Goal: Information Seeking & Learning: Learn about a topic

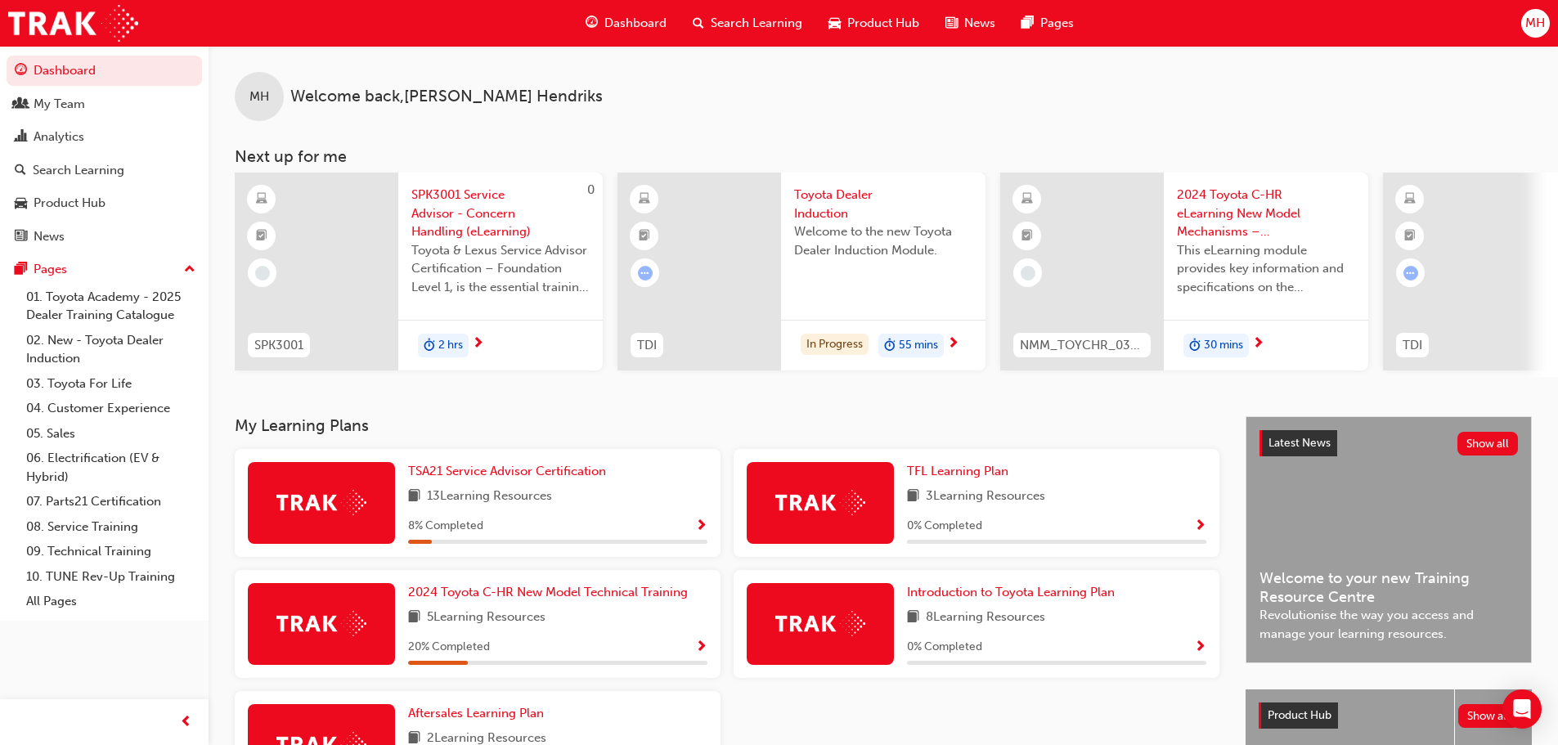
click at [832, 636] on img at bounding box center [820, 623] width 90 height 25
click at [1008, 602] on link "Introduction to Toyota Learning Plan" at bounding box center [1014, 592] width 214 height 19
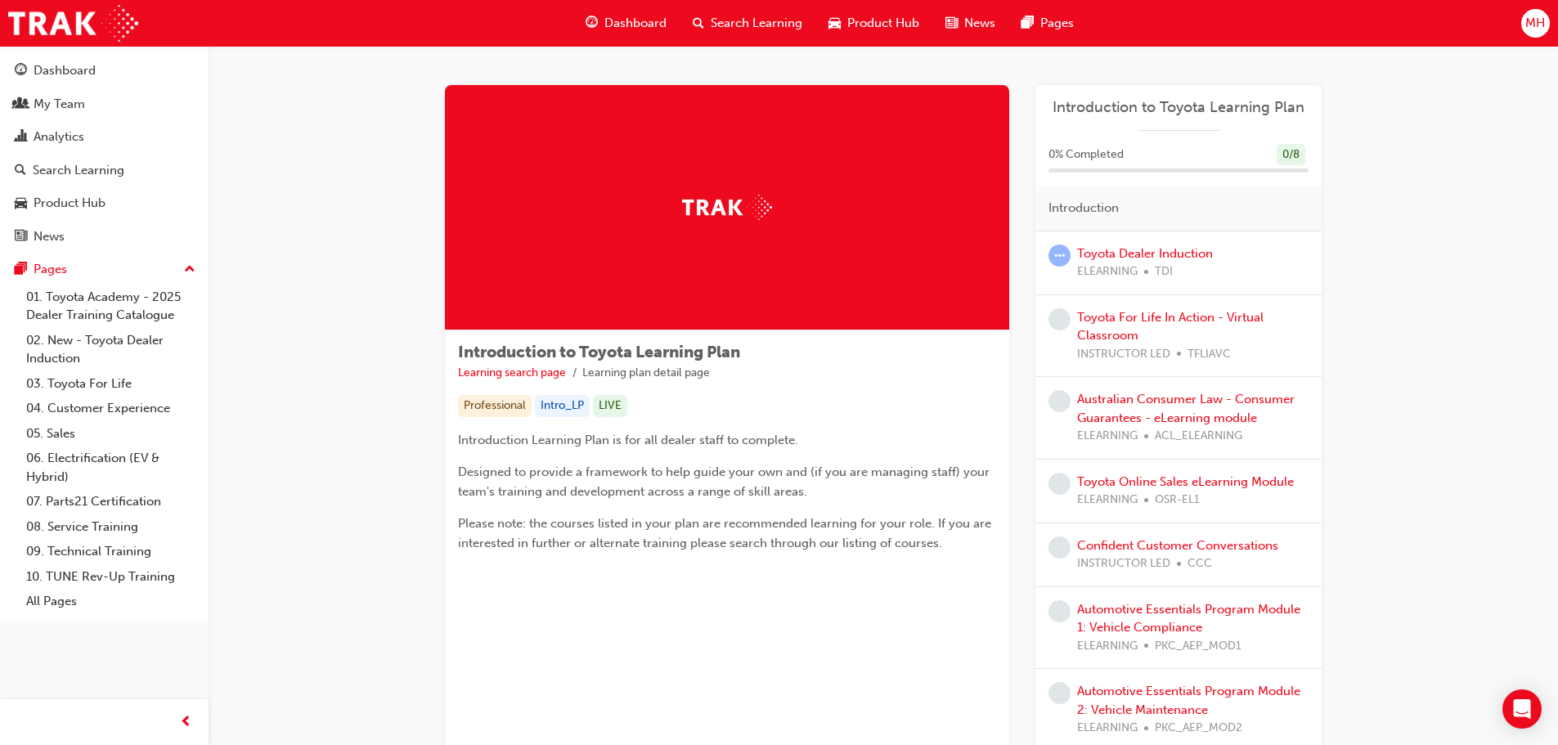
click at [636, 16] on span "Dashboard" at bounding box center [635, 23] width 62 height 19
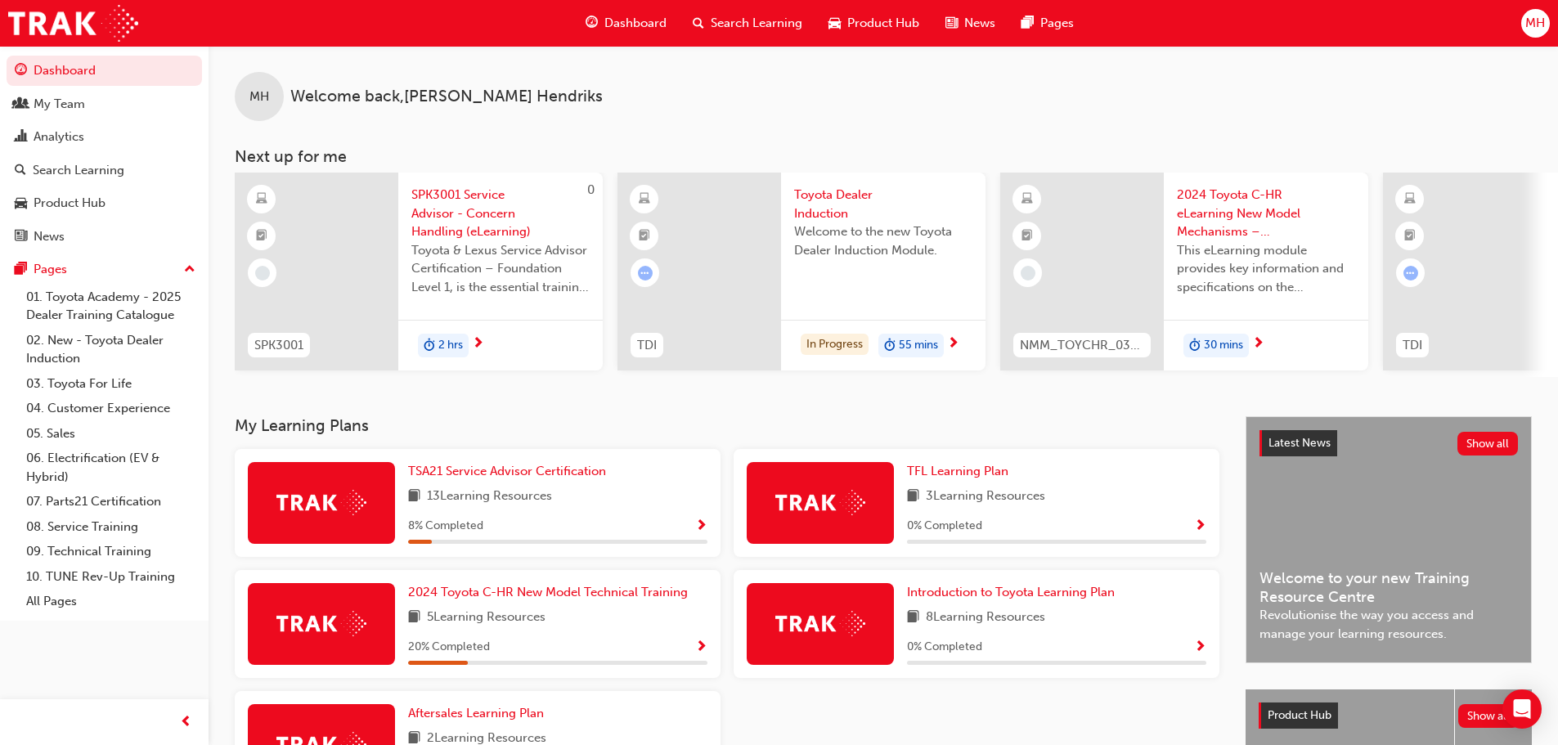
click at [840, 217] on span "Toyota Dealer Induction" at bounding box center [883, 204] width 178 height 37
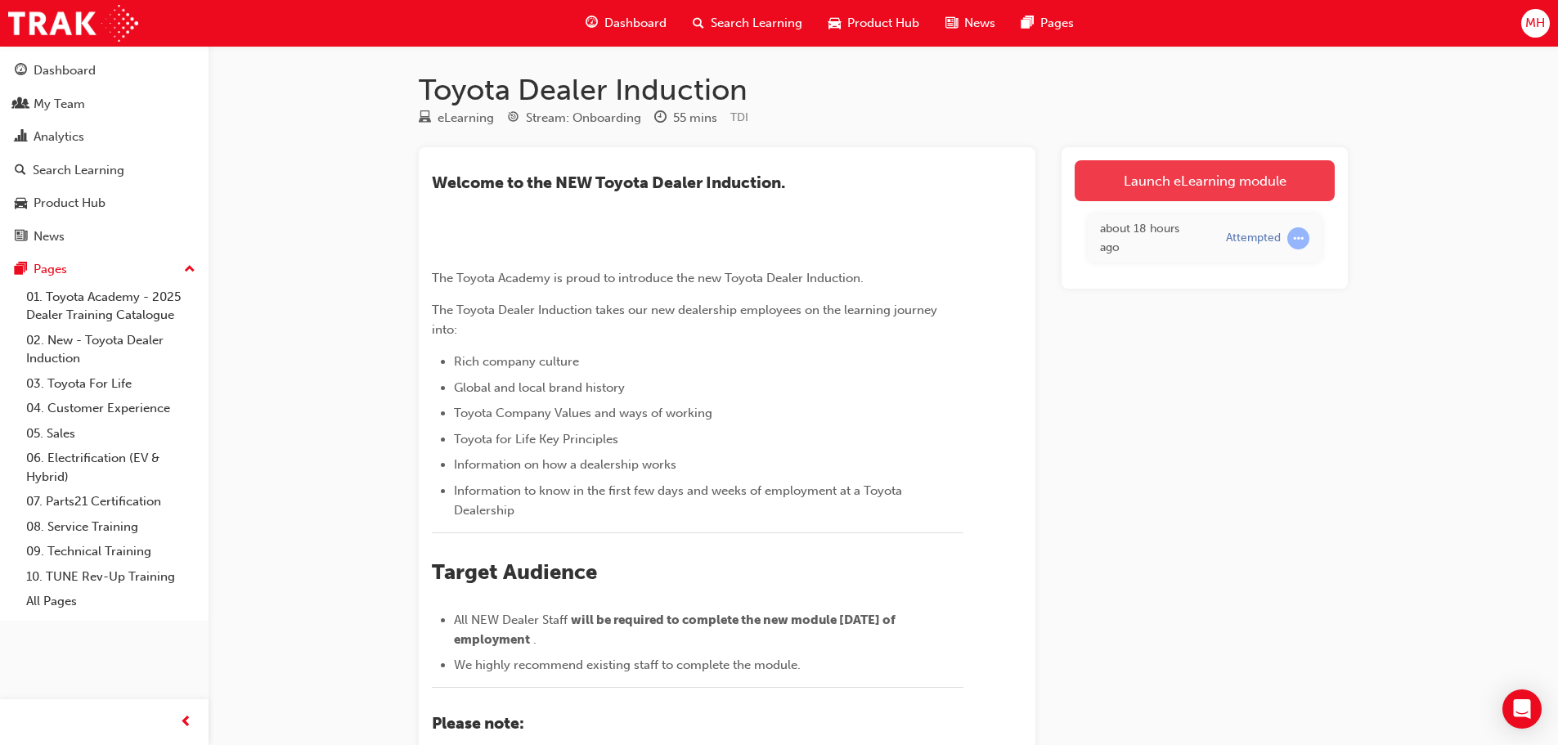
click at [1234, 189] on link "Launch eLearning module" at bounding box center [1205, 180] width 260 height 41
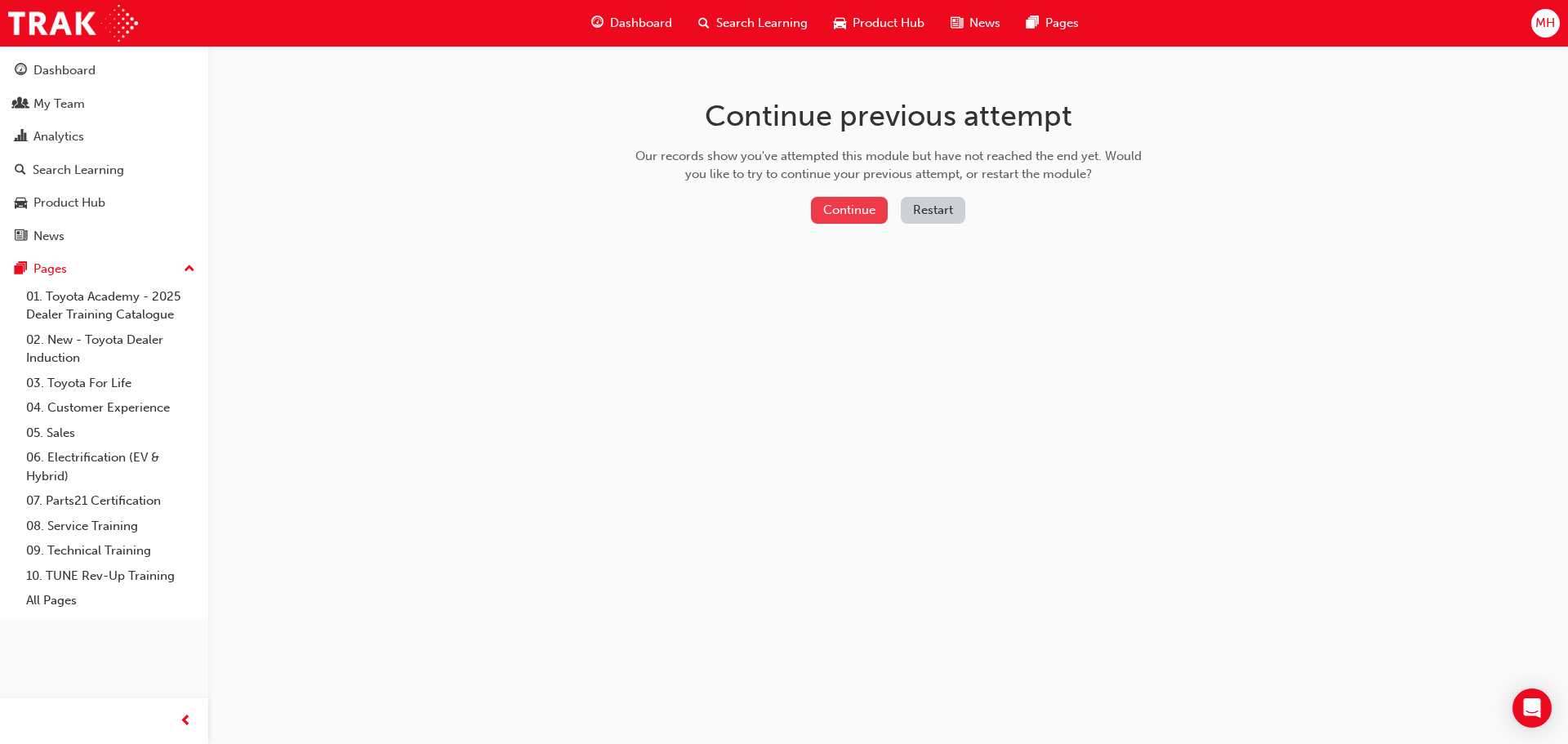
click at [830, 210] on button "Continue" at bounding box center [849, 210] width 77 height 27
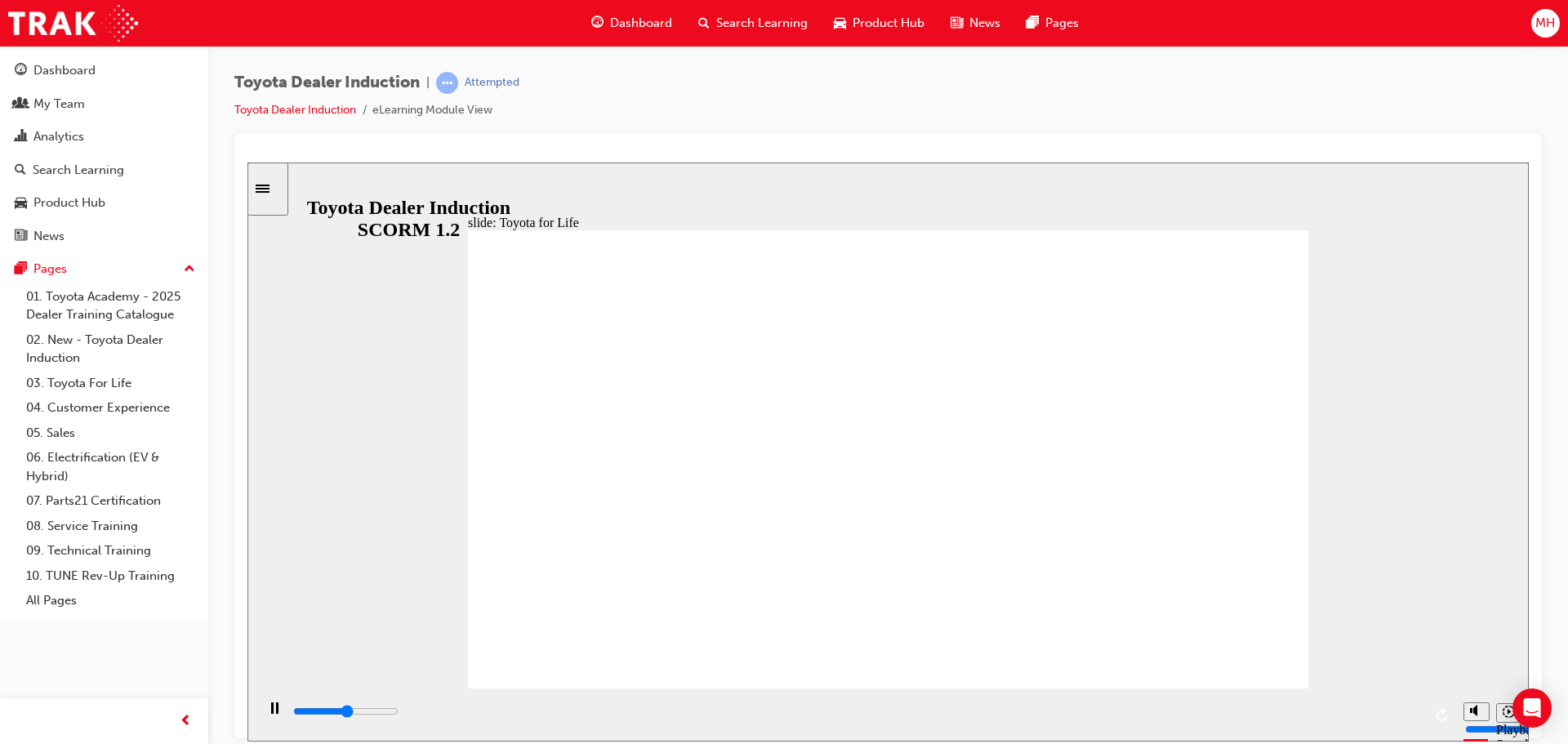
click at [1381, 497] on div "slide: Understanding Toyota for Life Rectangle 2 Rectangle 1 Rectangle 3 BACK B…" at bounding box center [888, 451] width 1281 height 579
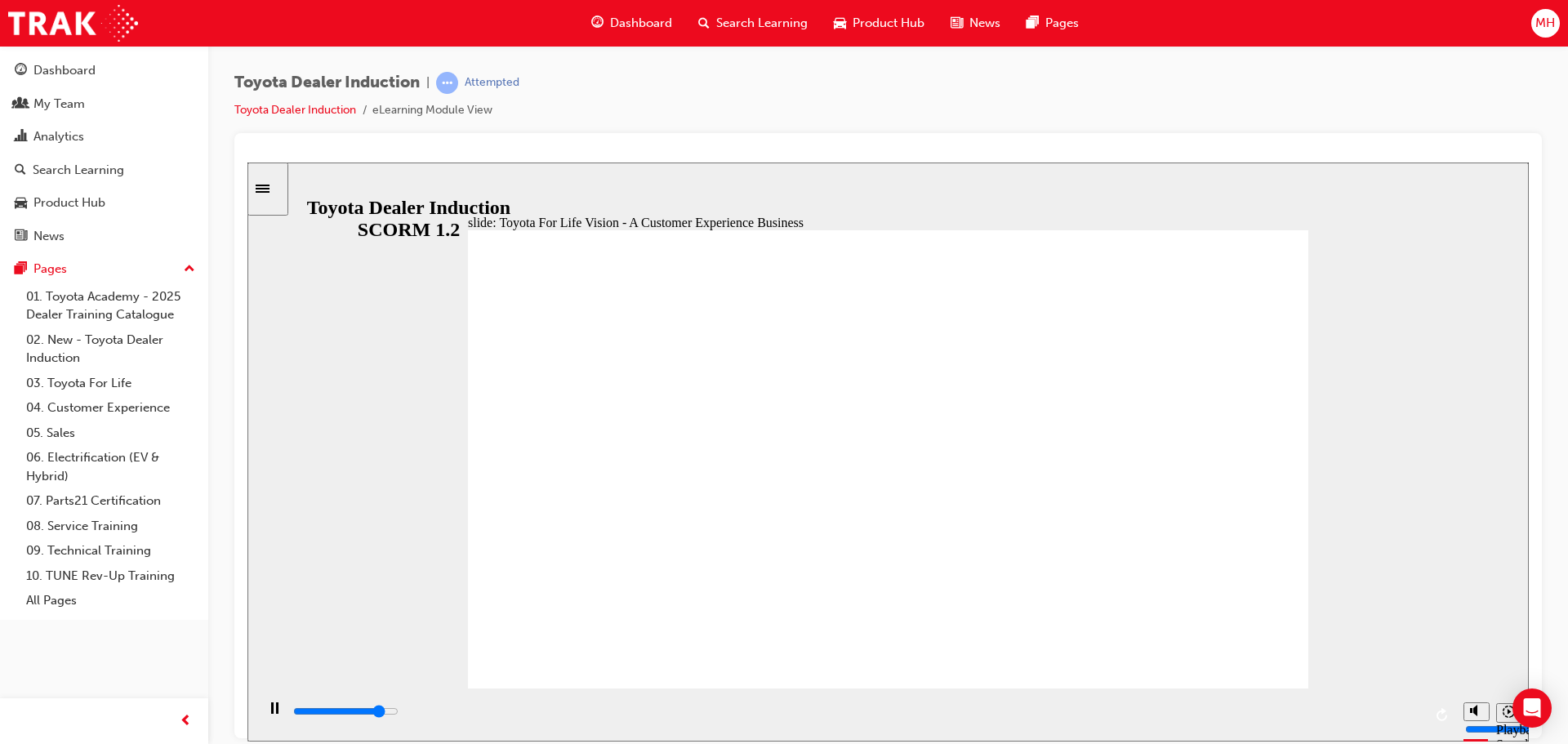
click at [274, 708] on div "Pause (Ctrl+Alt+P)" at bounding box center [275, 716] width 28 height 28
click at [263, 715] on div "Play (Ctrl+Alt+P)" at bounding box center [275, 716] width 28 height 28
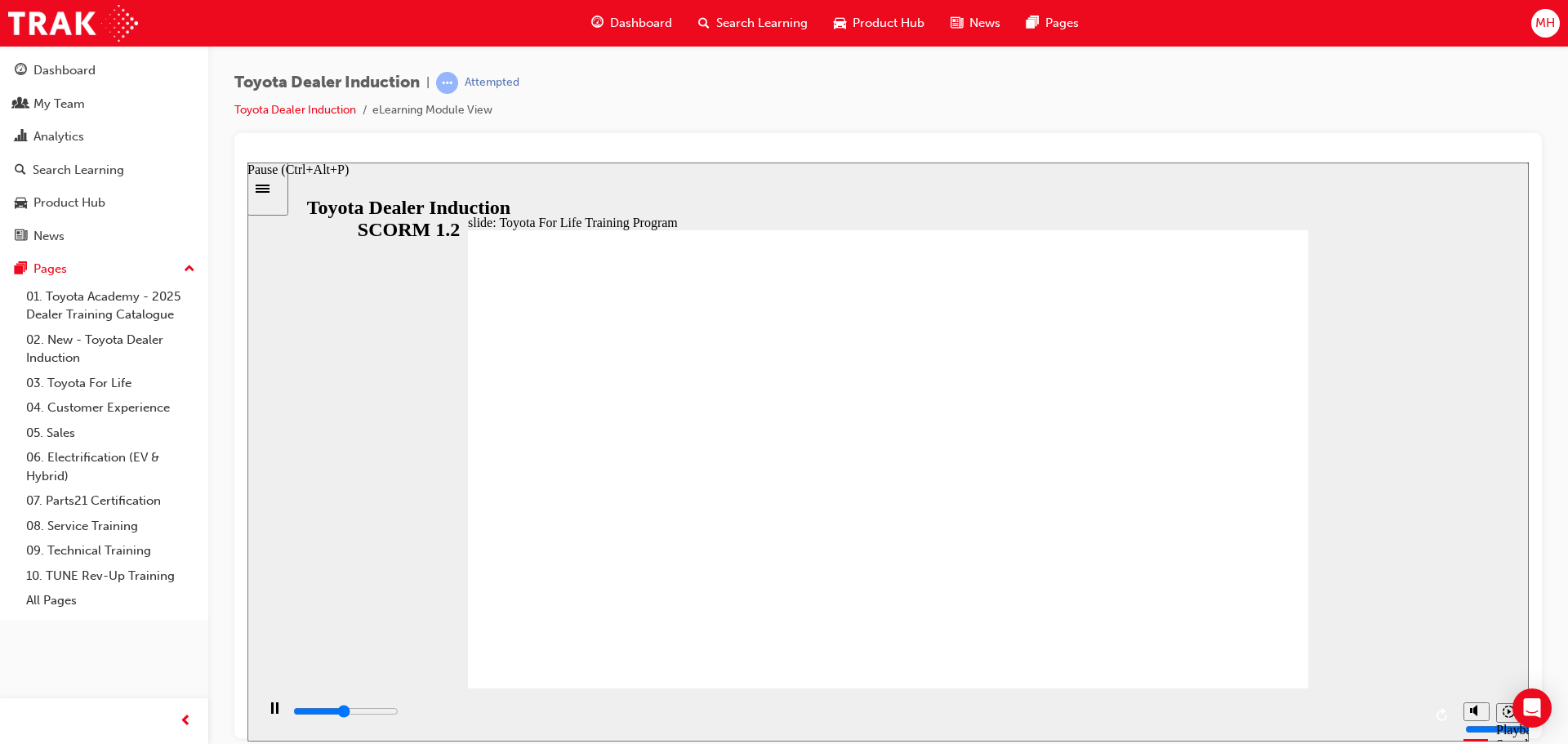
click at [272, 713] on rect "Pause (Ctrl+Alt+P)" at bounding box center [273, 707] width 2 height 11
click at [269, 711] on icon "Play (Ctrl+Alt+P)" at bounding box center [274, 708] width 11 height 12
click at [272, 711] on rect "Pause (Ctrl+Alt+P)" at bounding box center [273, 707] width 2 height 11
click at [269, 710] on icon "Play (Ctrl+Alt+P)" at bounding box center [274, 708] width 11 height 12
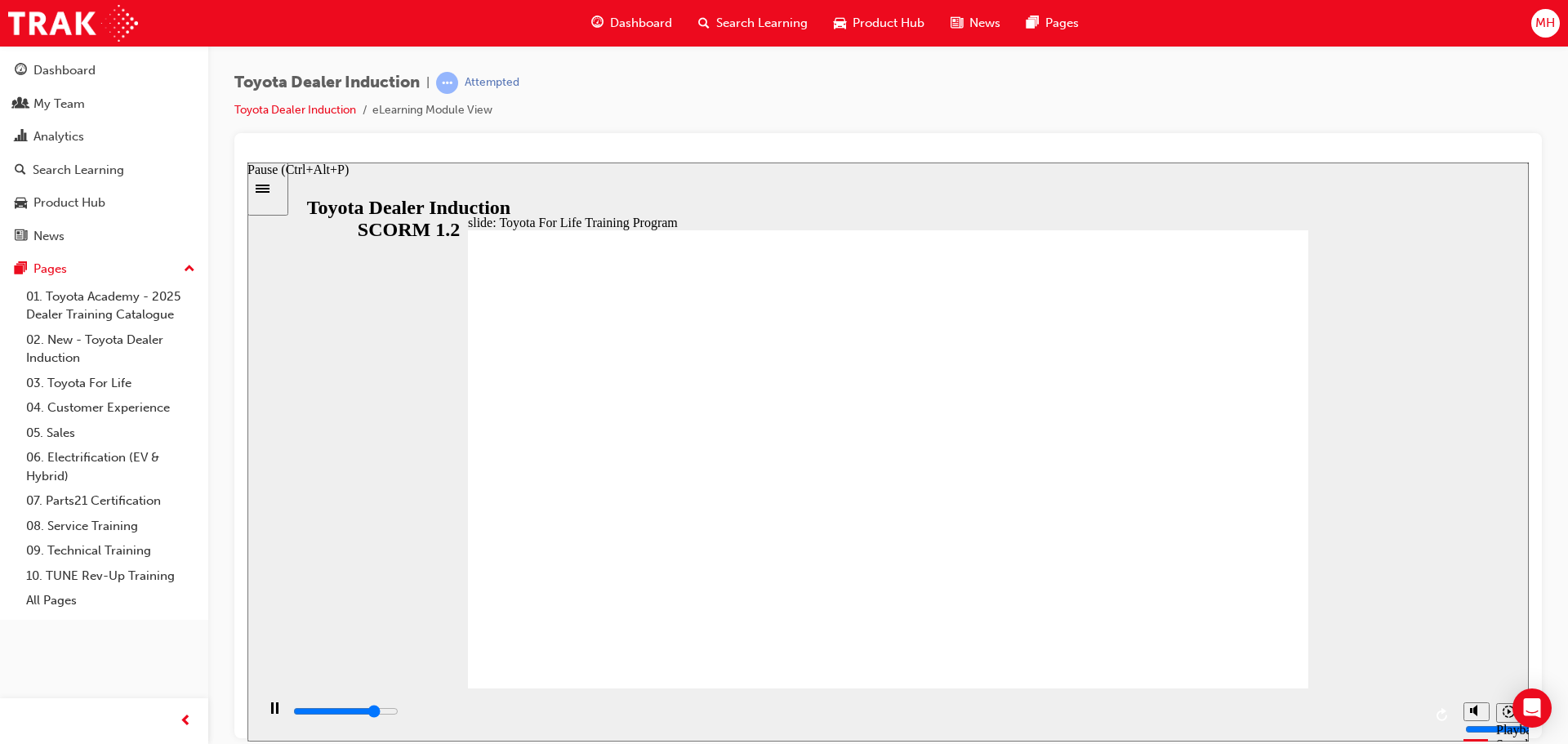
click at [276, 713] on rect "Pause (Ctrl+Alt+P)" at bounding box center [277, 707] width 2 height 11
click at [269, 712] on icon "Play (Ctrl+Alt+P)" at bounding box center [274, 708] width 11 height 12
click at [265, 712] on div "Pause (Ctrl+Alt+P)" at bounding box center [275, 716] width 28 height 28
click at [269, 712] on icon "Play (Ctrl+Alt+P)" at bounding box center [274, 708] width 11 height 12
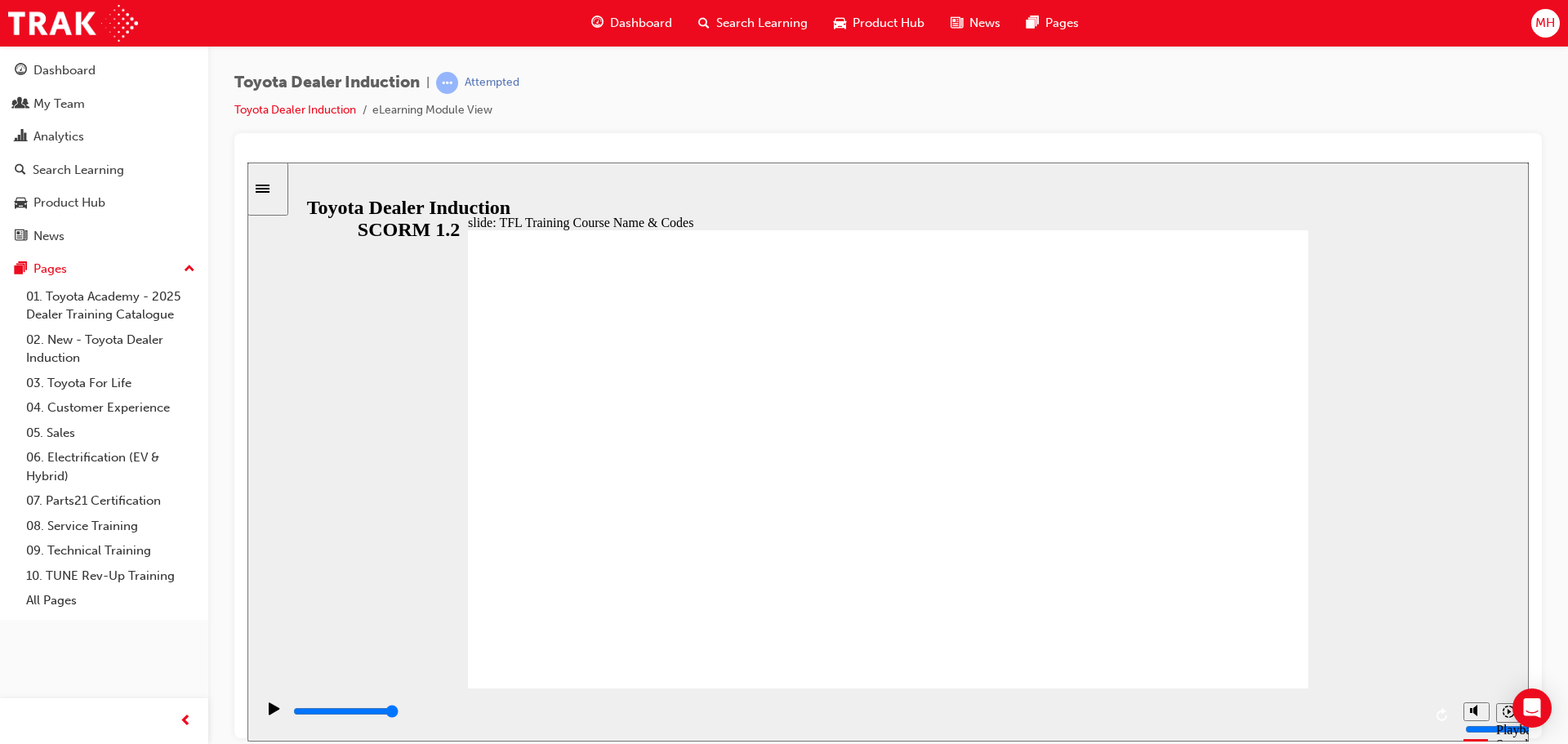
type input "10800"
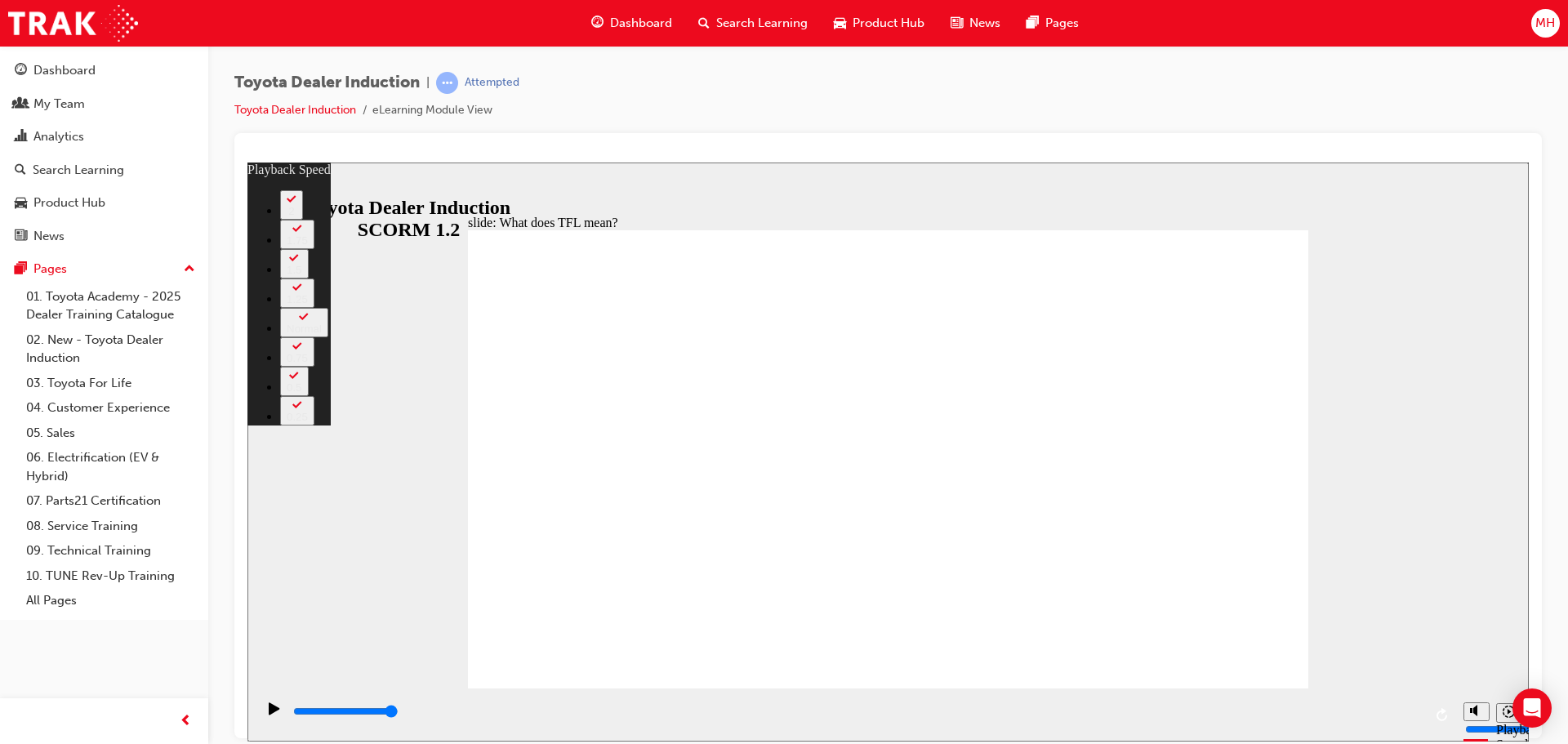
type input "139"
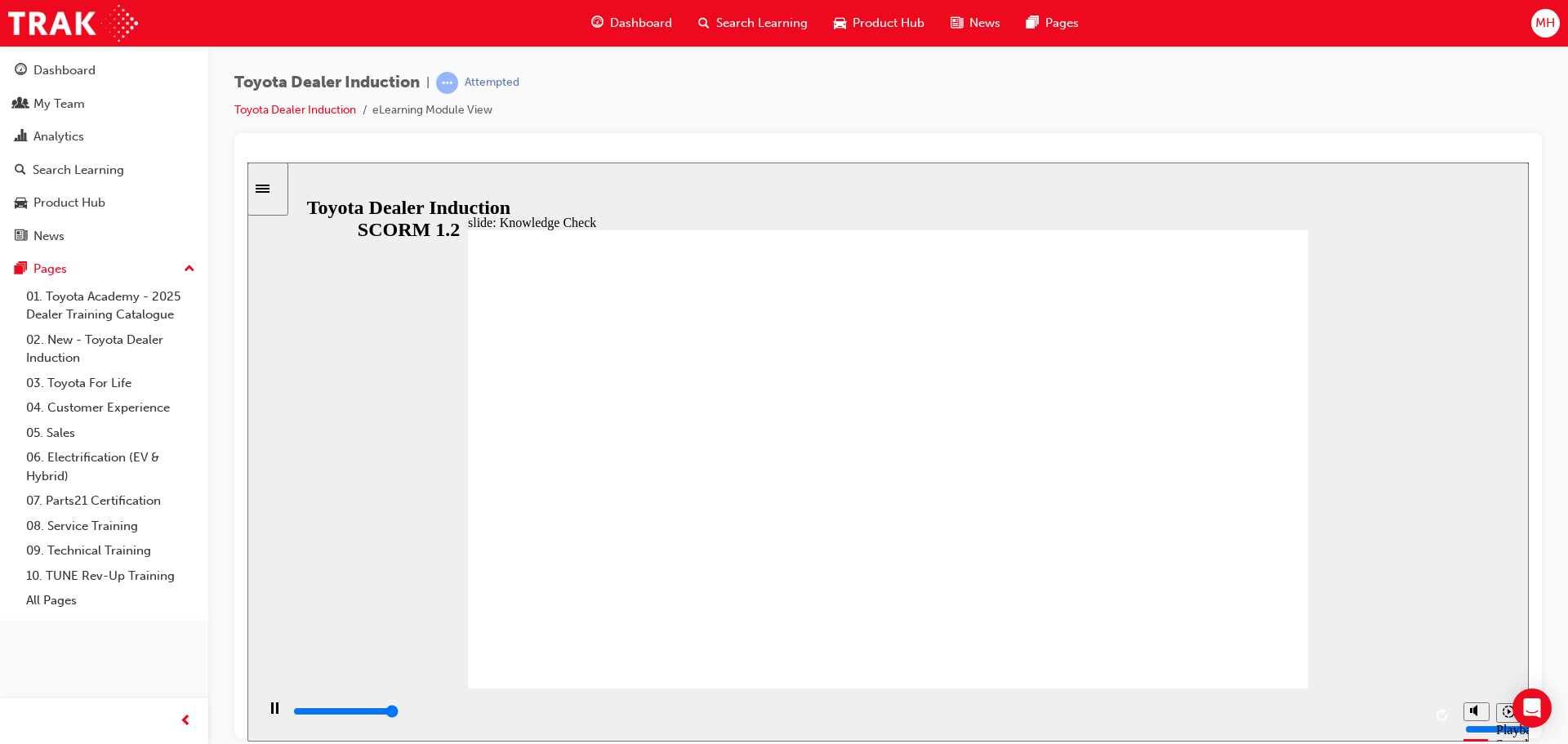
type input "5000"
radio input "true"
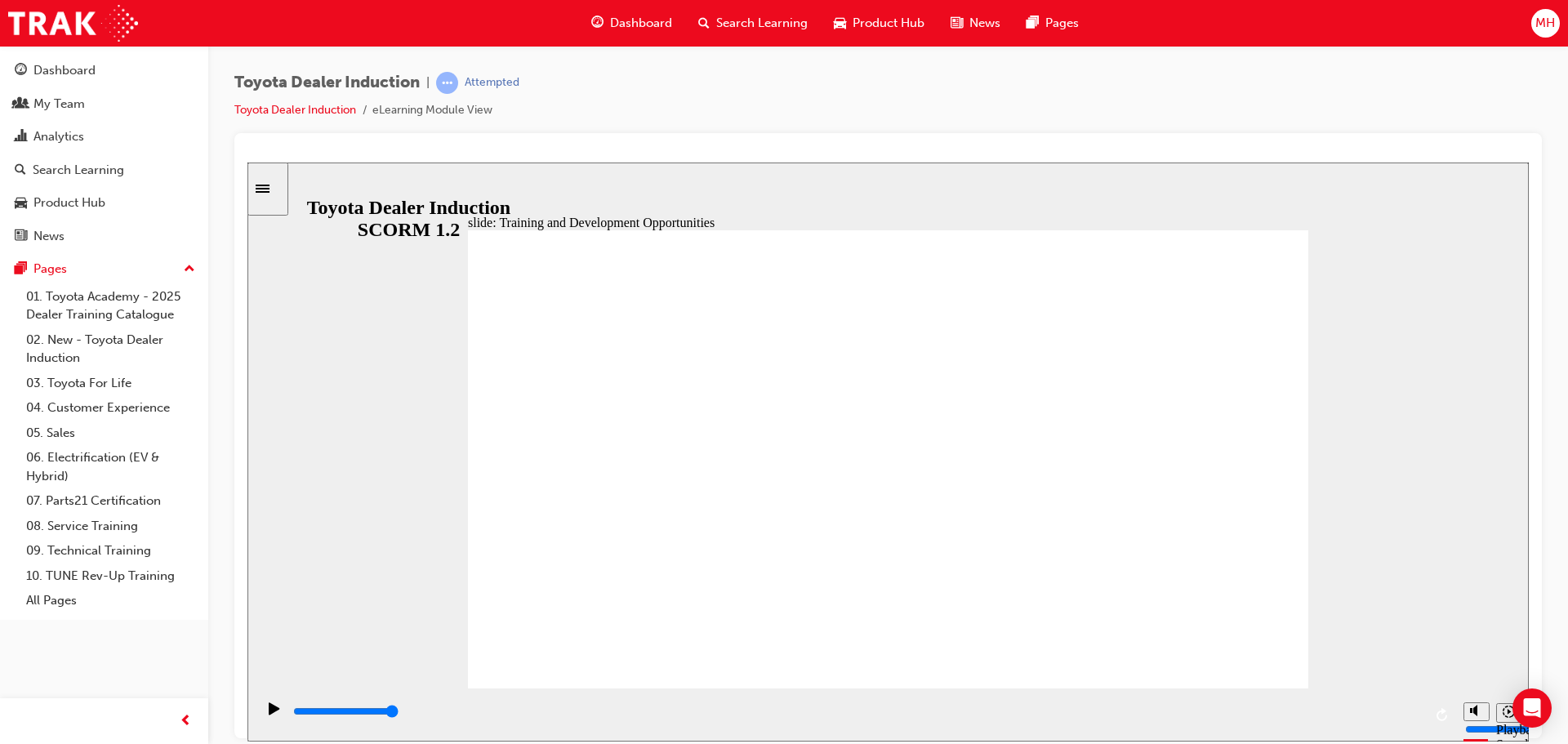
drag, startPoint x: 1263, startPoint y: 333, endPoint x: 1260, endPoint y: 349, distance: 16.3
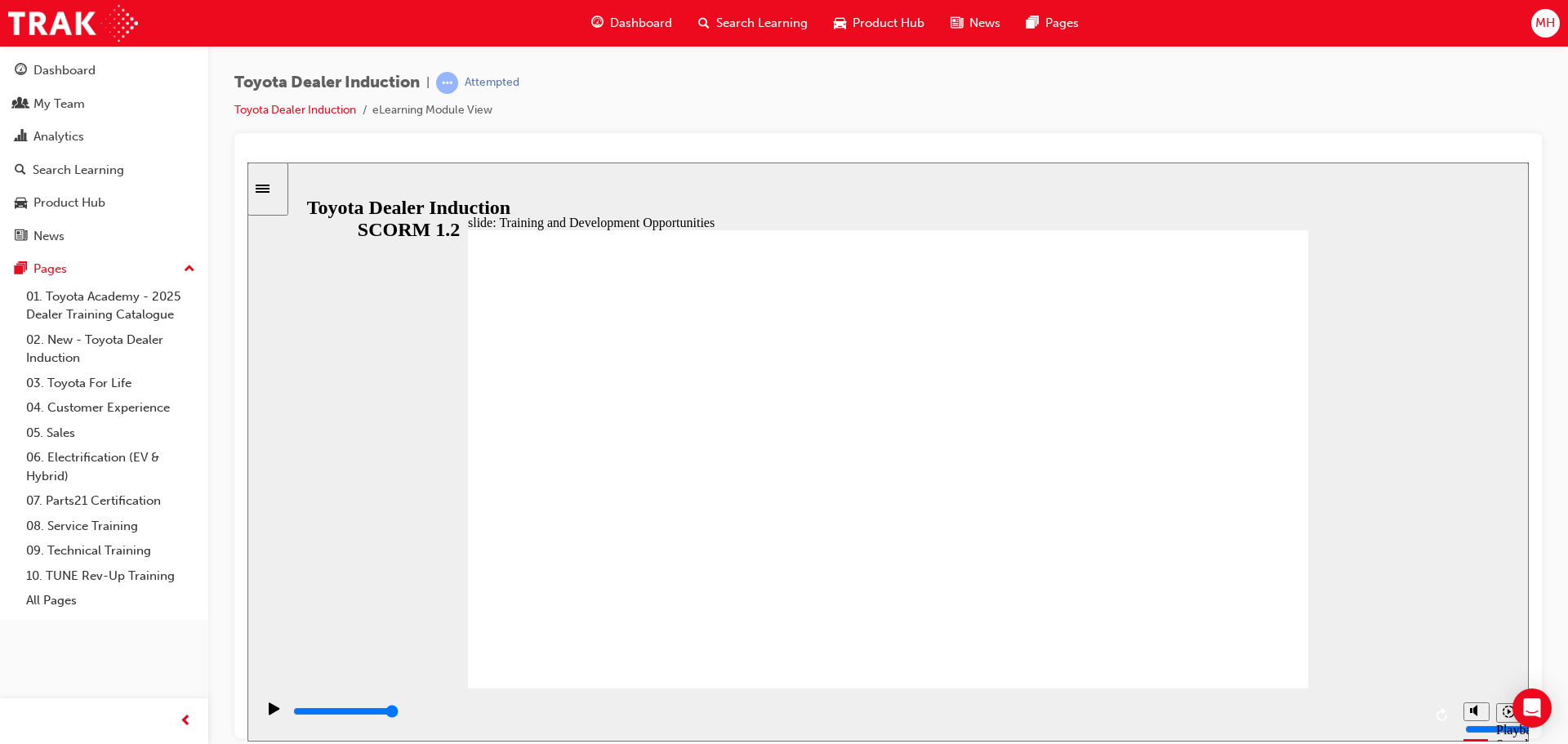
drag, startPoint x: 1259, startPoint y: 330, endPoint x: 1254, endPoint y: 342, distance: 13.0
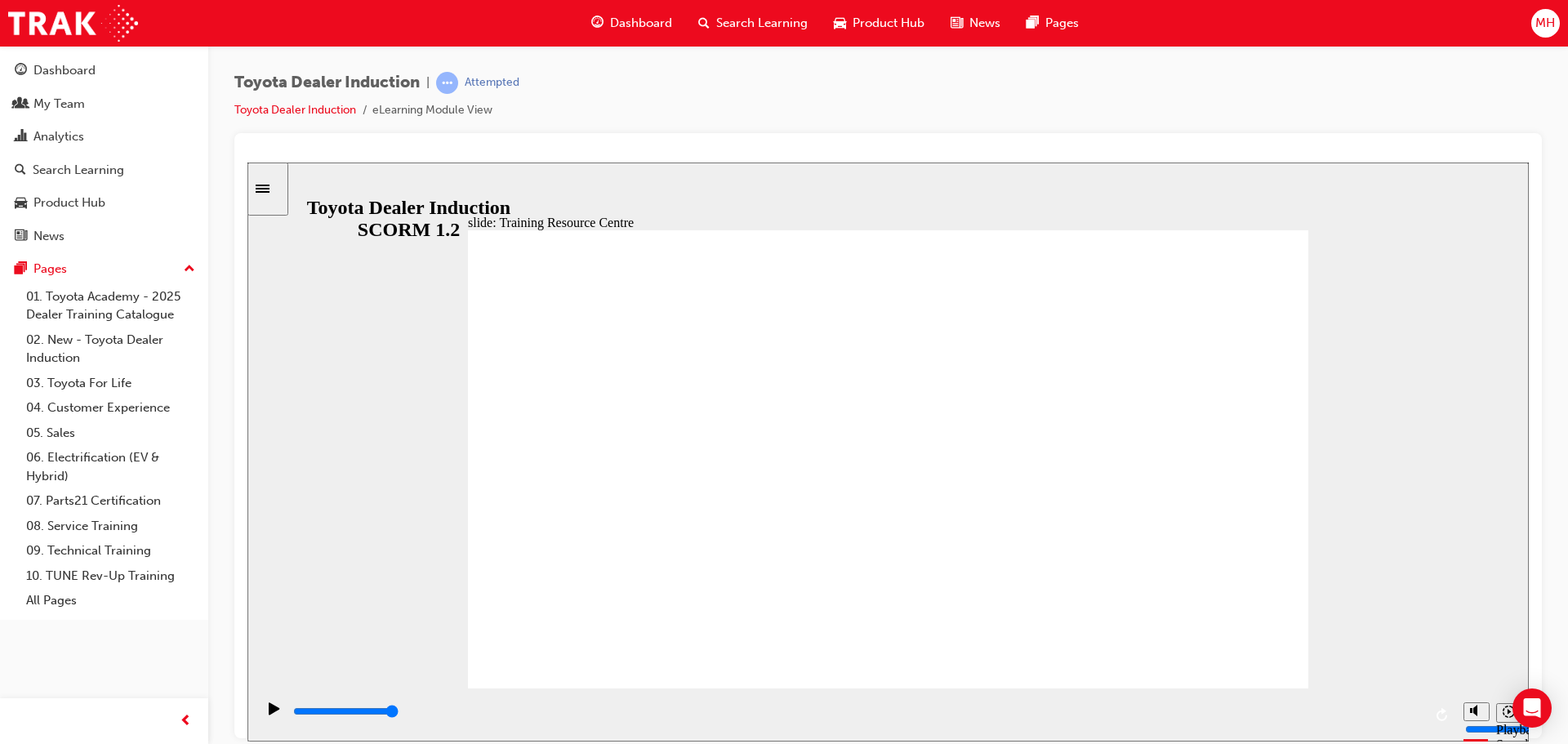
type input "5000"
radio input "true"
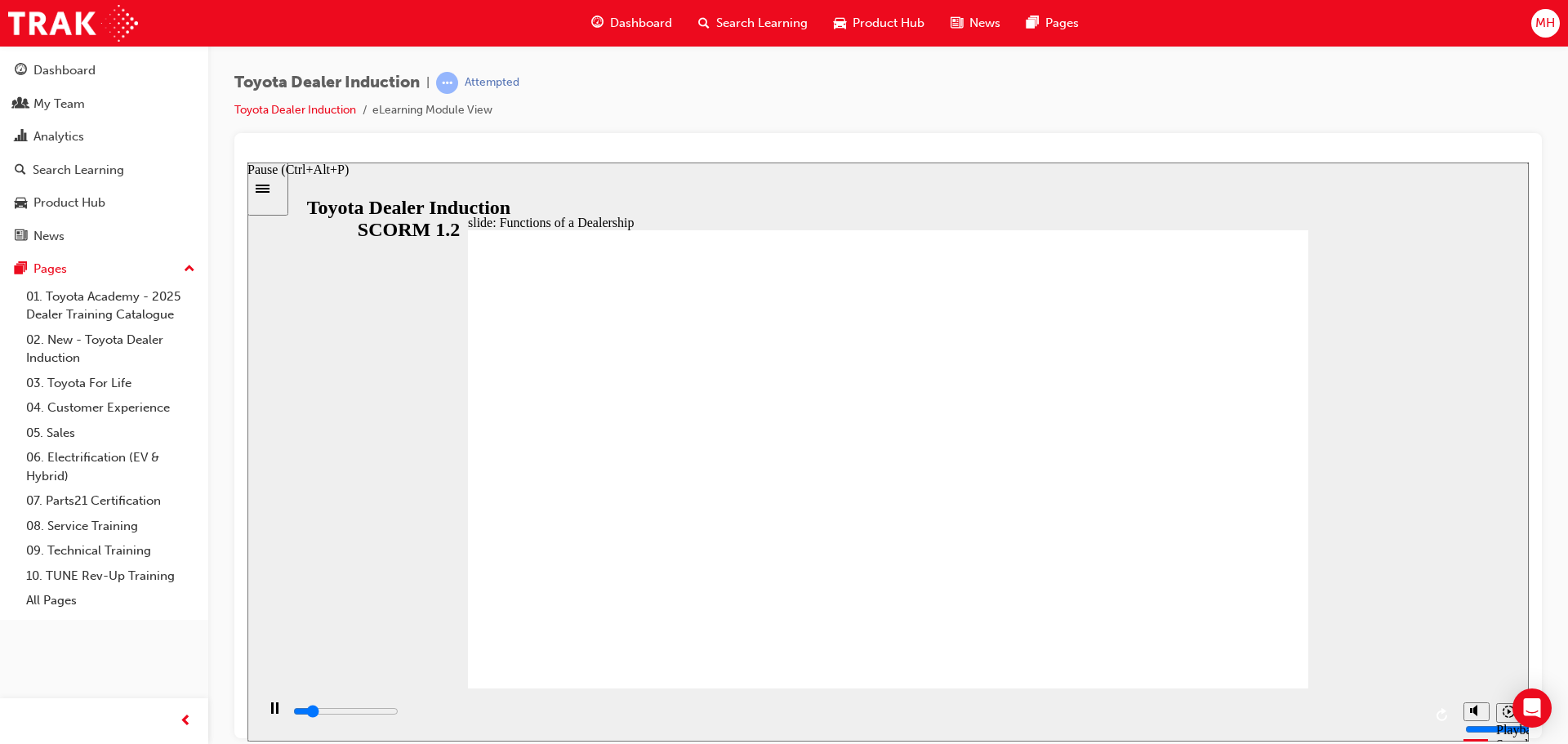
click at [263, 707] on div "Pause (Ctrl+Alt+P)" at bounding box center [275, 716] width 28 height 28
click at [274, 715] on icon "Play (Ctrl+Alt+P)" at bounding box center [274, 708] width 11 height 13
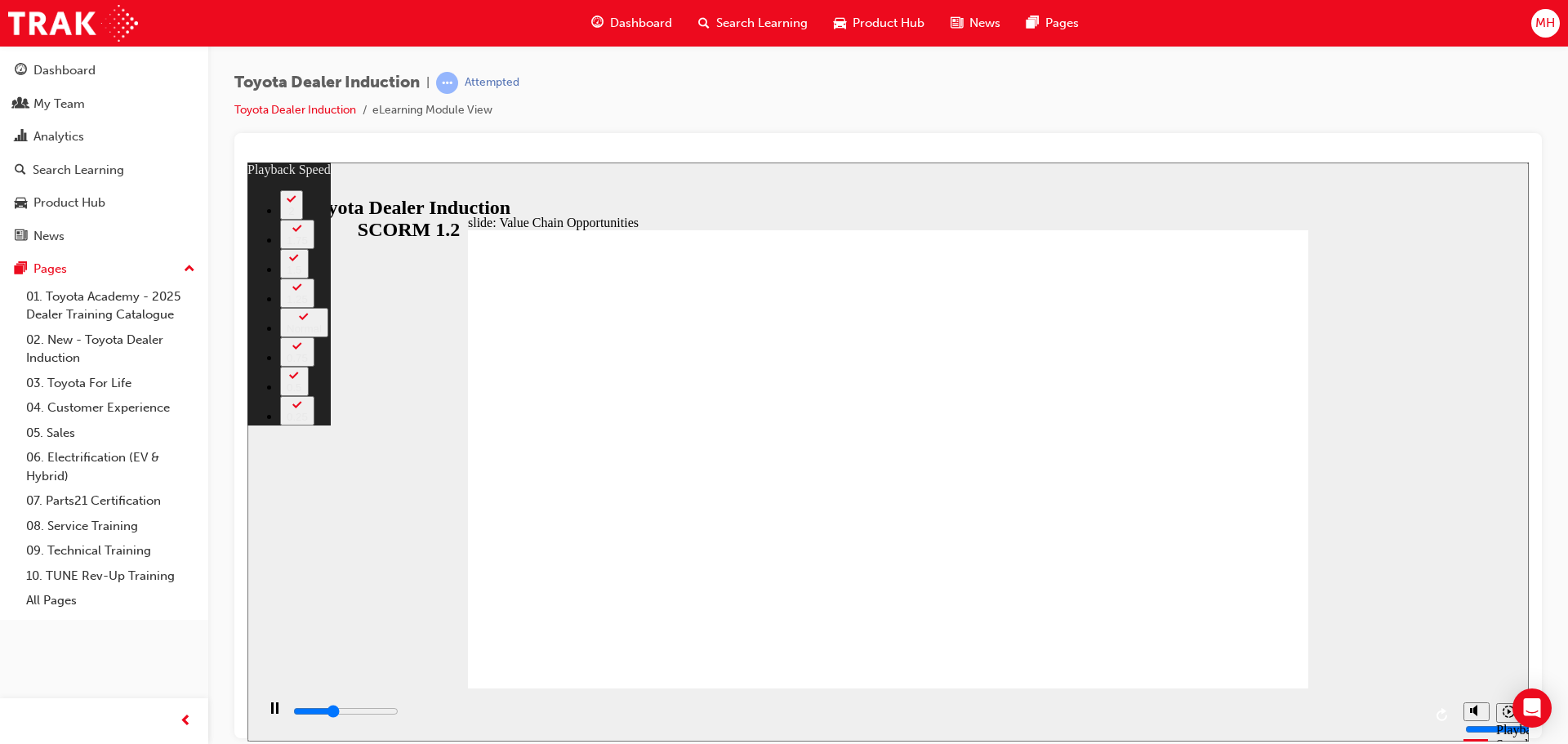
type input "4100"
type input "0"
type input "4100"
type input "0"
type input "4400"
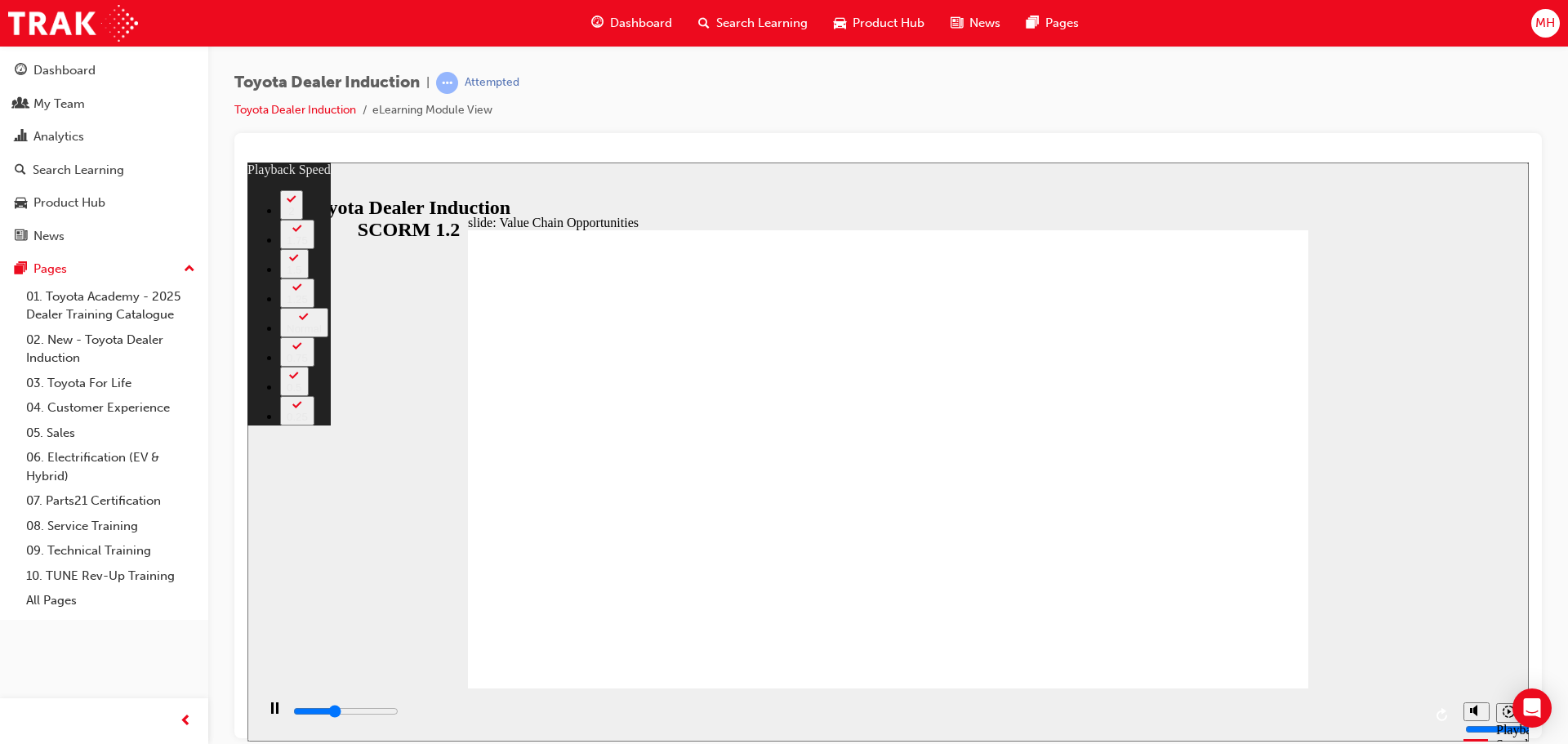
type input "1"
type input "4600"
type input "1"
type input "4900"
type input "1"
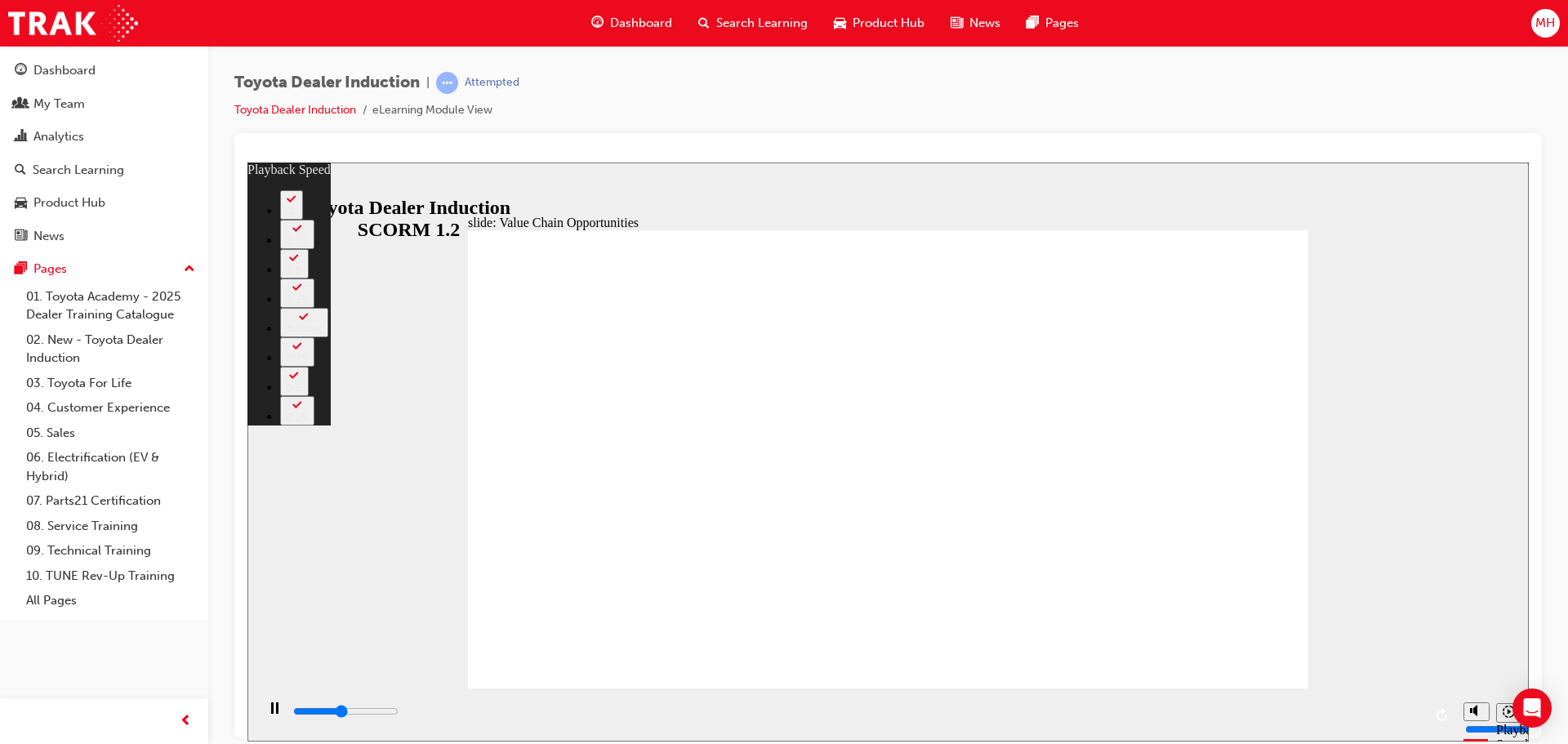
type input "5100"
type input "1"
type input "5400"
type input "2"
type input "5700"
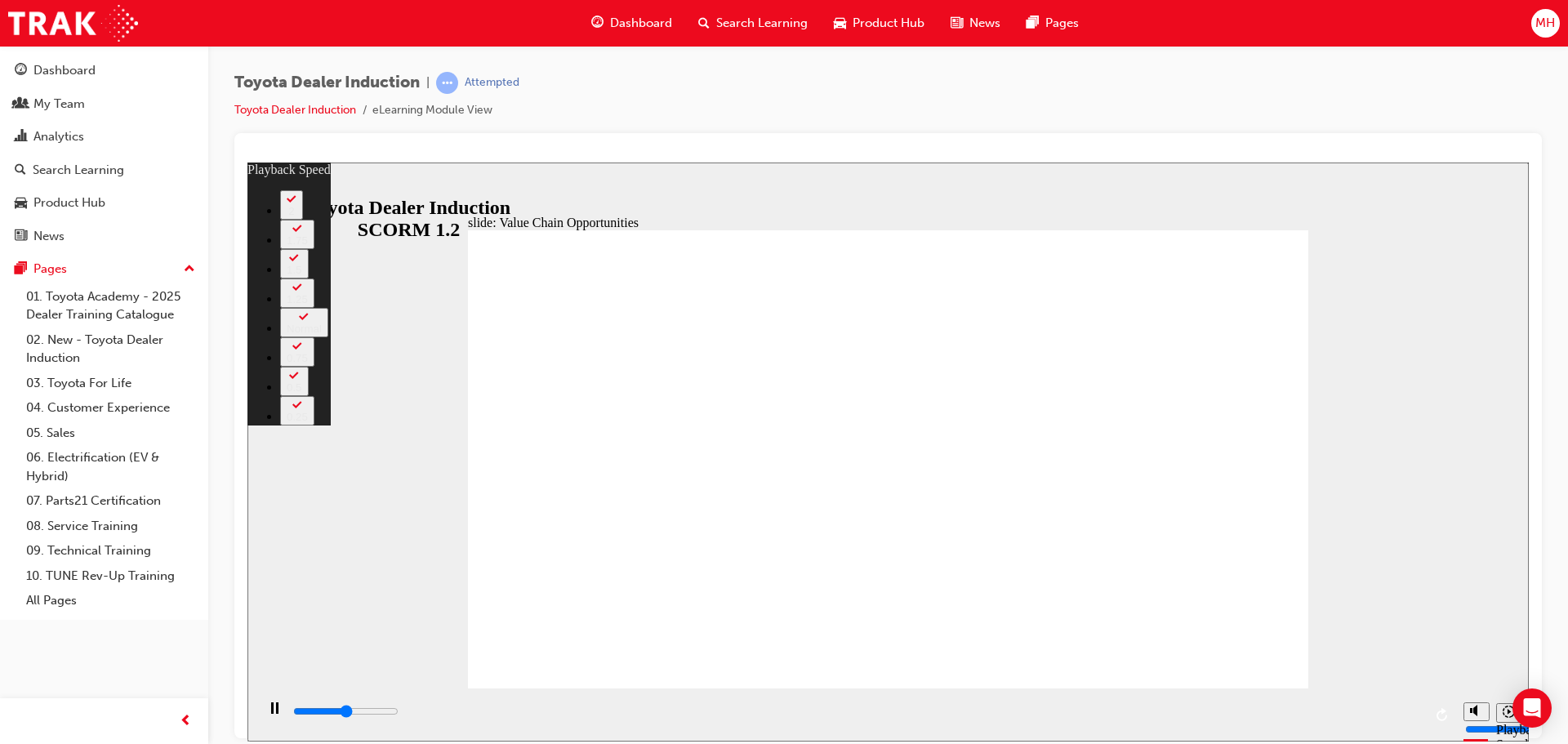
type input "2"
type input "6000"
type input "2"
type input "6200"
type input "2"
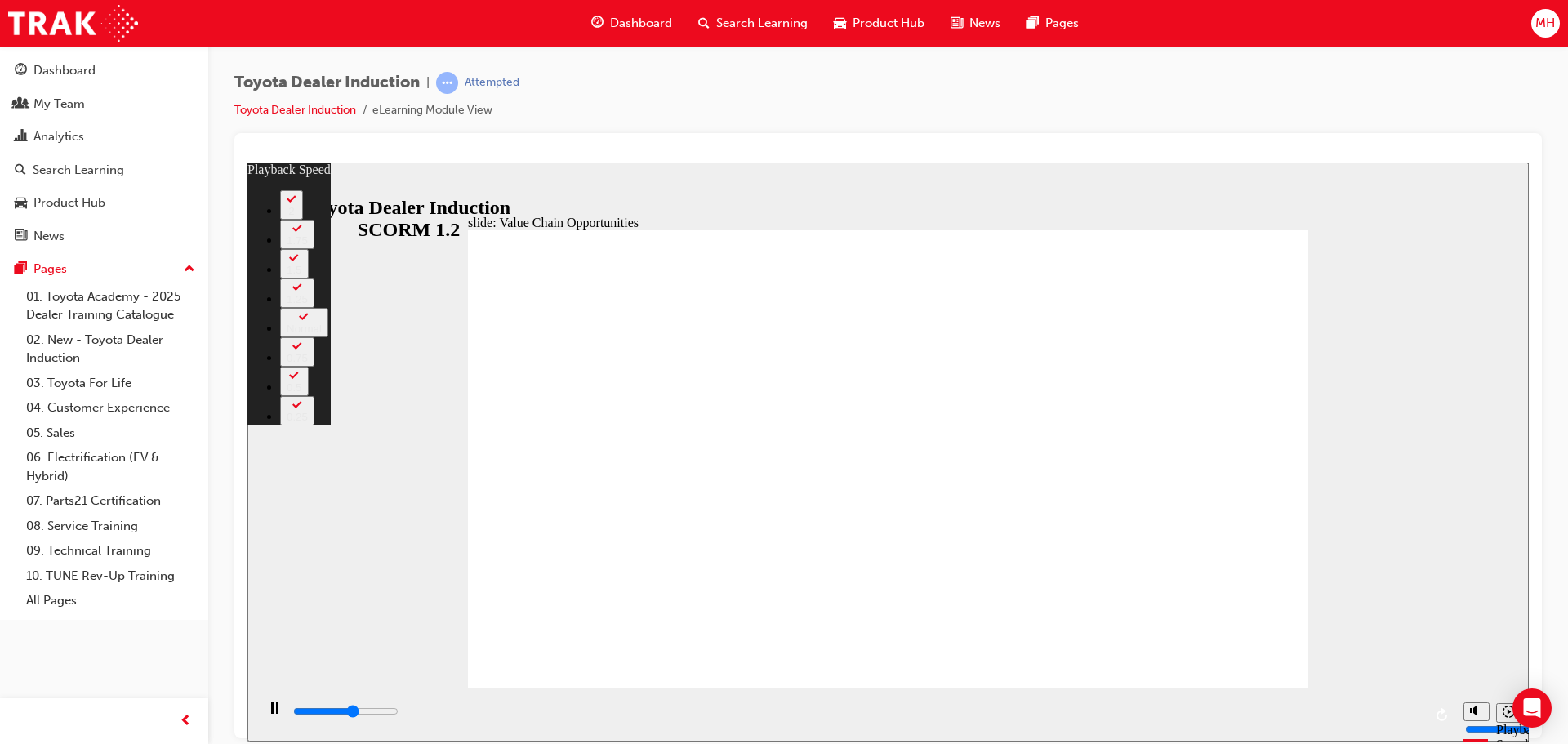
type input "6500"
type input "3"
type input "6700"
type input "3"
type input "7000"
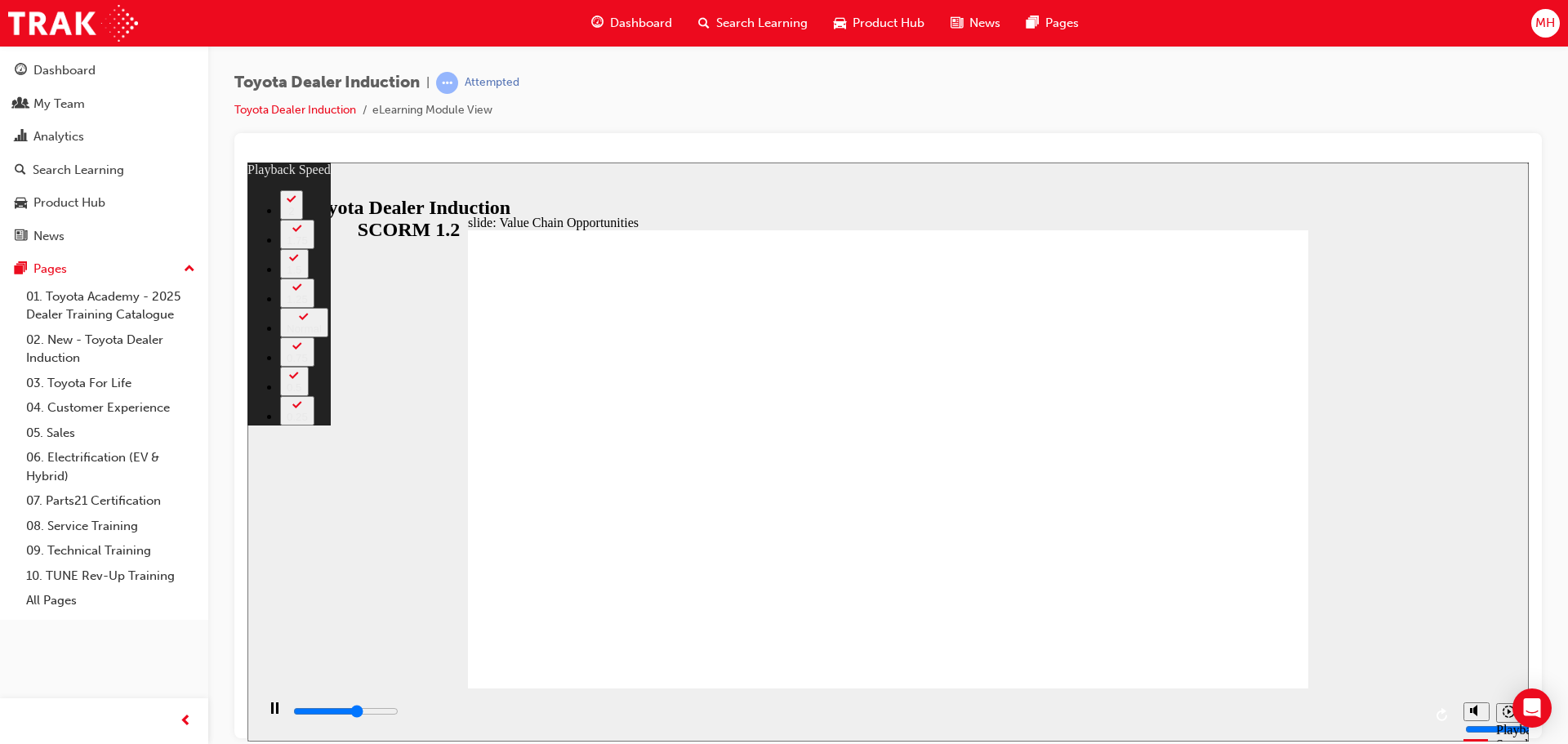
type input "3"
type input "7300"
type input "3"
type input "7500"
type input "4"
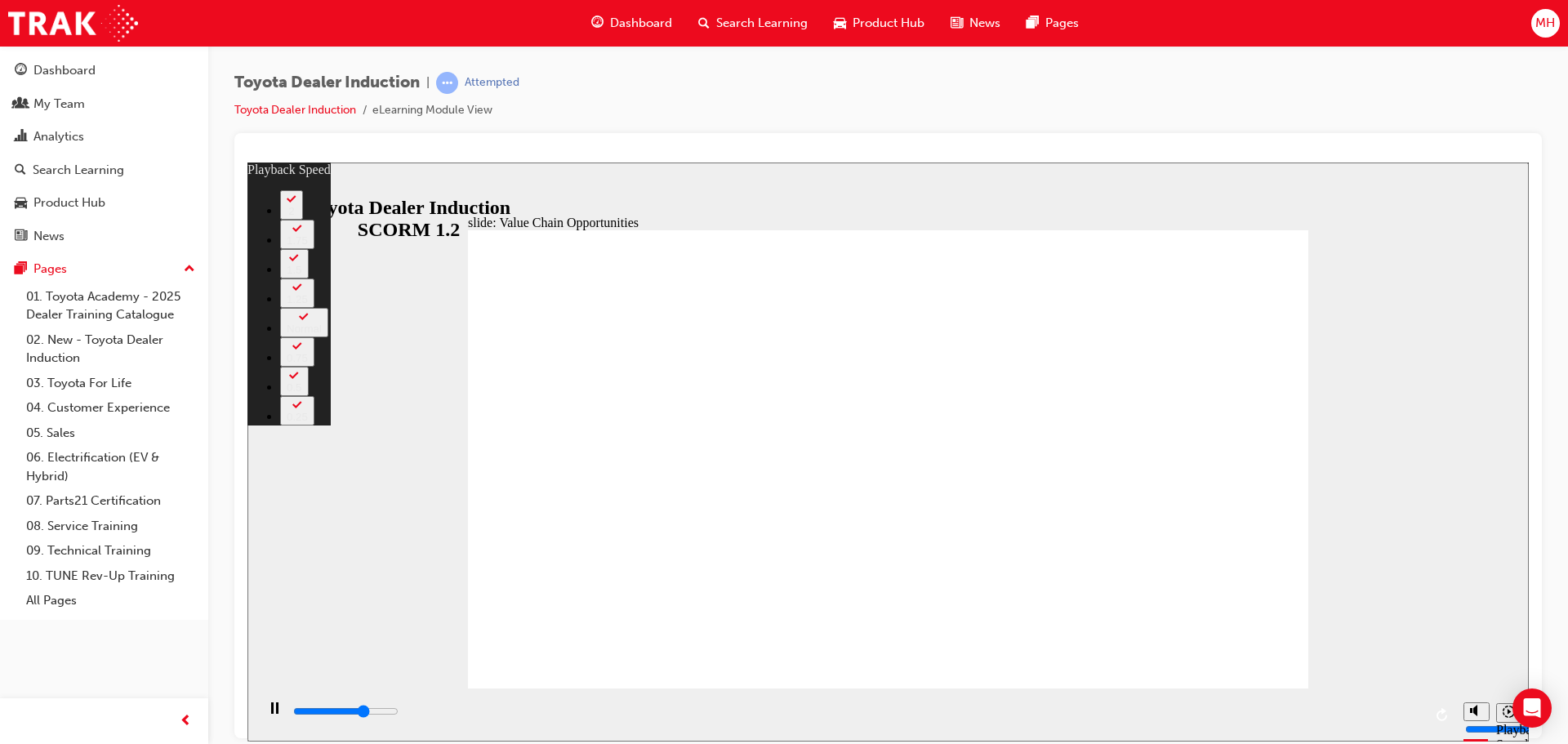
type input "7800"
type input "4"
type input "8100"
type input "4"
type input "8400"
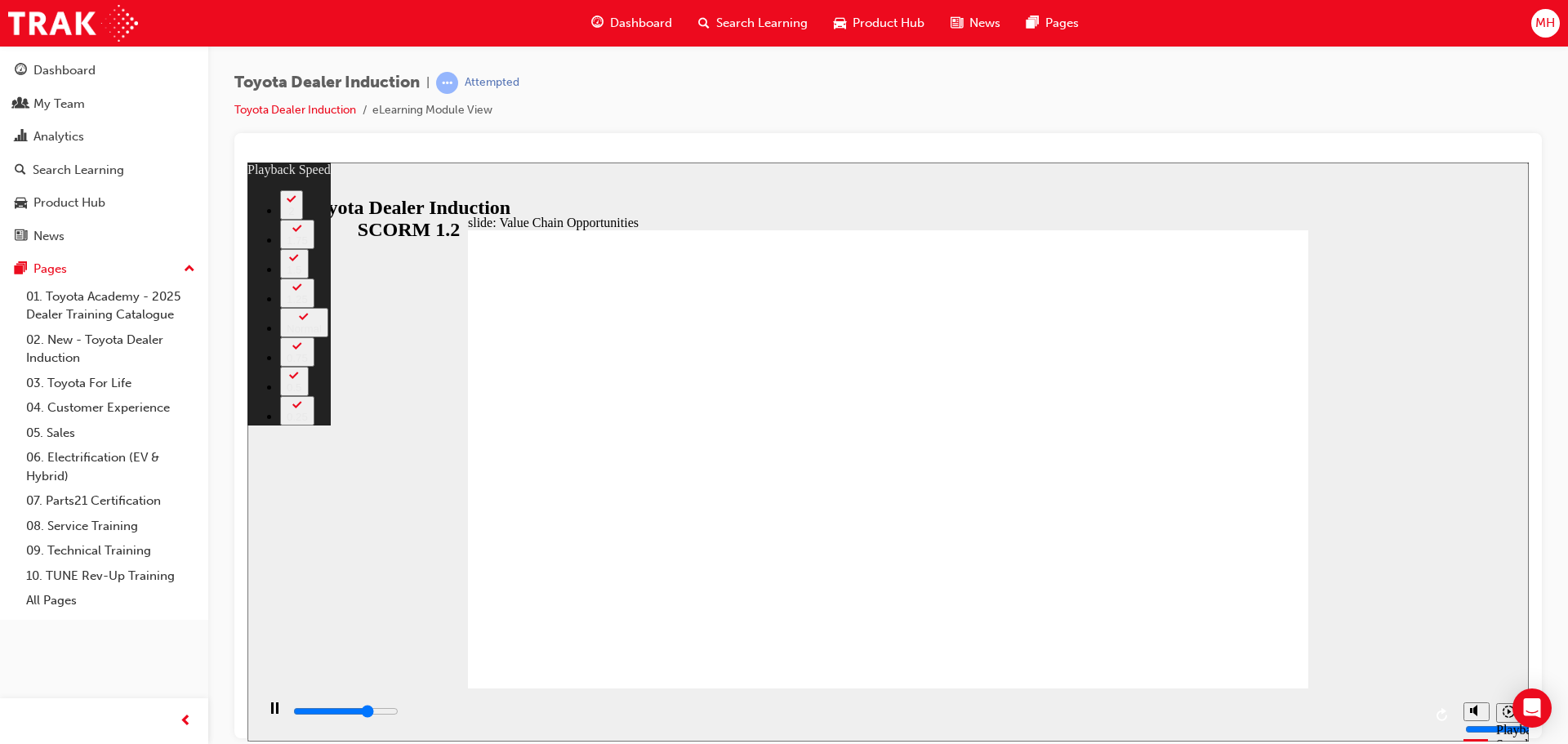
type input "5"
type input "8600"
type input "5"
type input "8900"
type input "5"
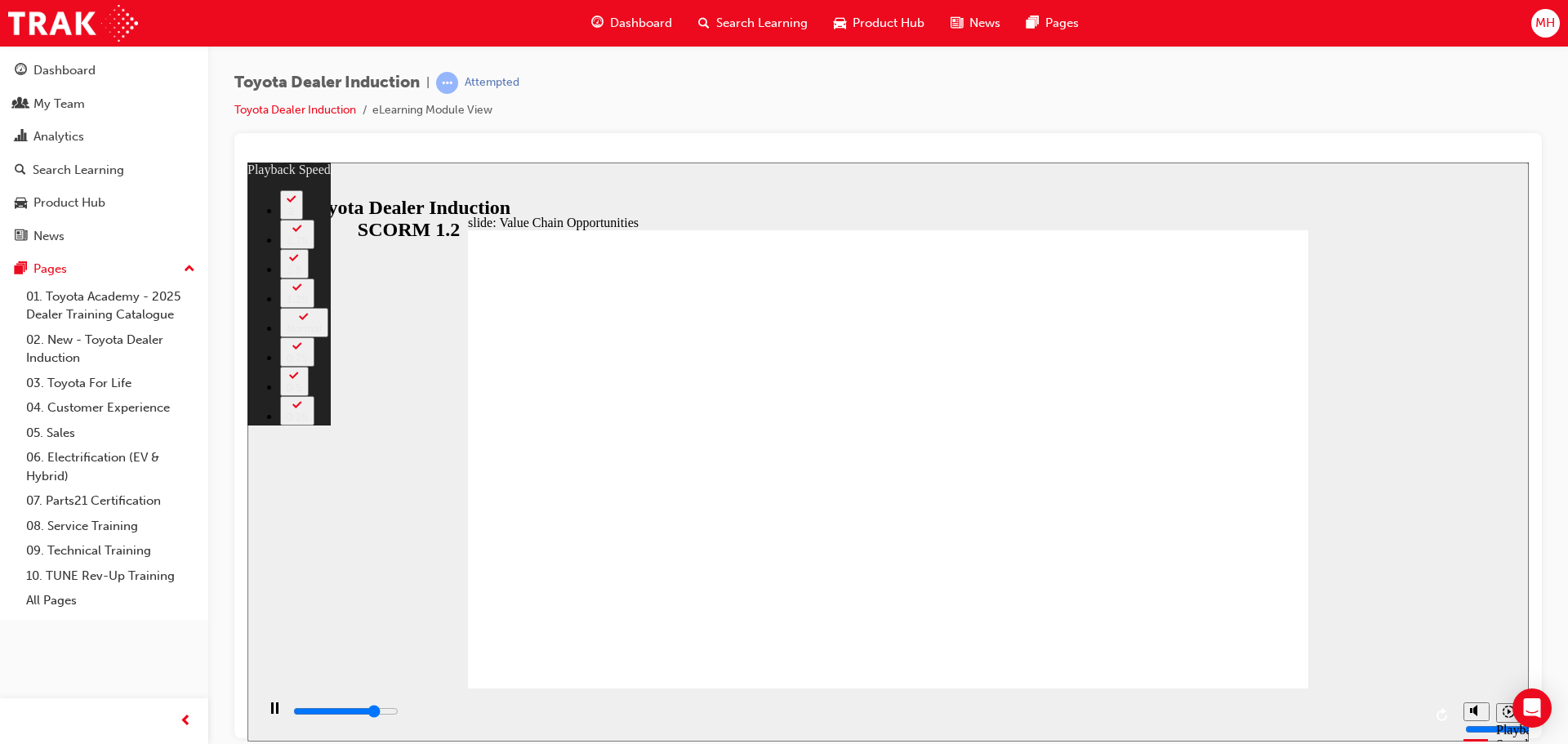
type input "9100"
type input "5"
type input "9400"
type input "6"
type input "9700"
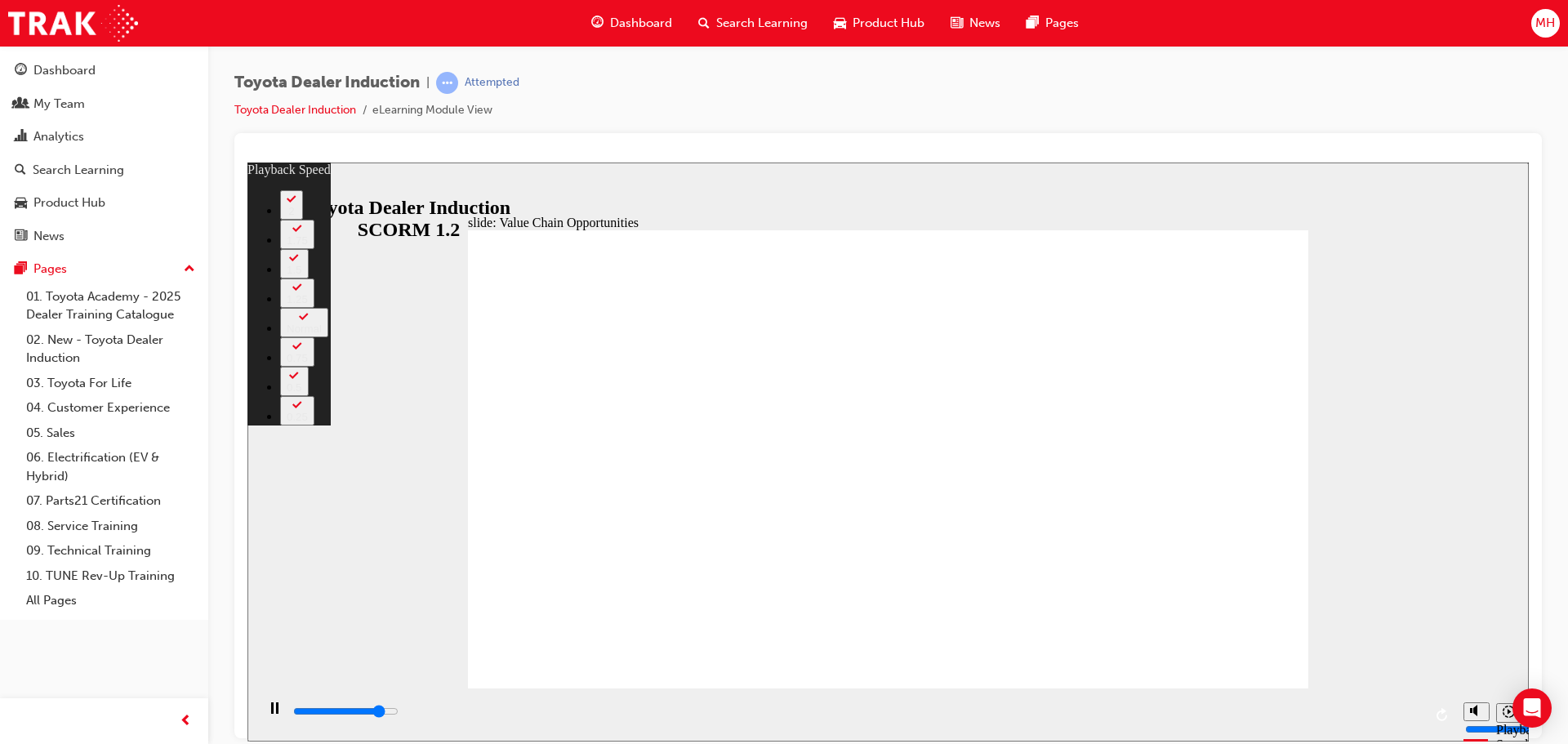
type input "6"
type input "9900"
type input "6"
type input "10200"
type input "6"
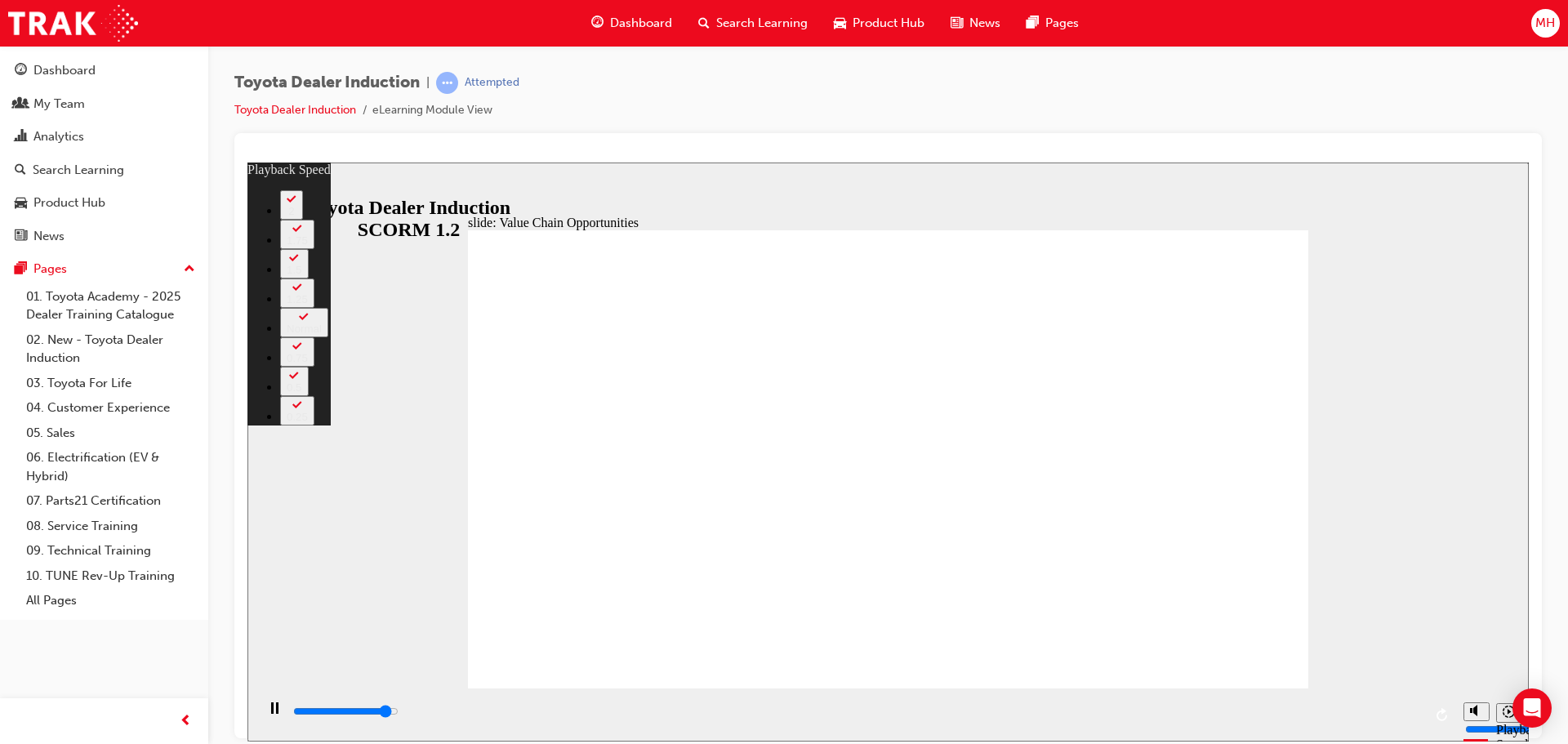
type input "10500"
type input "7"
type input "10700"
type input "7"
type input "11000"
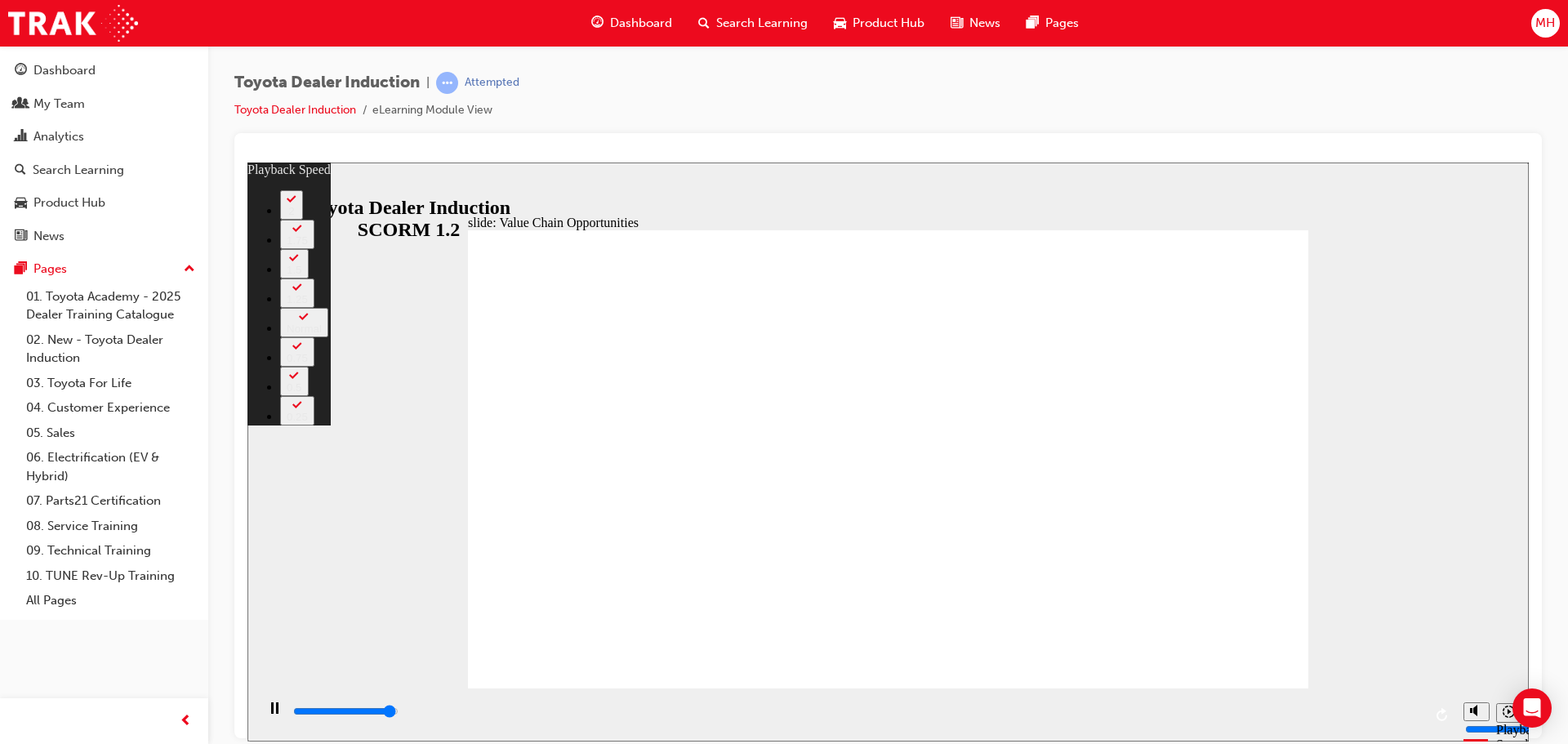
type input "7"
type input "11300"
type input "7"
type input "11300"
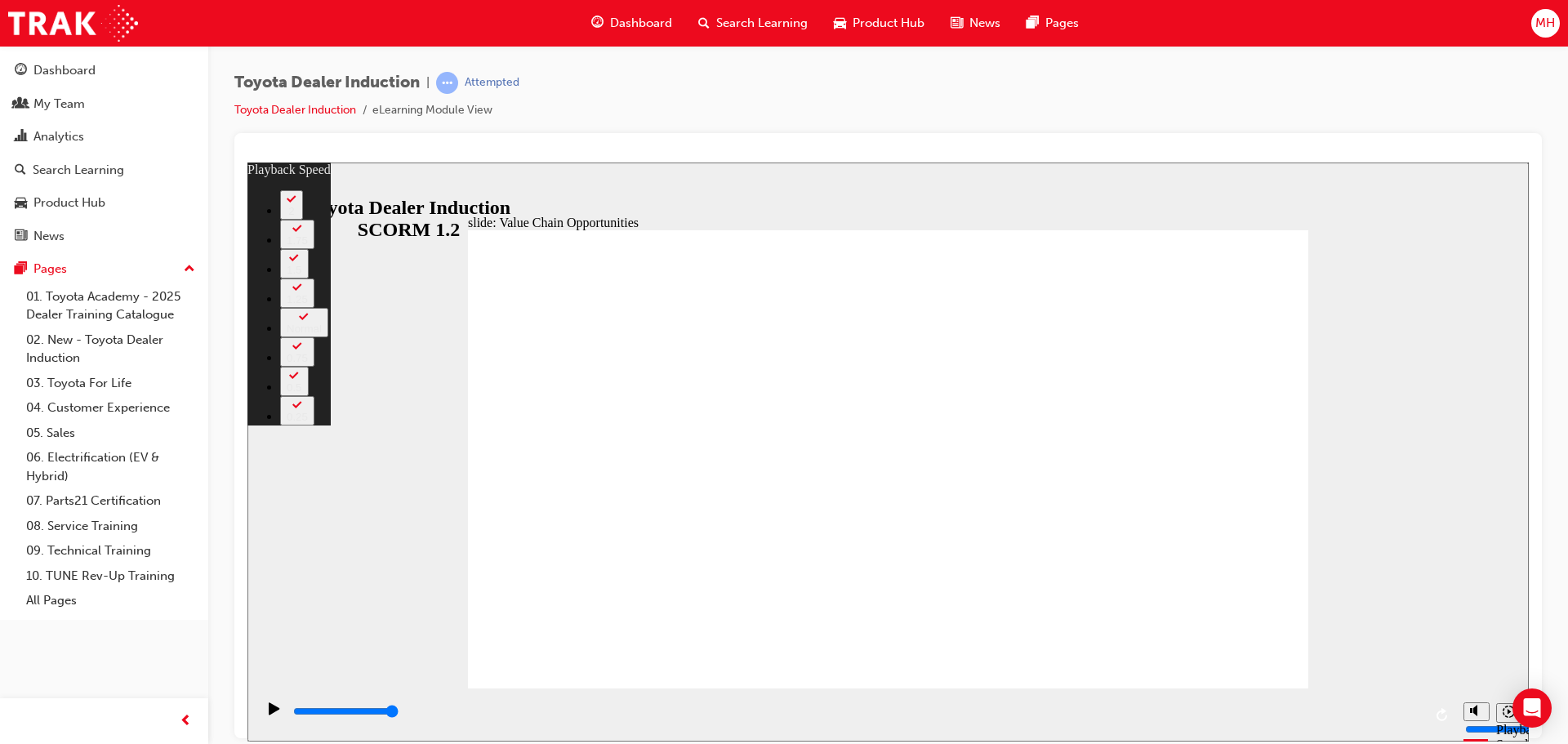
type input "64"
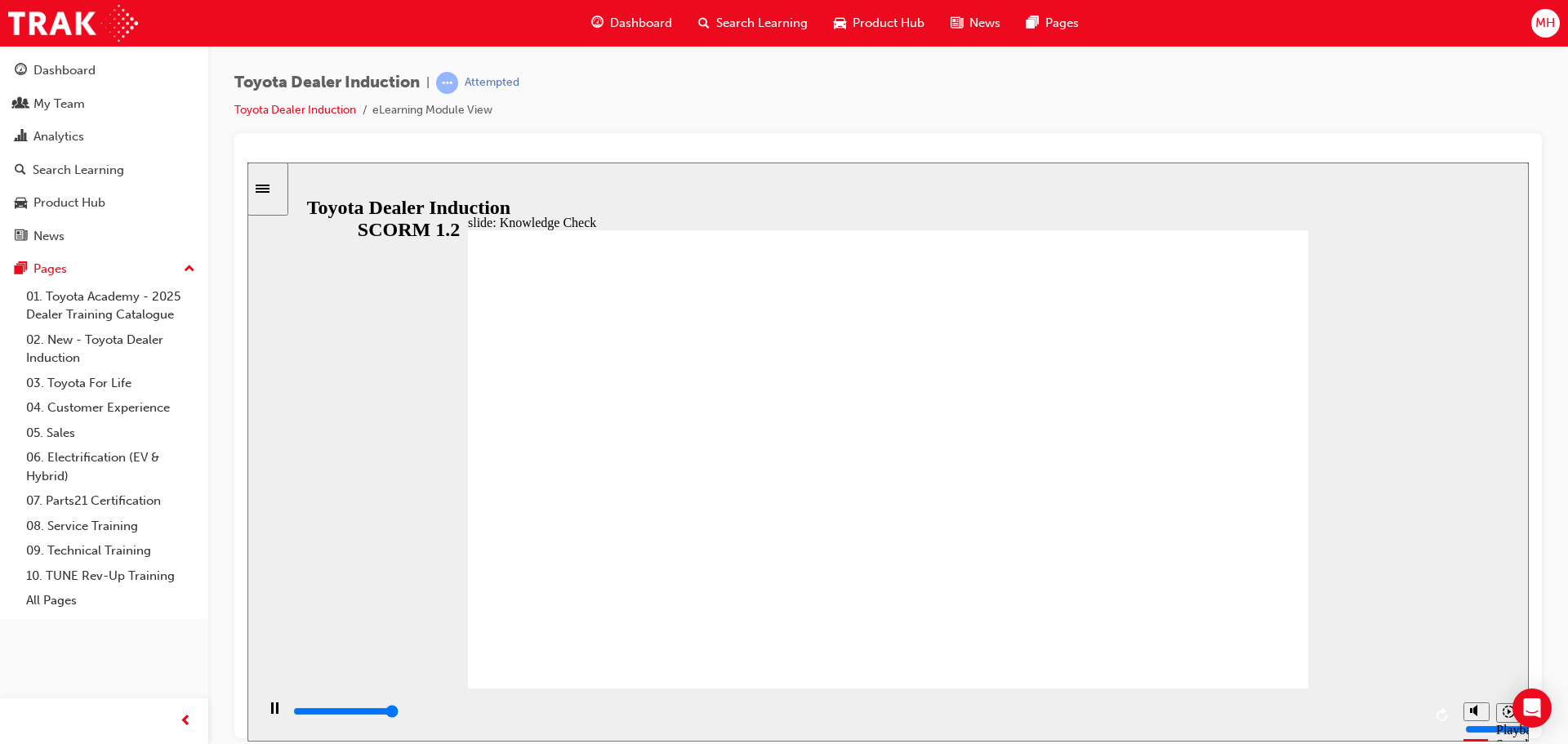
type input "5000"
radio input "true"
type input "5000"
radio input "true"
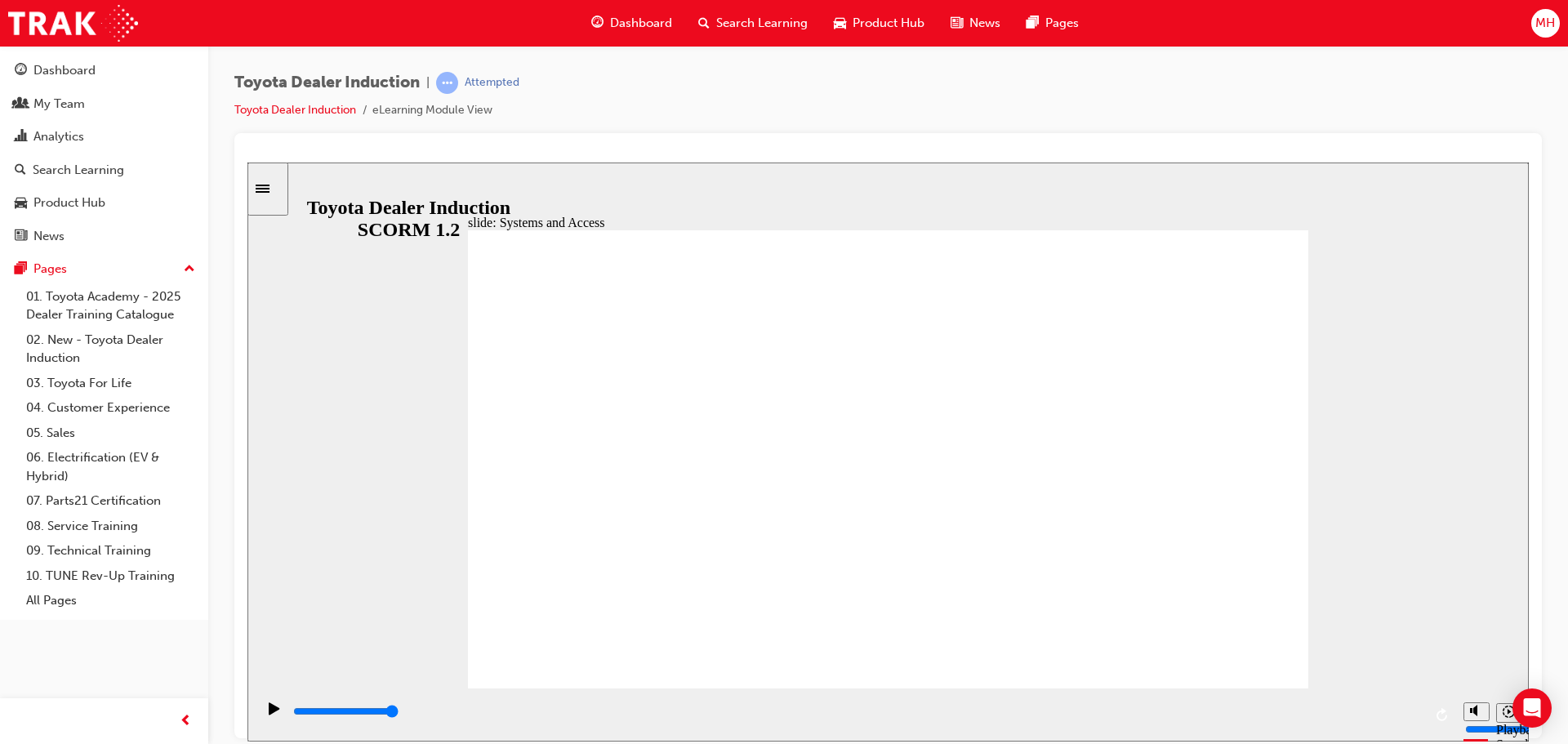
click at [261, 718] on div "Play (Ctrl+Alt+P)" at bounding box center [275, 716] width 28 height 28
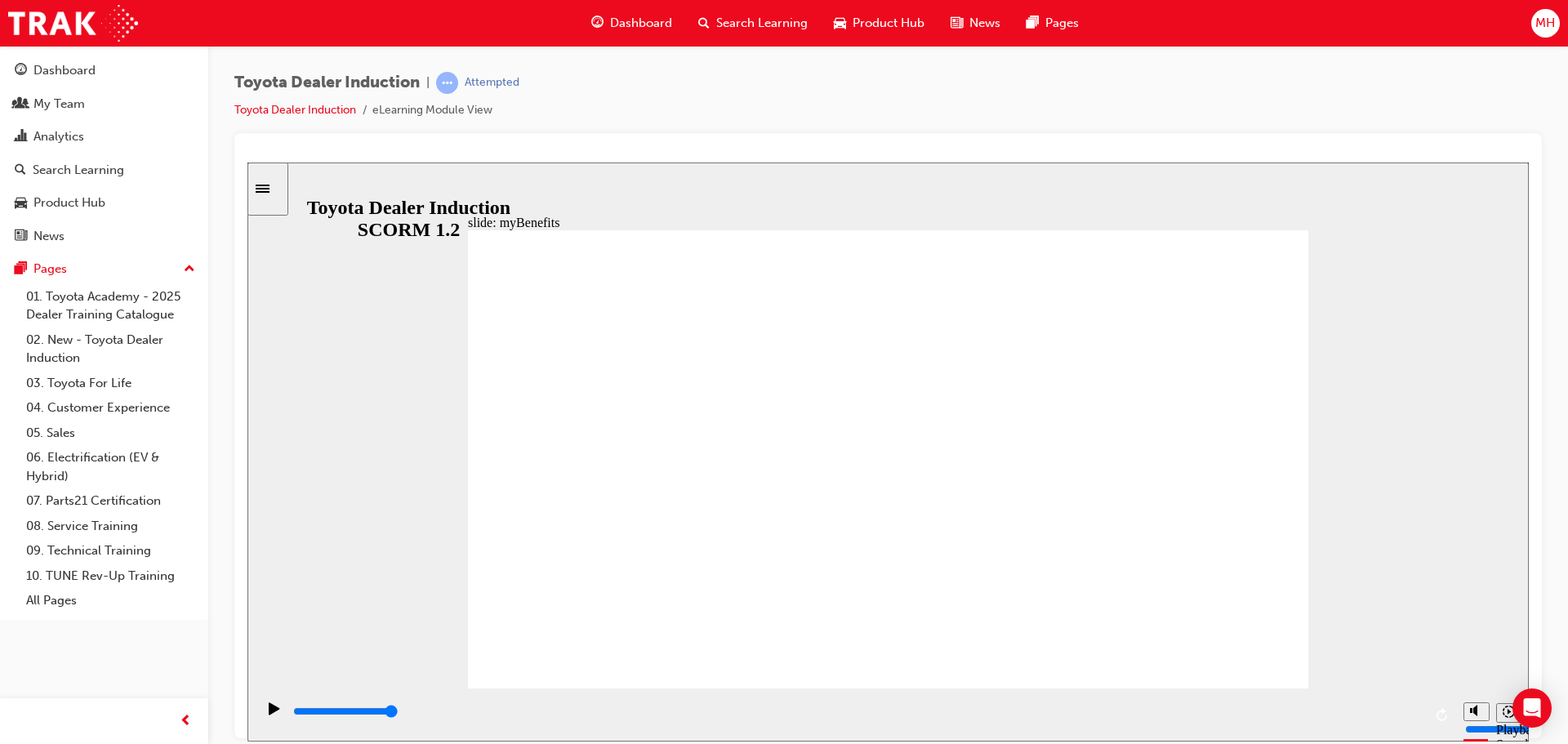
type input "5000"
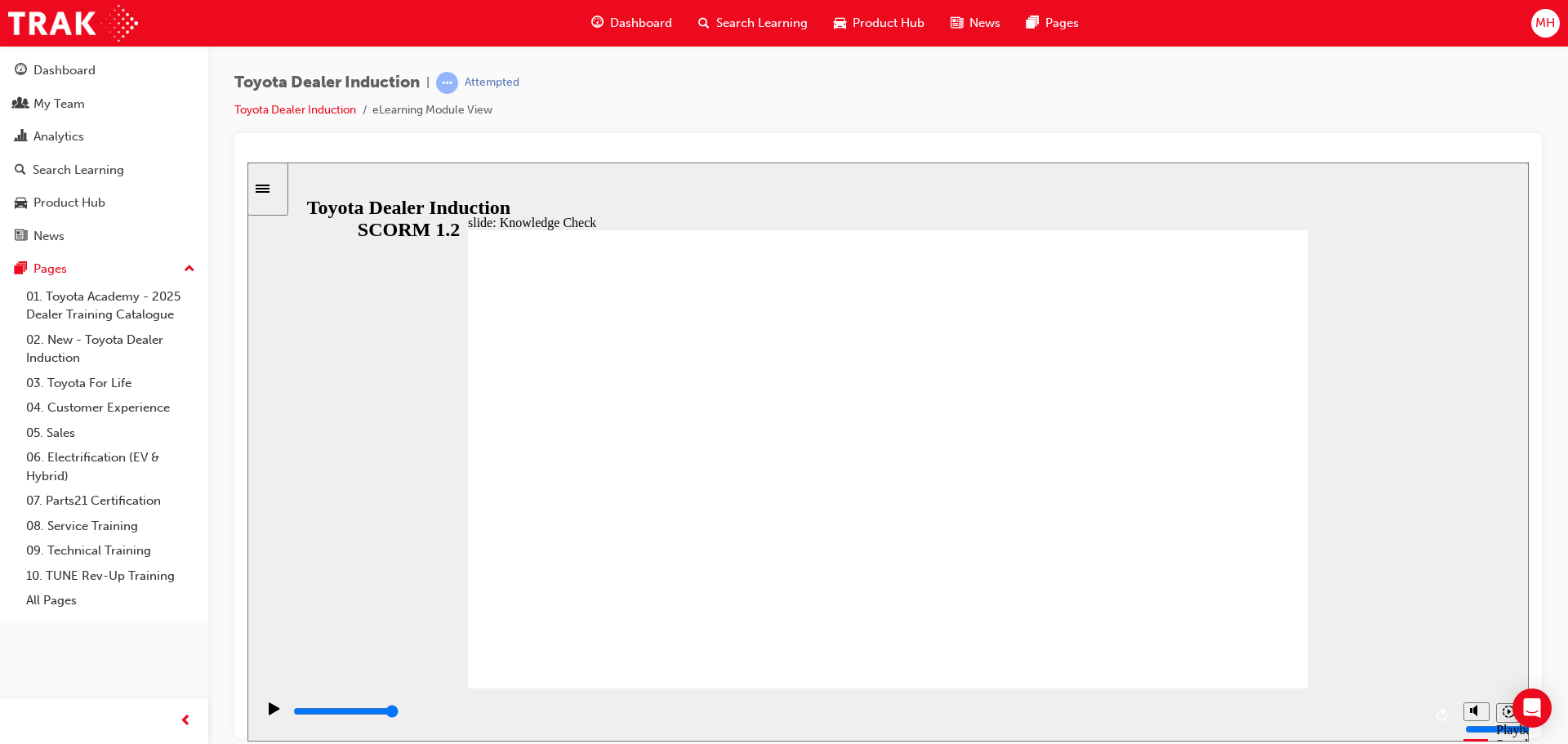
type input "t"
type input "to"
type input "toy"
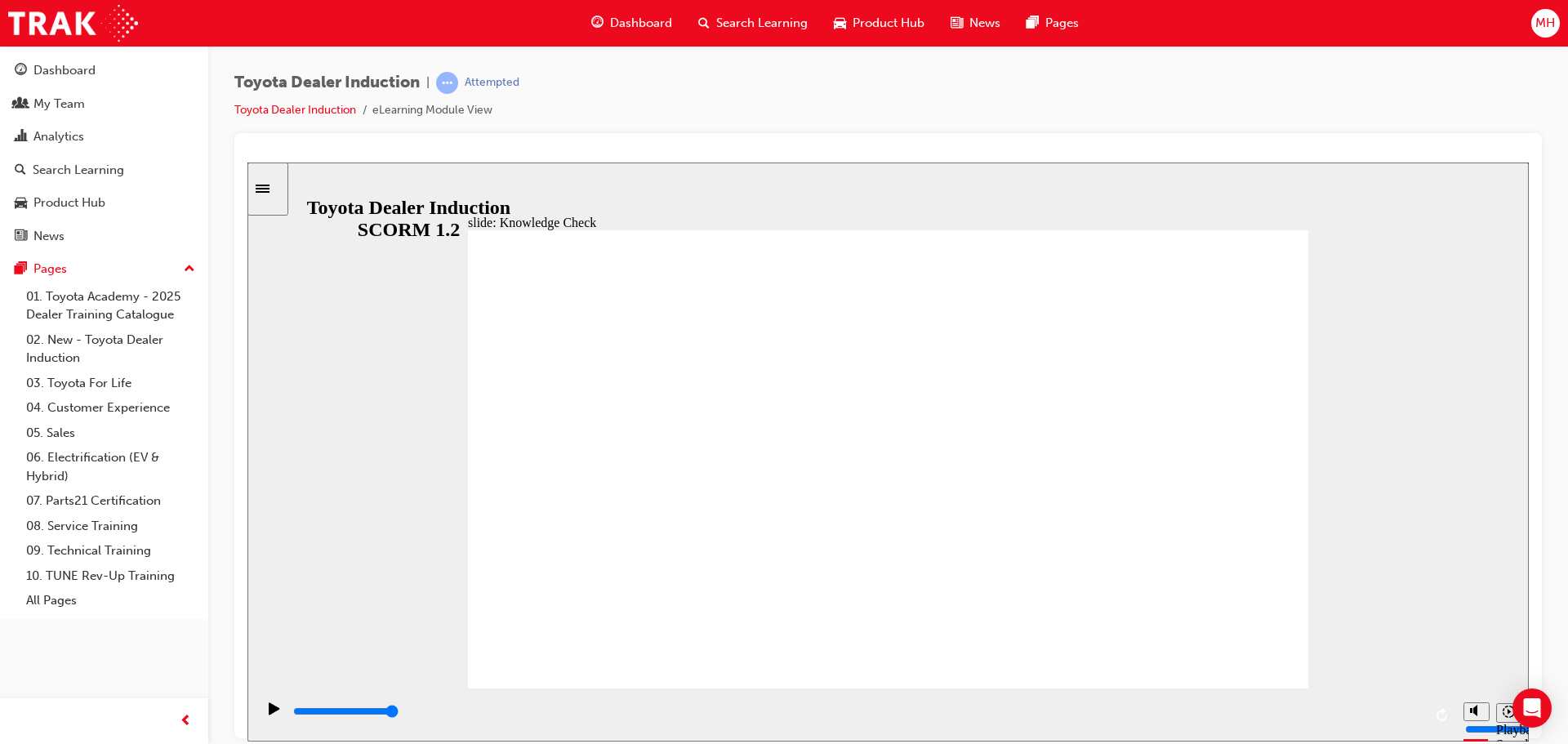
type input "toy"
type input "toyo"
type input "toyot"
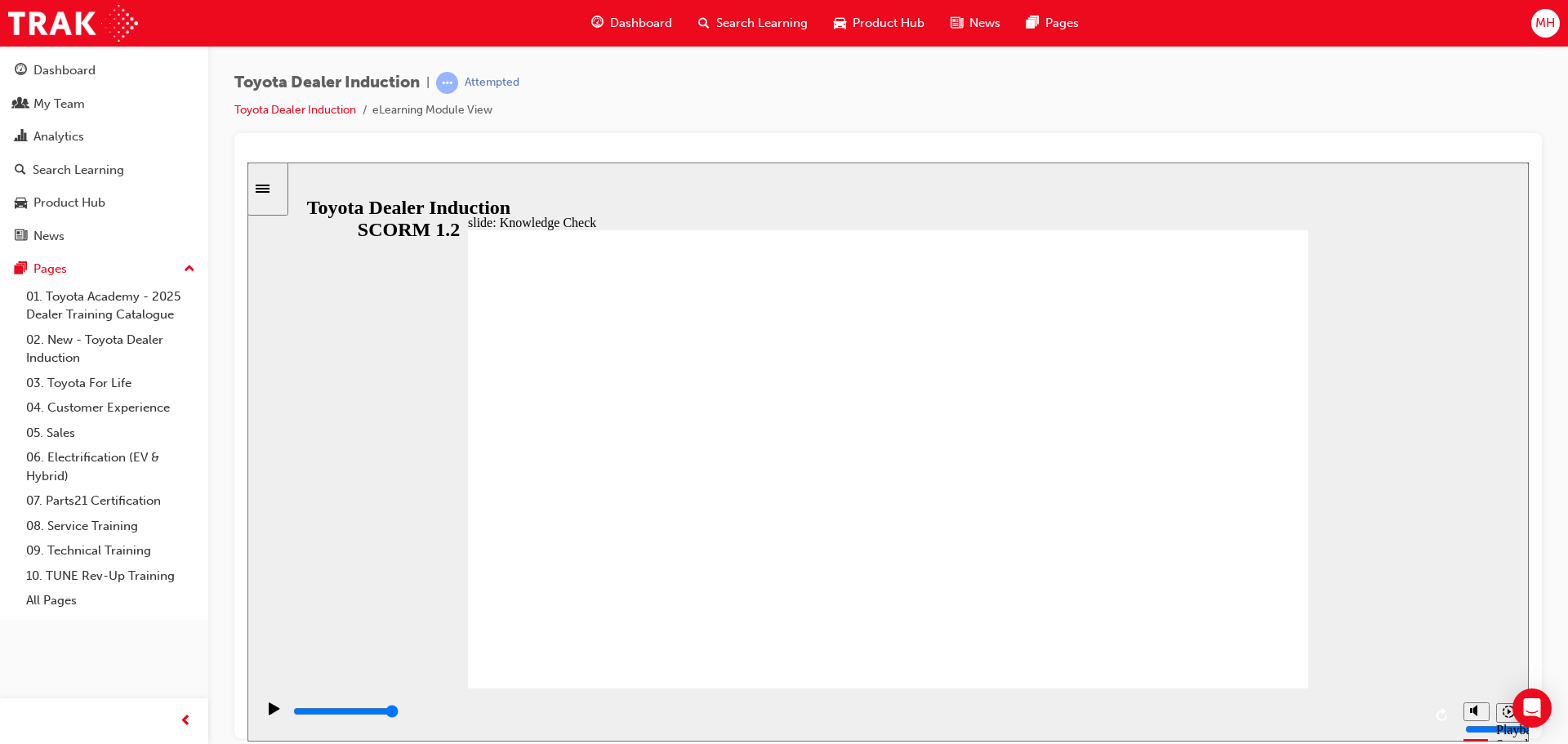
type input "toyots"
type input "toyot"
type input "toyota"
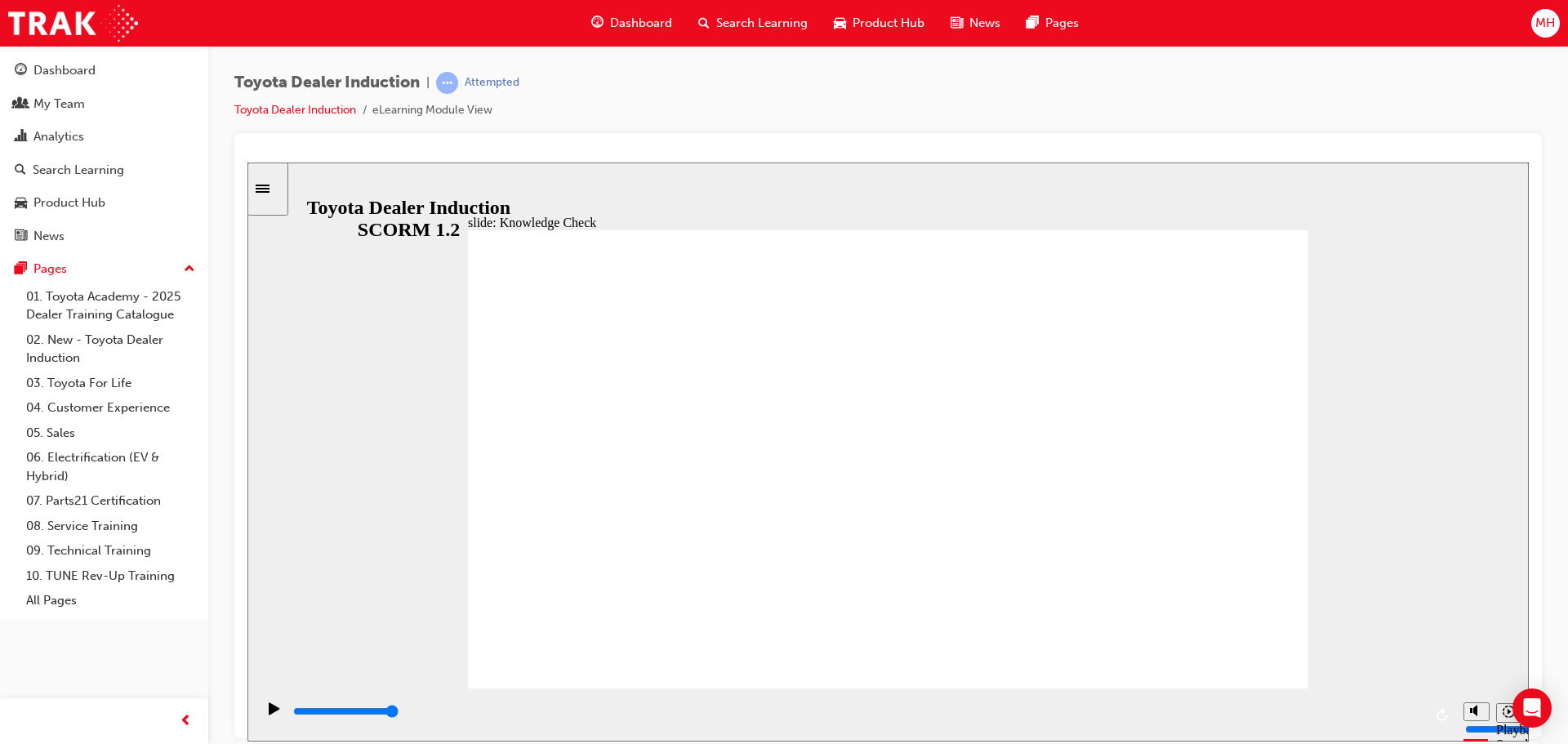
type input "toyota"
type input "toyota e"
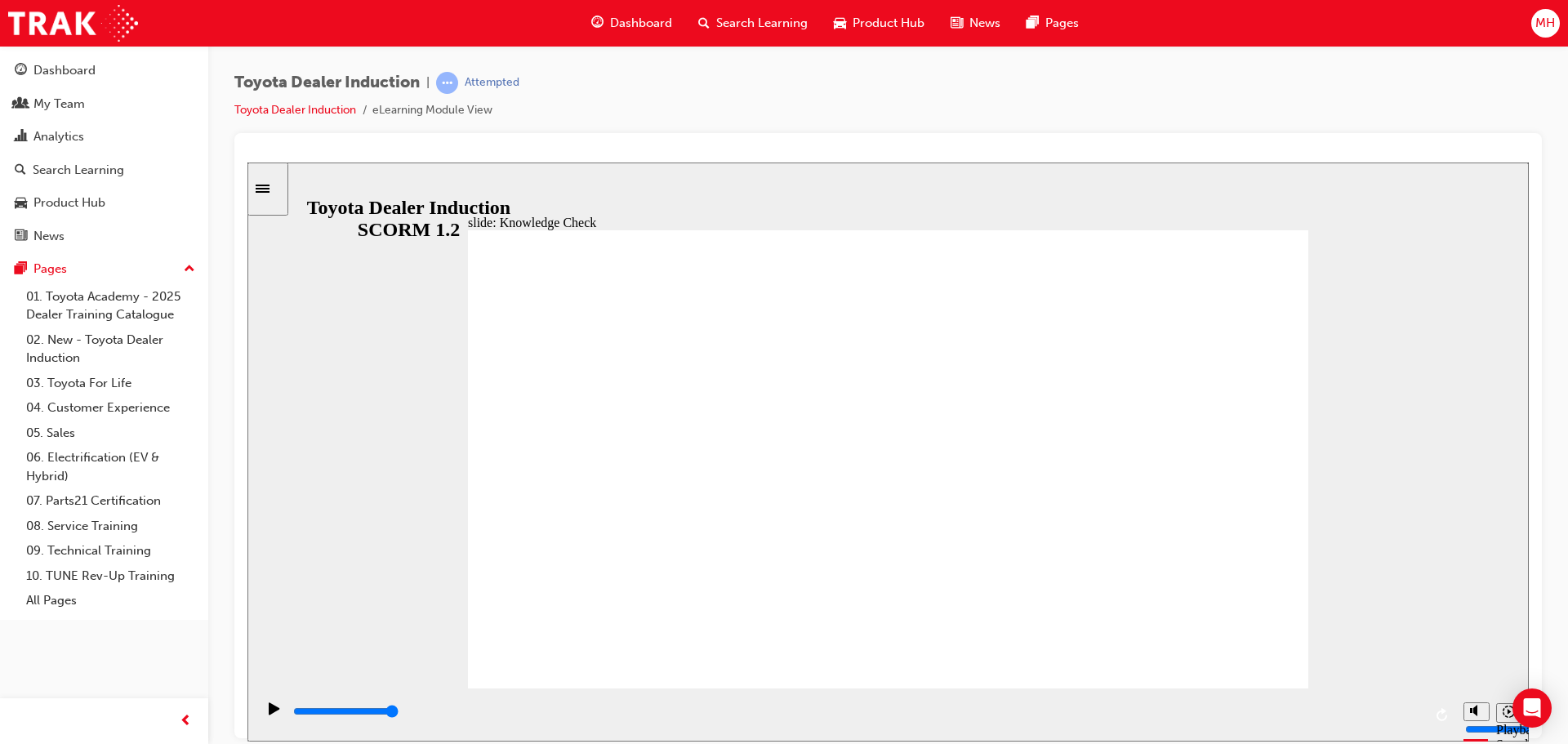
type input "toyota en"
type input "toyota eng"
type input "toyota enga"
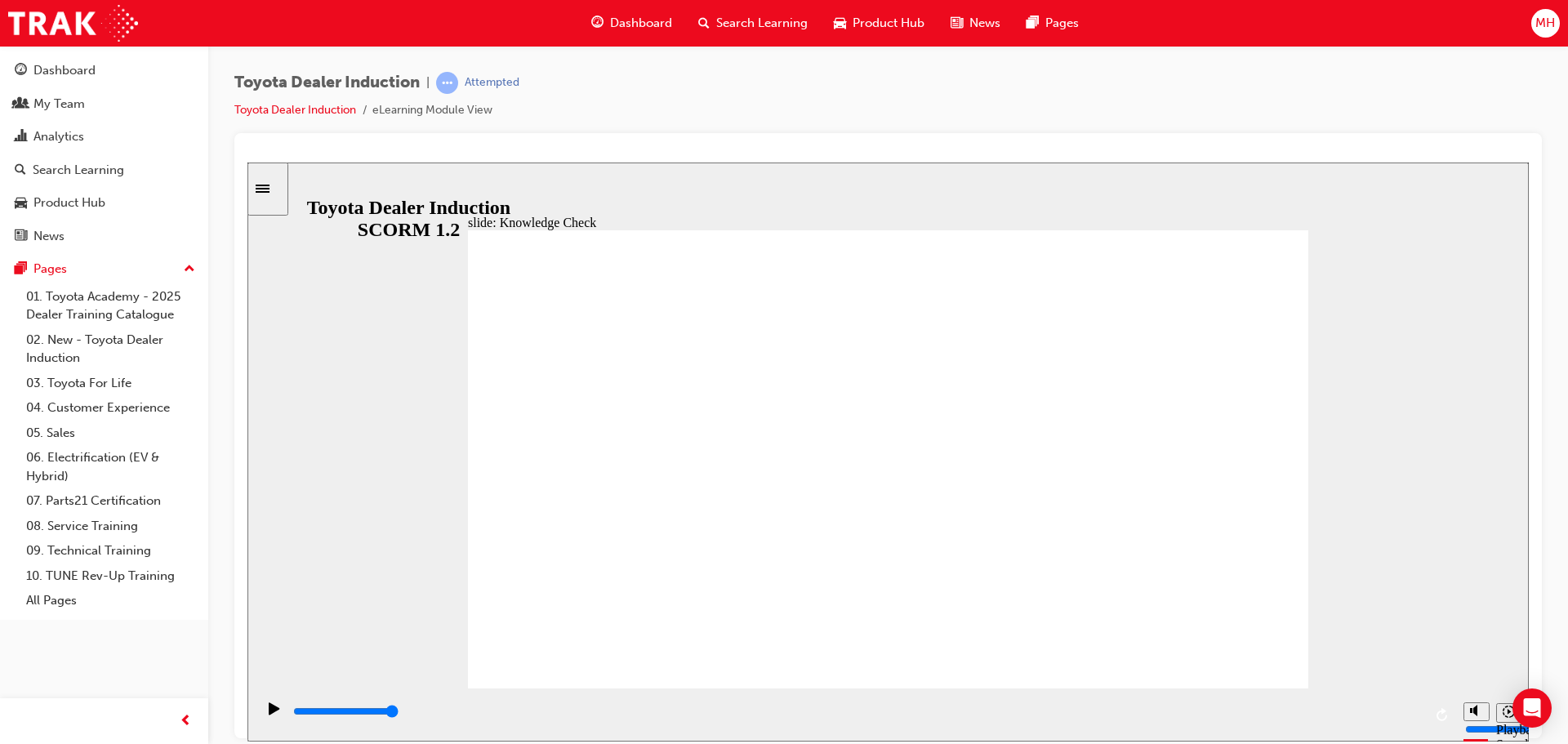
type input "toyota enga"
type input "toyota engag"
type input "toyota engage"
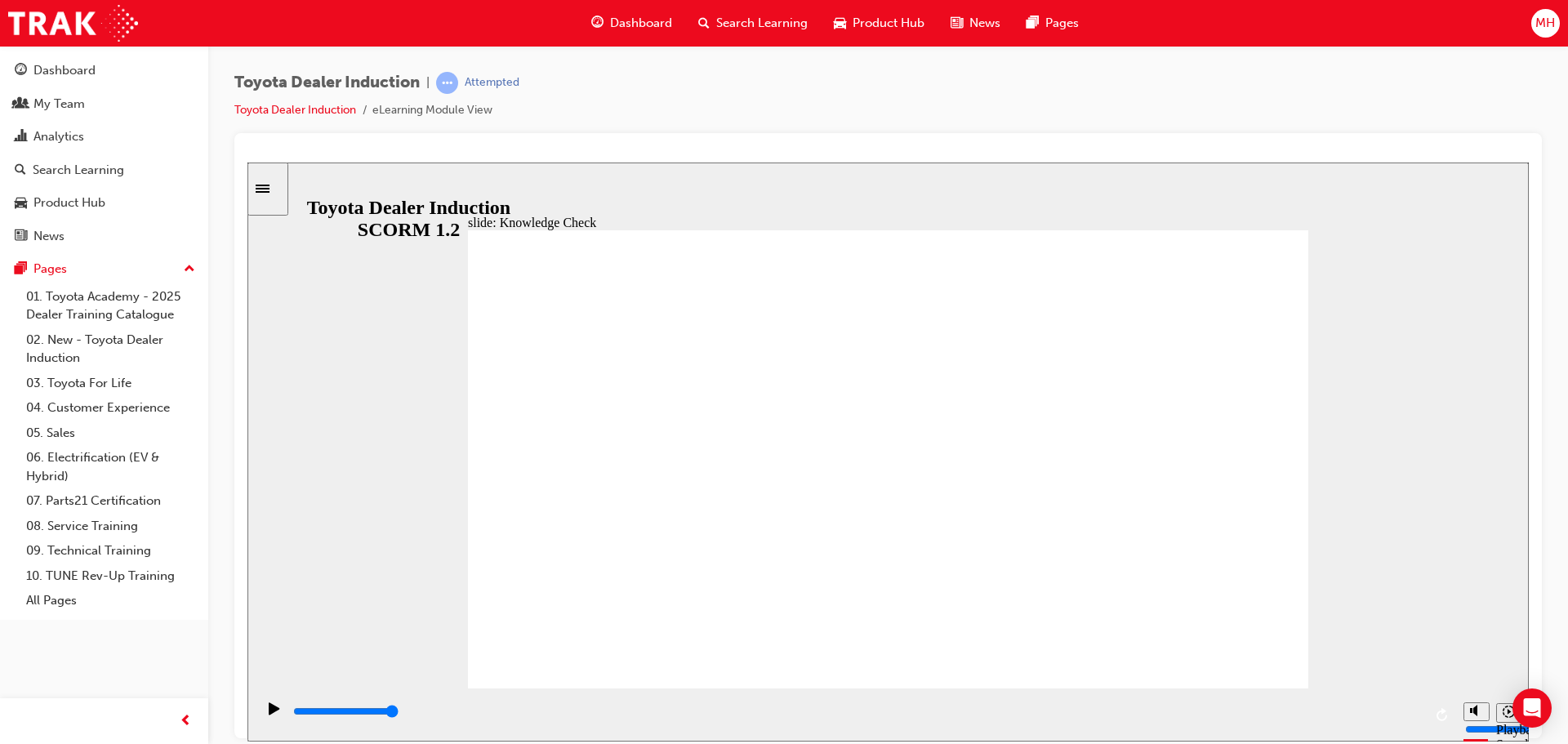
type input "toyota engage"
type input "800"
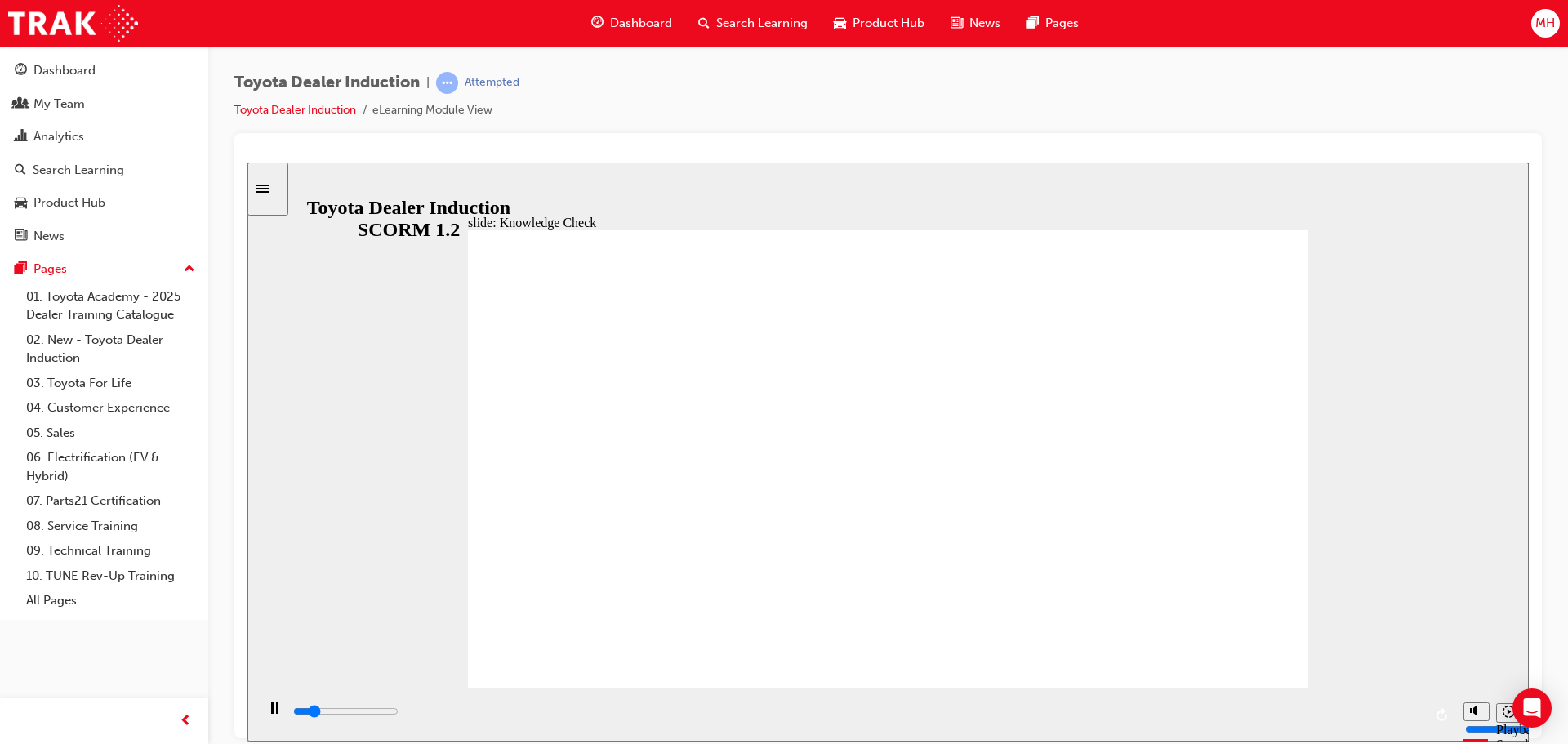
type input "toyota engage"
click at [269, 711] on icon "Play (Ctrl+Alt+P)" at bounding box center [274, 708] width 11 height 12
drag, startPoint x: 1423, startPoint y: 713, endPoint x: 293, endPoint y: 717, distance: 1130.0
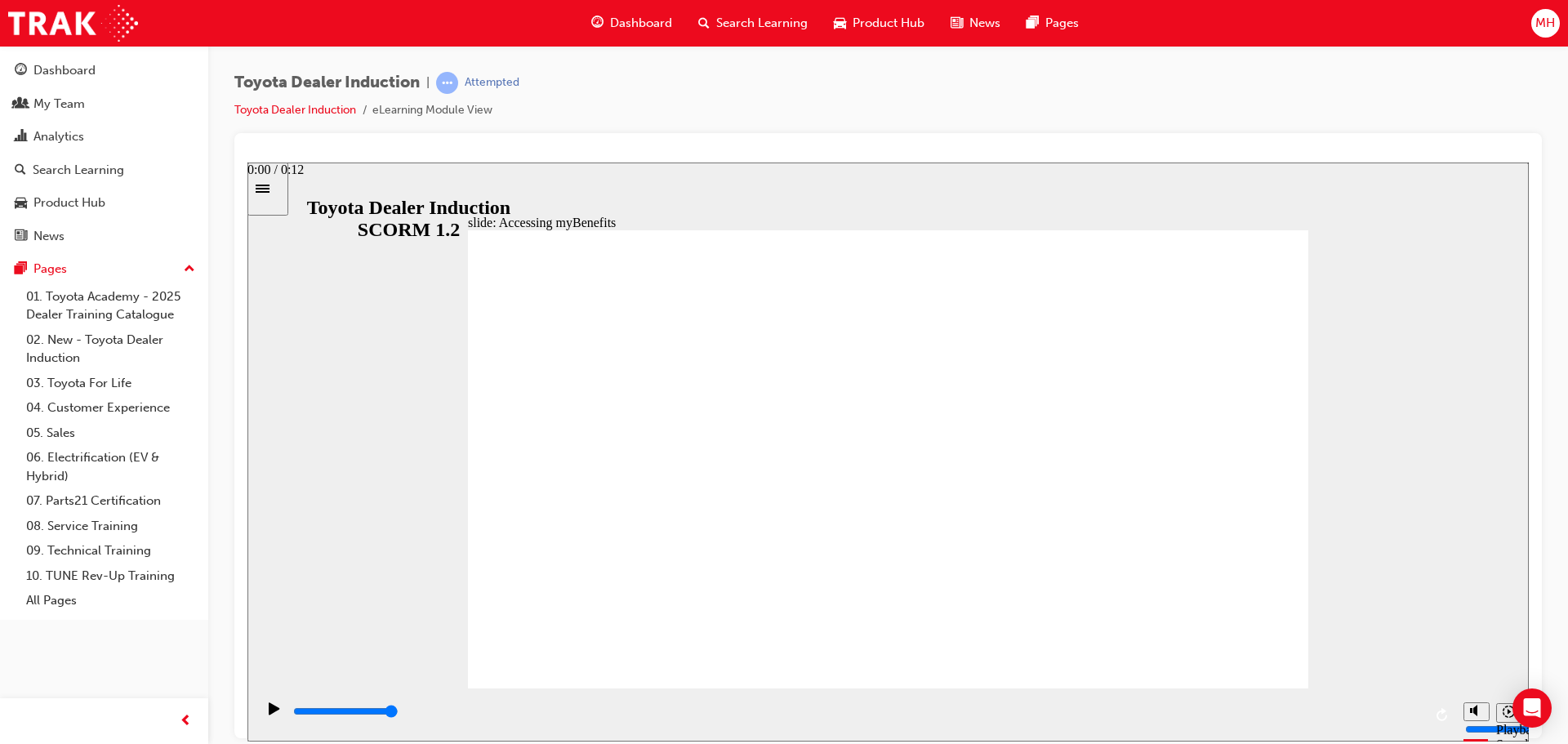
click at [293, 717] on div "playback controls" at bounding box center [856, 714] width 1200 height 53
click at [263, 707] on div "Play (Ctrl+Alt+P)" at bounding box center [275, 716] width 28 height 28
click at [269, 712] on icon "Play (Ctrl+Alt+P)" at bounding box center [274, 708] width 11 height 12
click at [1434, 713] on button "Replay (Ctrl+Alt+R)" at bounding box center [1443, 714] width 25 height 25
click at [1443, 716] on icon "Replay (Ctrl+Alt+R)" at bounding box center [1443, 713] width 13 height 13
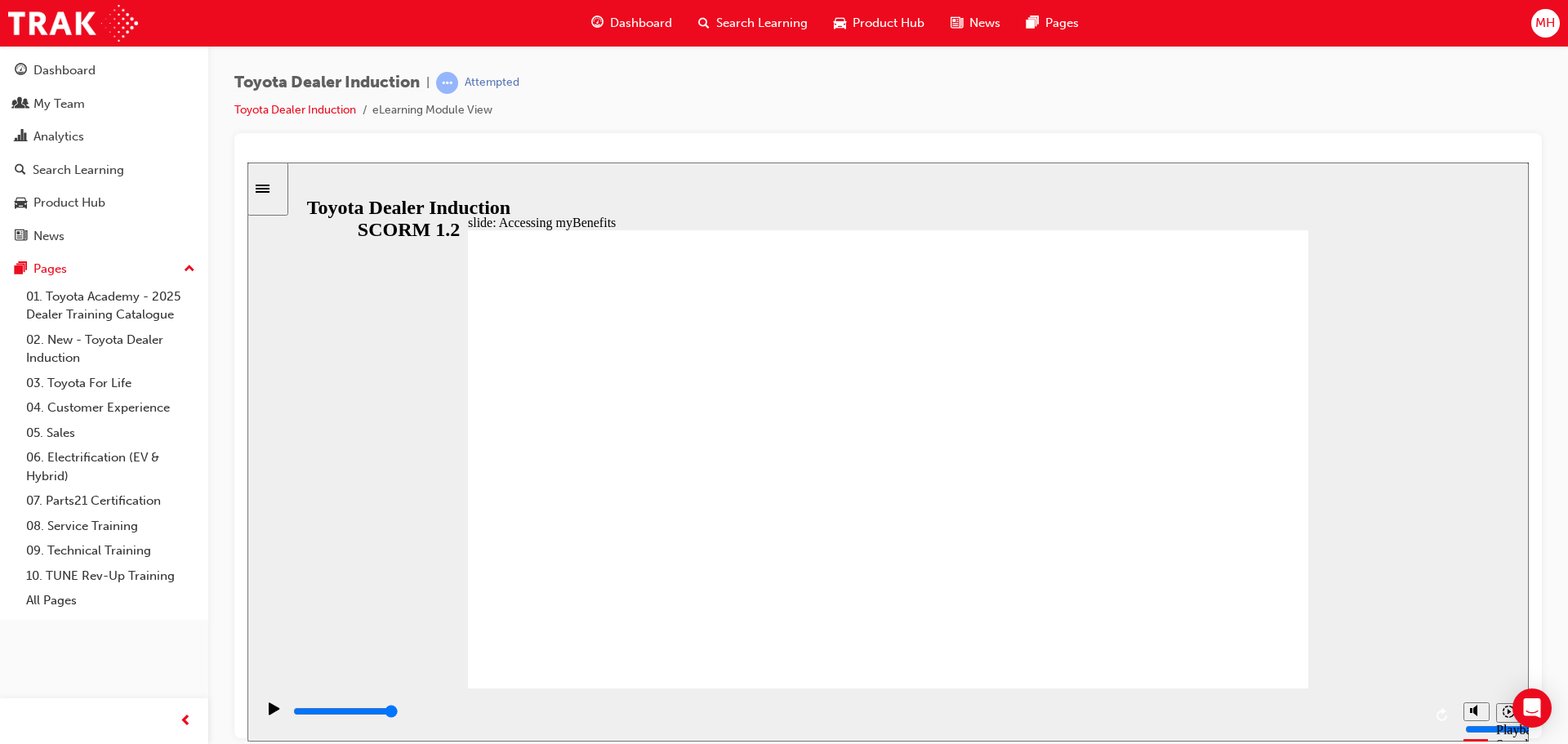
type input "800"
type input "toyota engage"
type input "5000"
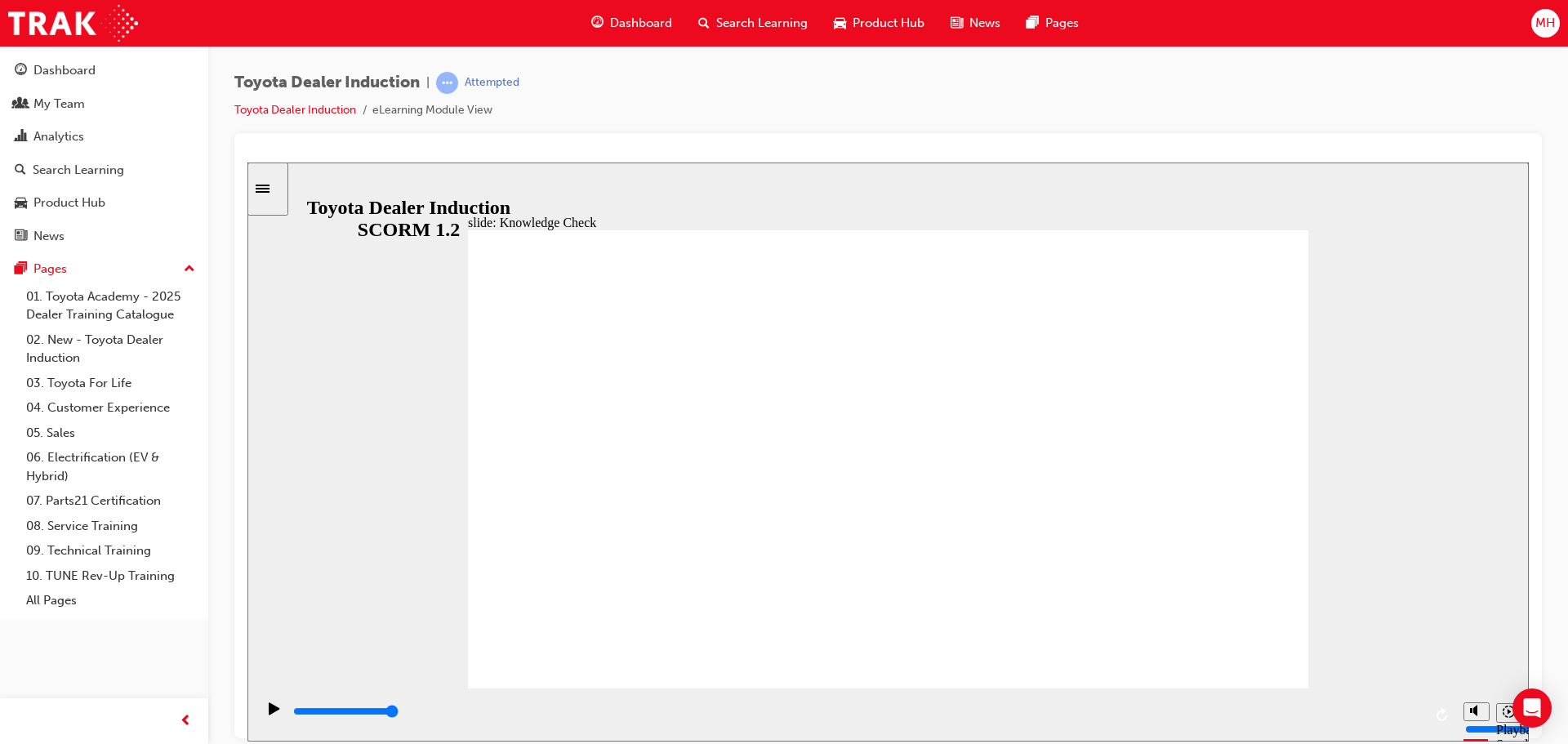
type input "toyota engage"
type input "toyota engage a"
type input "toyota engage ap"
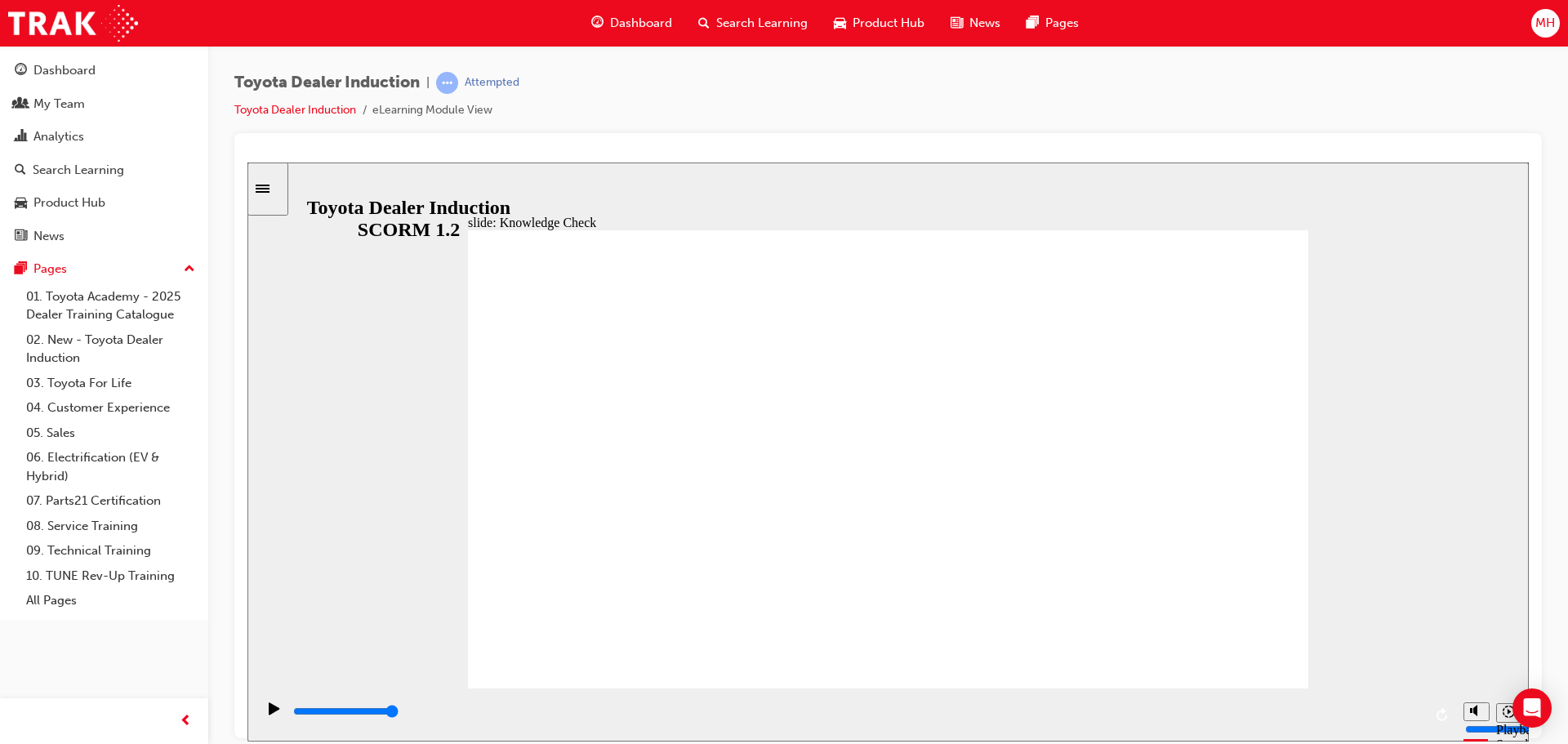
type input "toyota engage ap"
type input "toyota engage app"
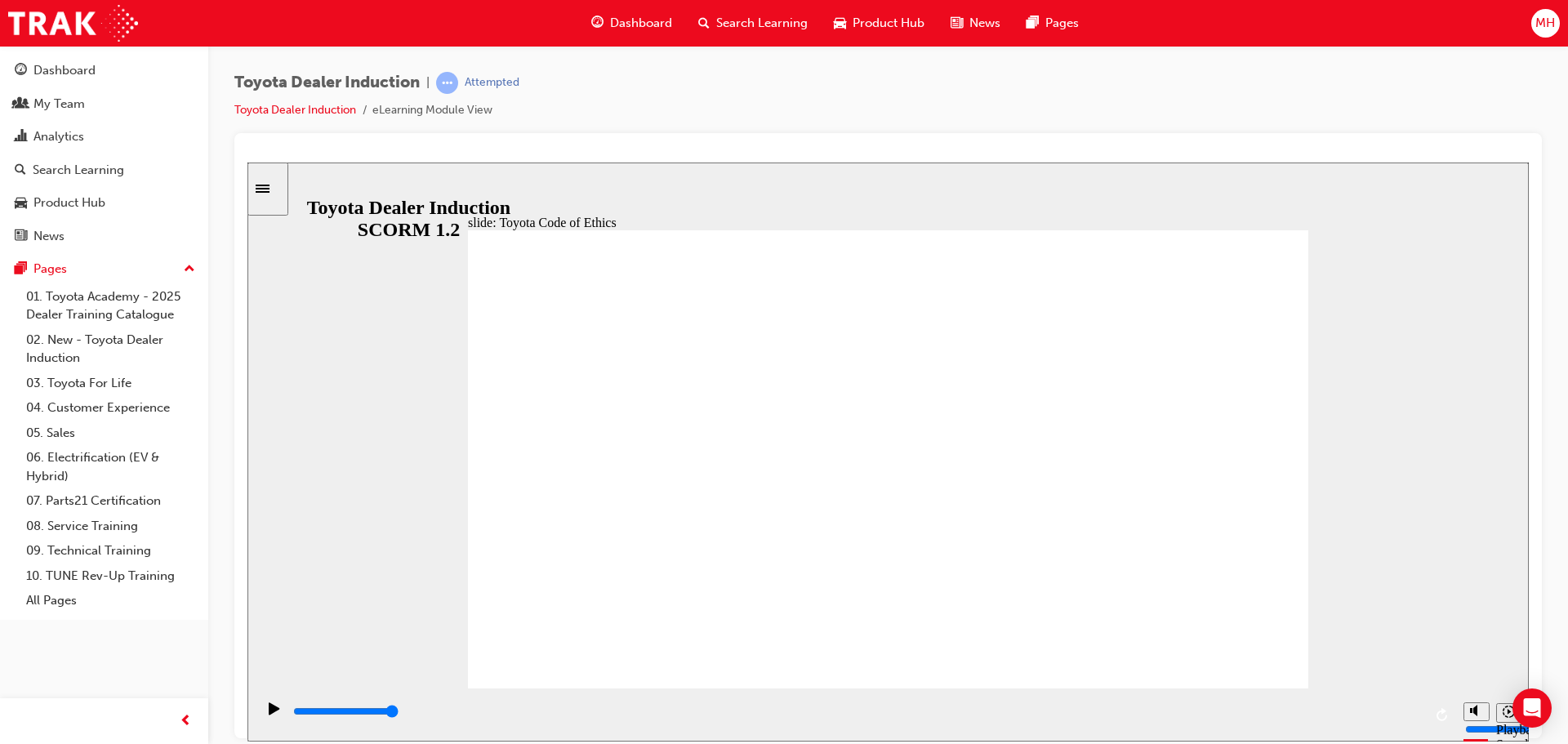
type input "8400"
checkbox input "true"
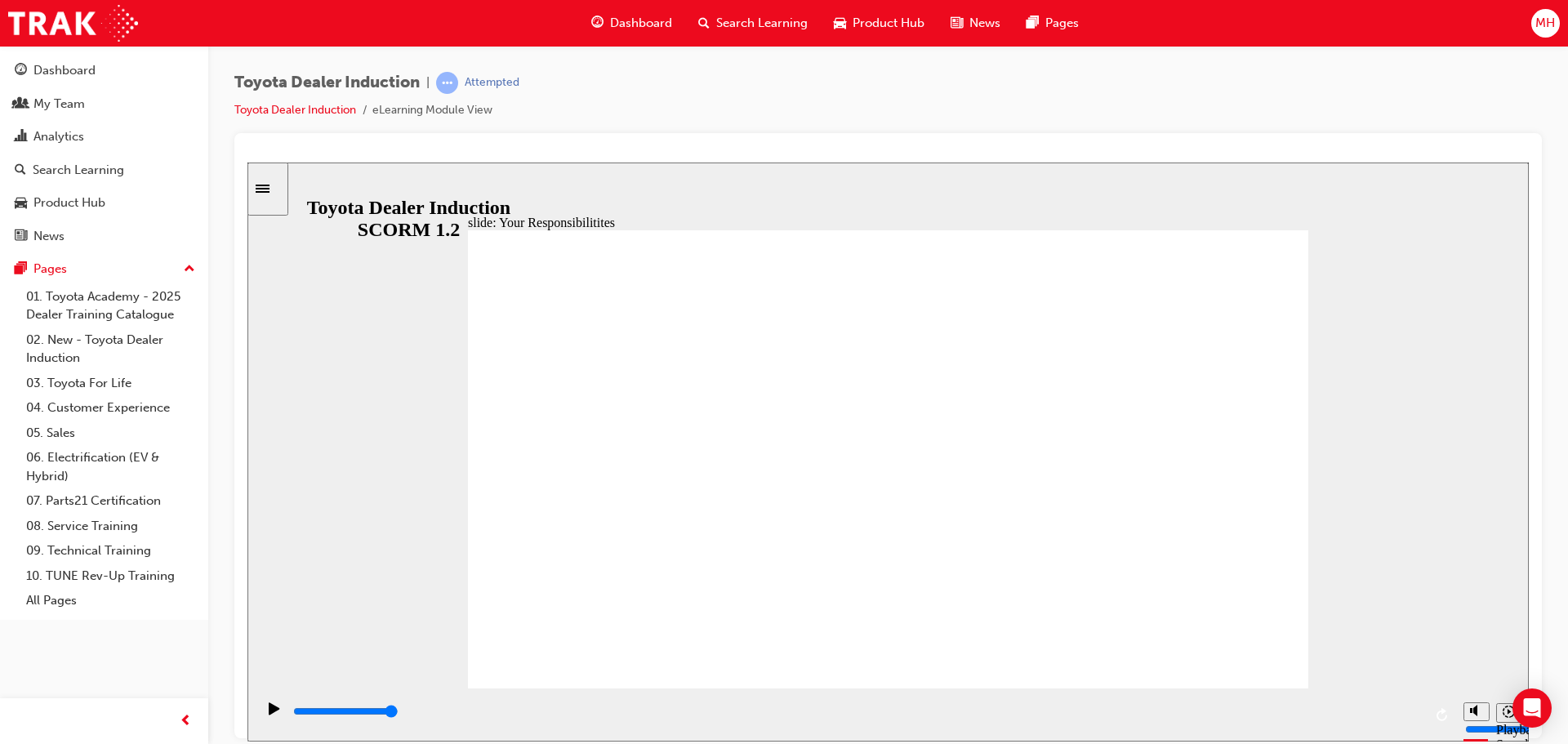
checkbox input "true"
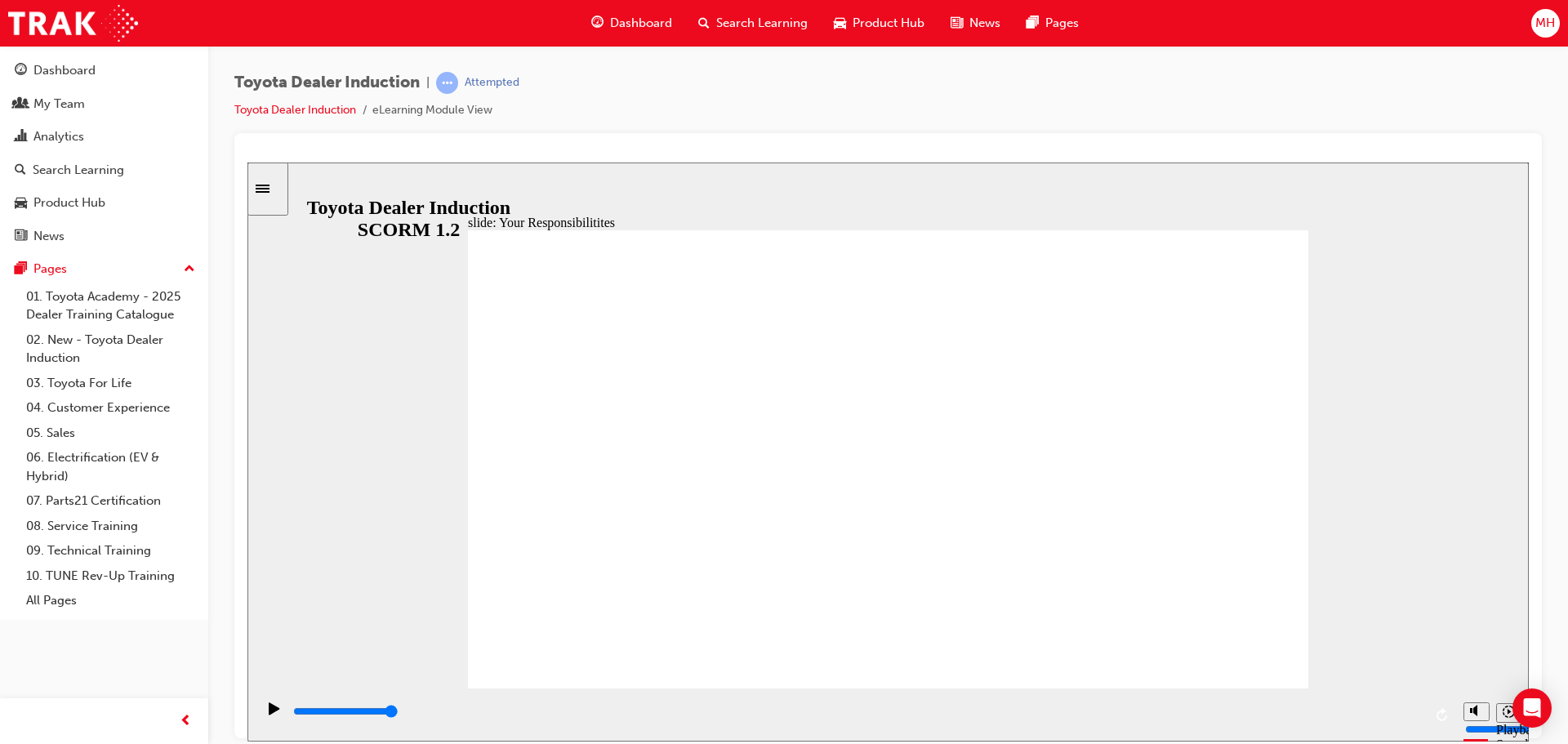
checkbox input "true"
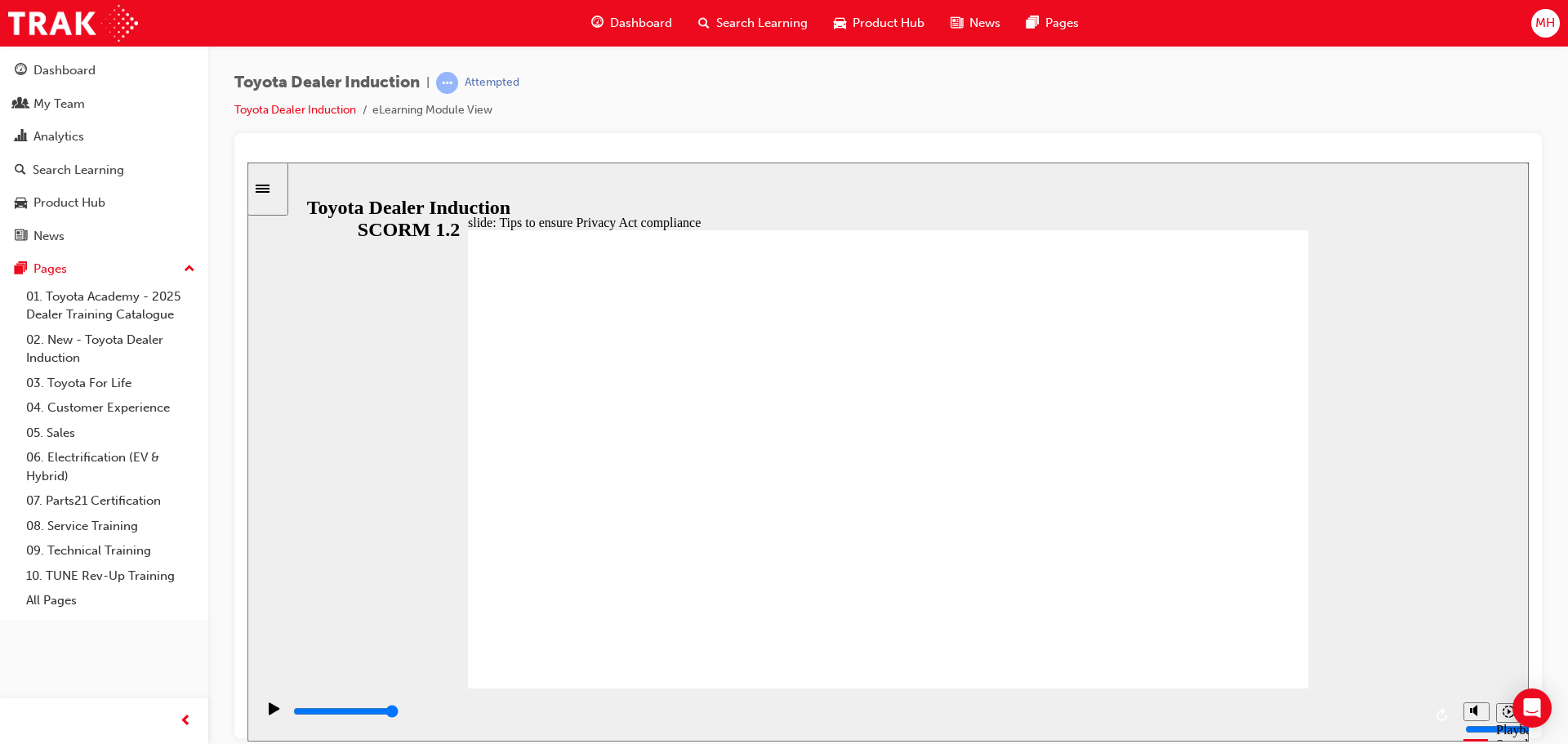
type input "11700"
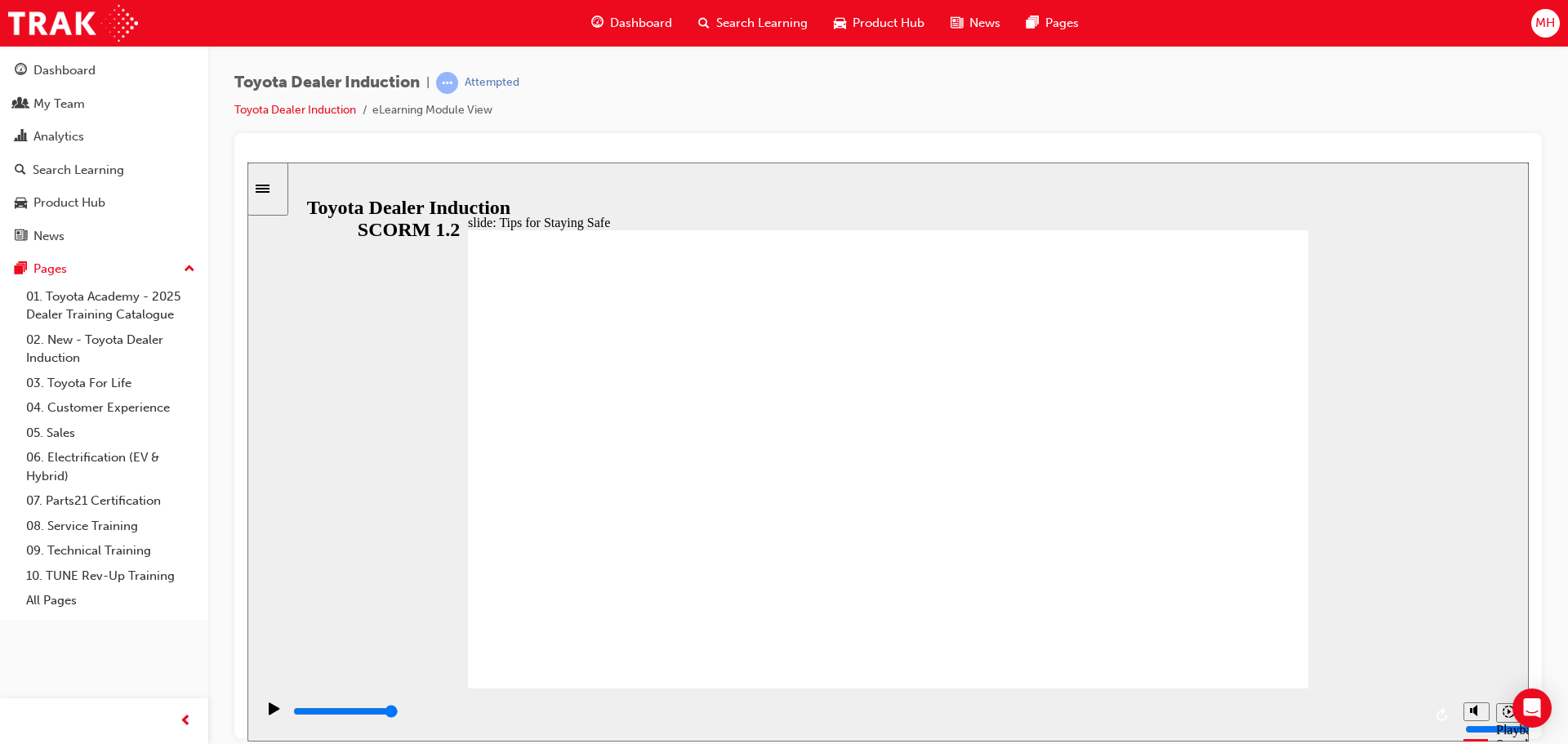
type input "5000"
checkbox input "true"
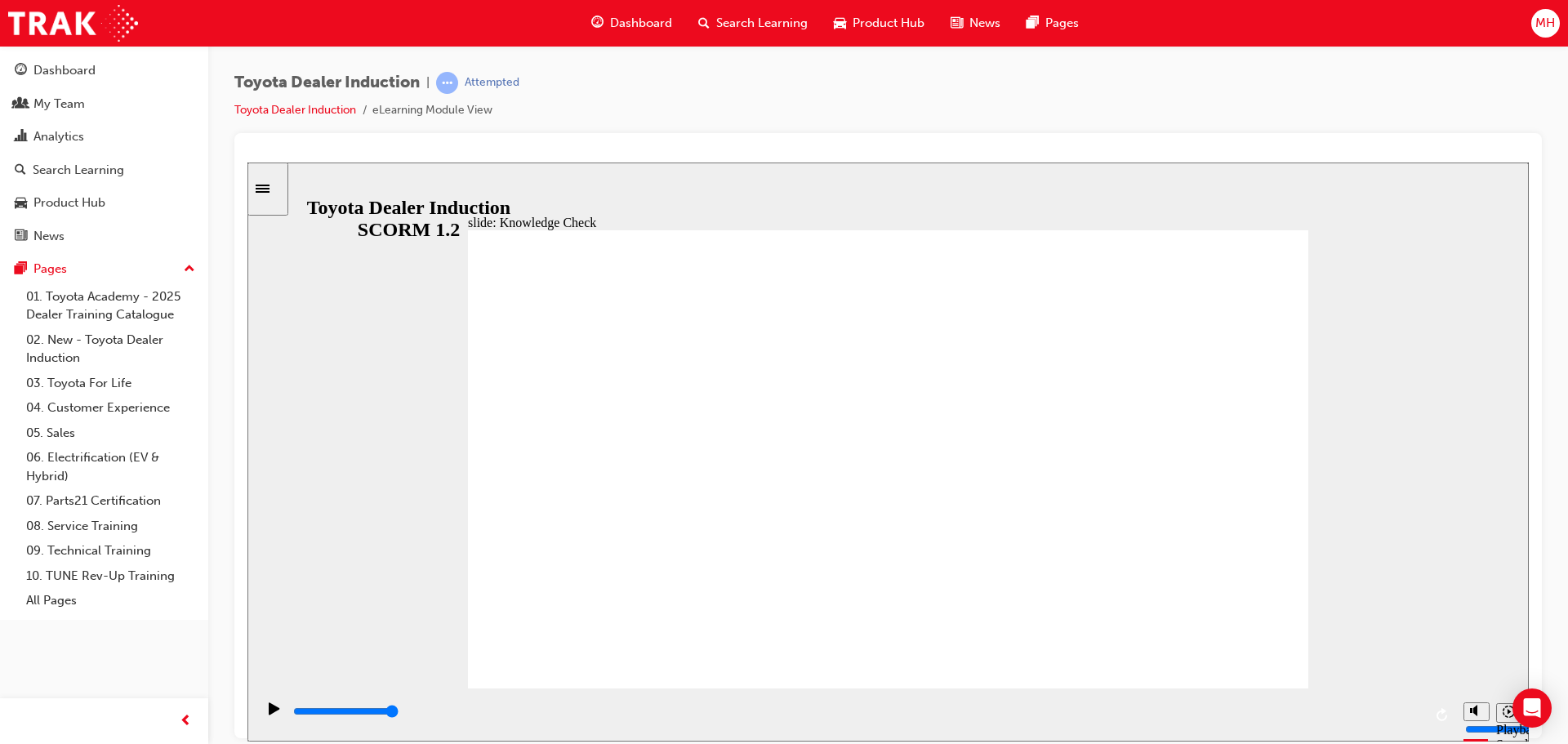
checkbox input "true"
type input "5000"
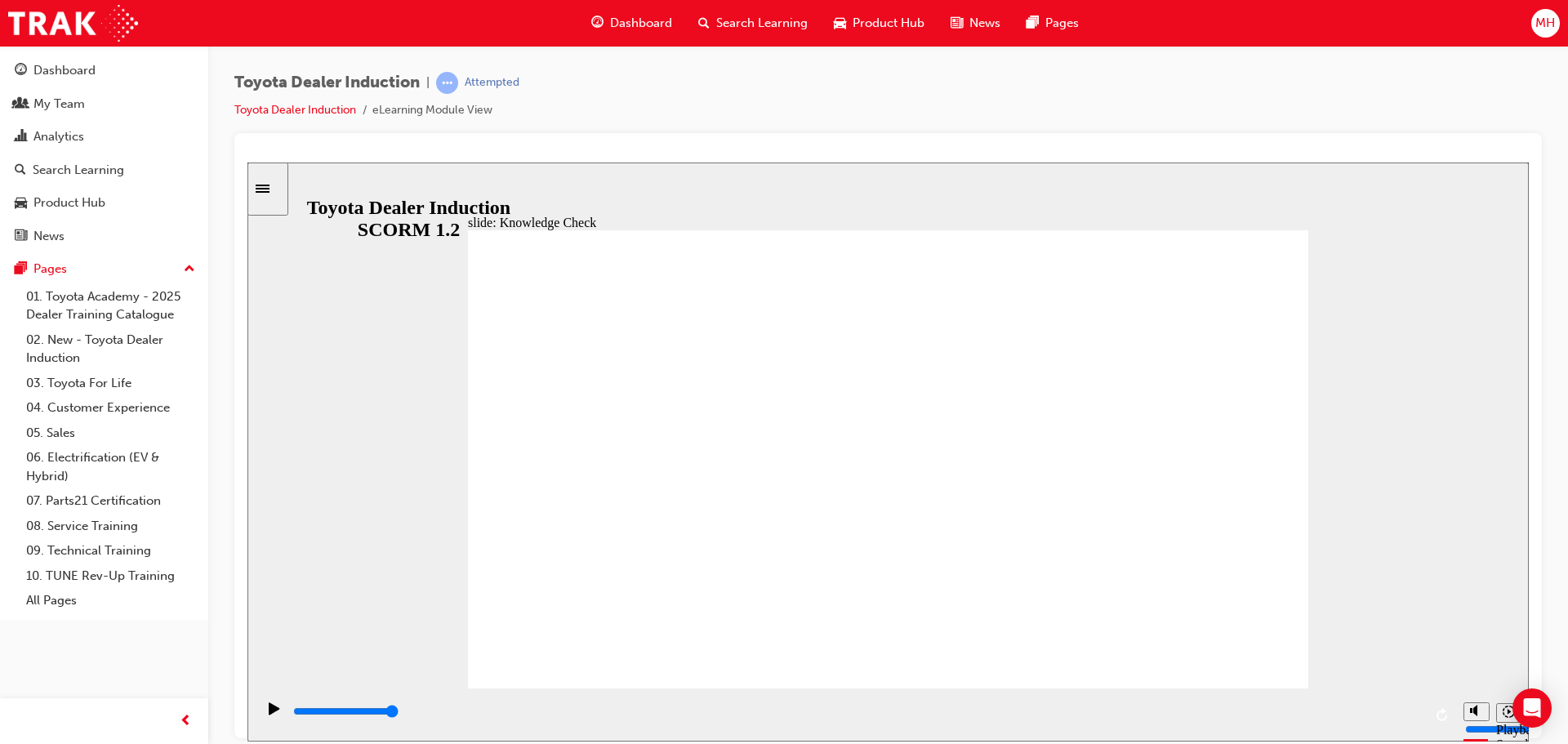
radio input "true"
type input "5000"
checkbox input "true"
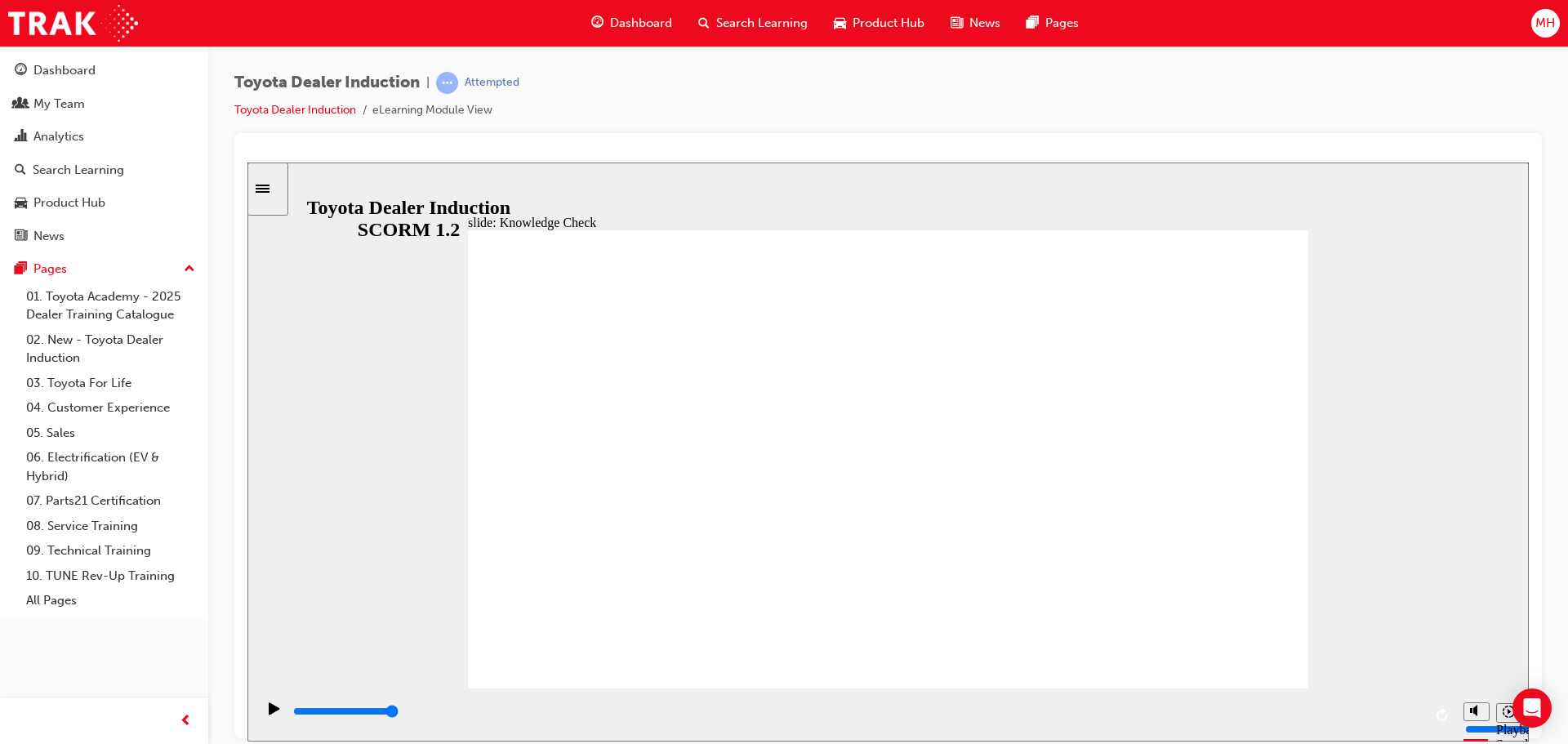
checkbox input "true"
type input "5000"
checkbox input "true"
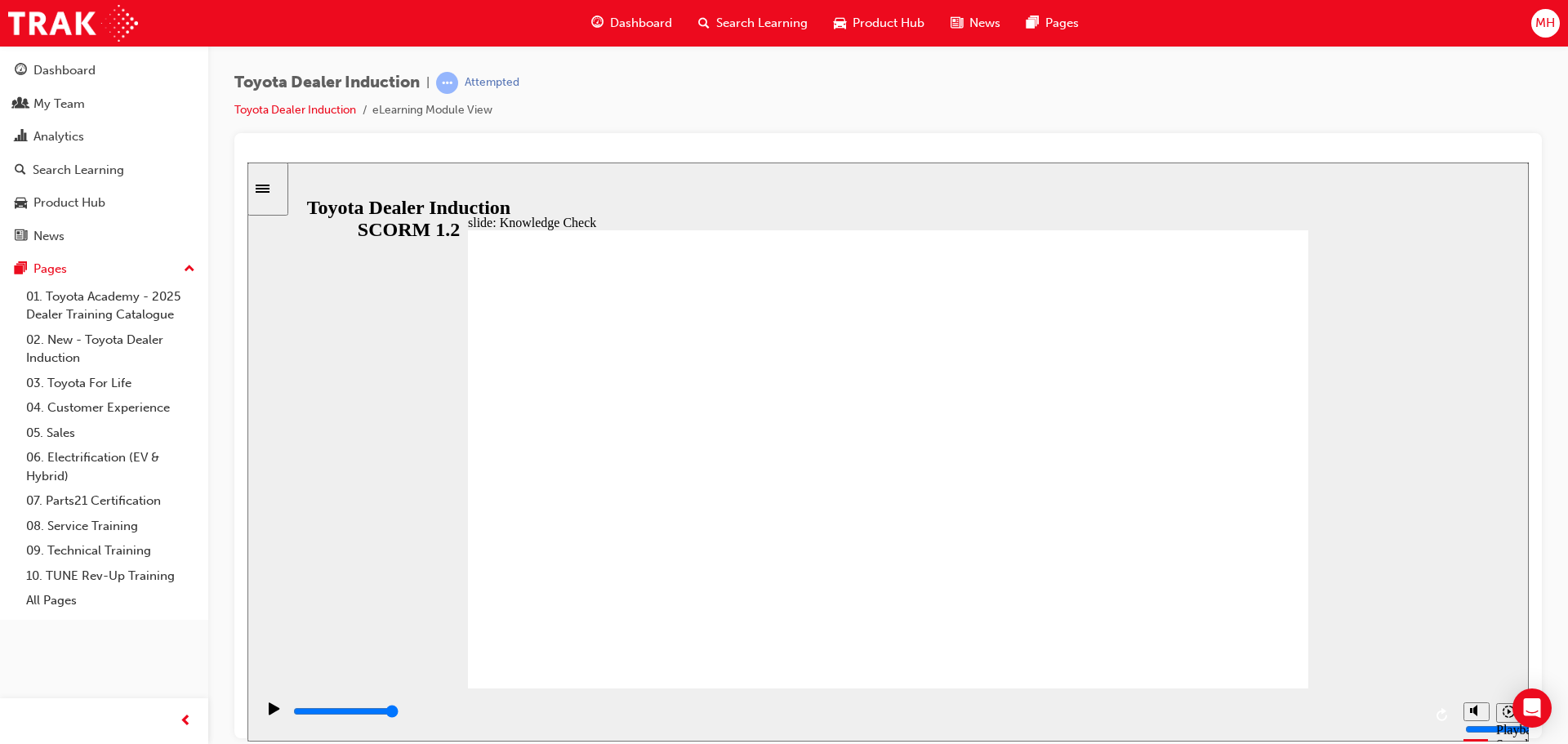
checkbox input "true"
type input "9900"
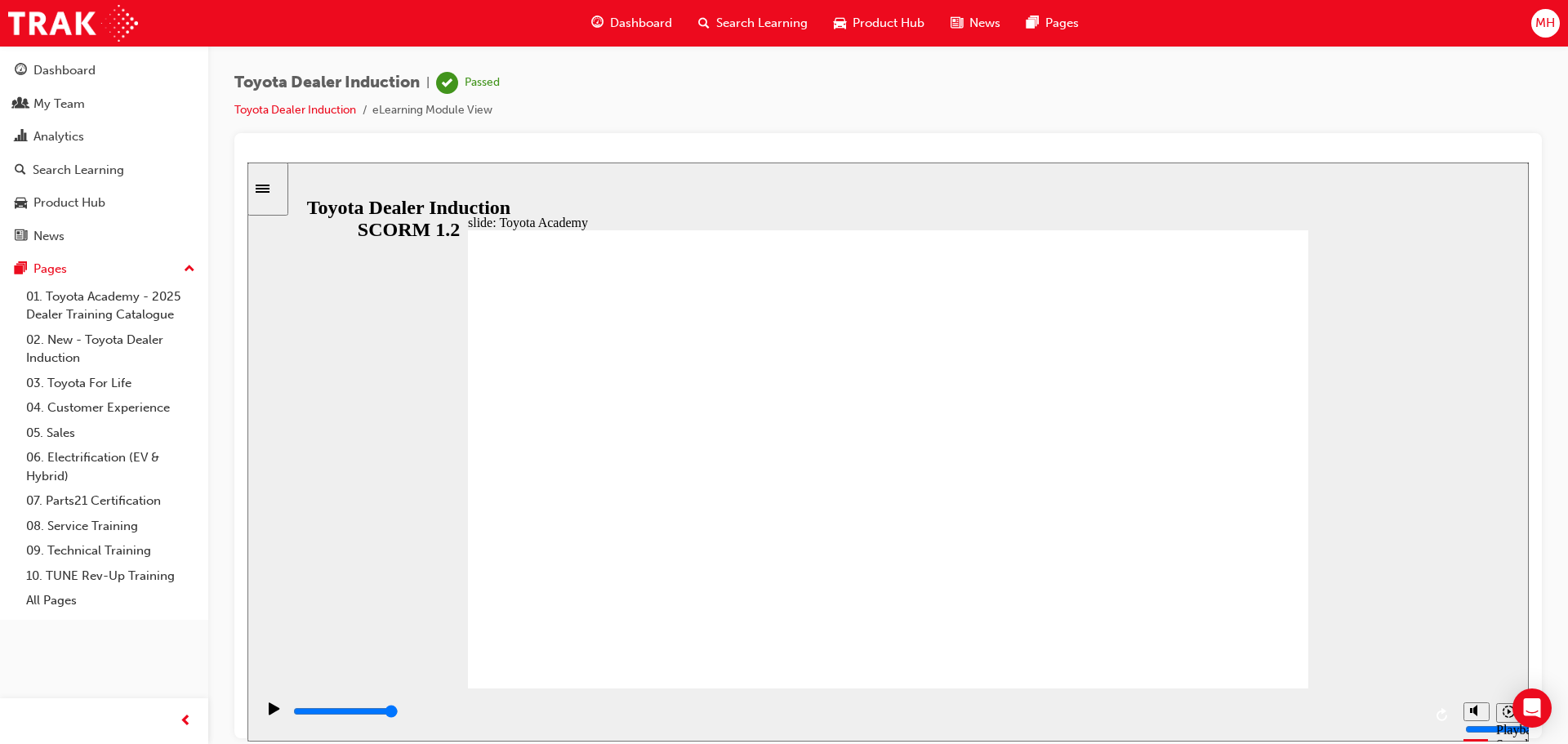
click at [731, 25] on span "Search Learning" at bounding box center [762, 23] width 92 height 19
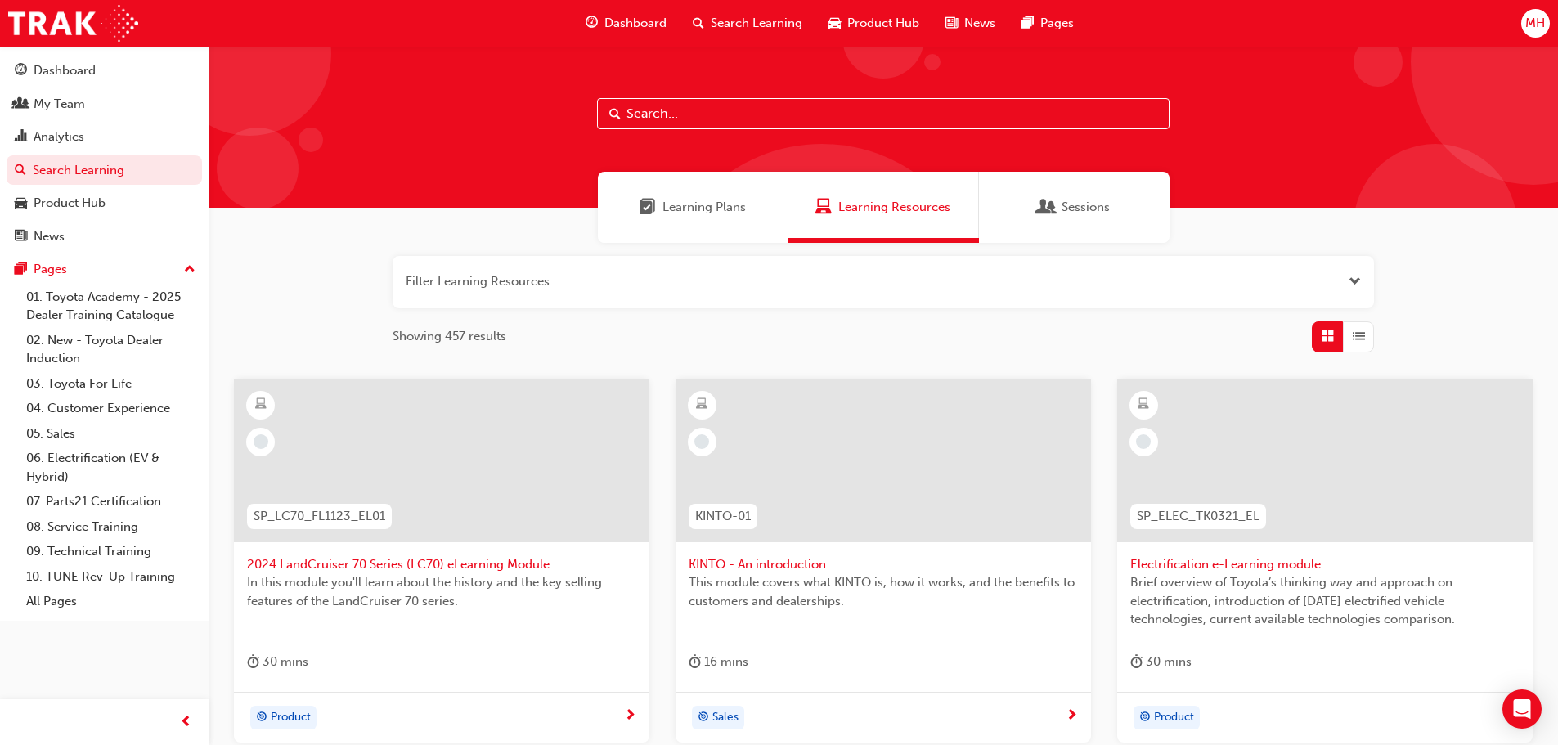
click at [707, 206] on span "Learning Plans" at bounding box center [704, 207] width 83 height 19
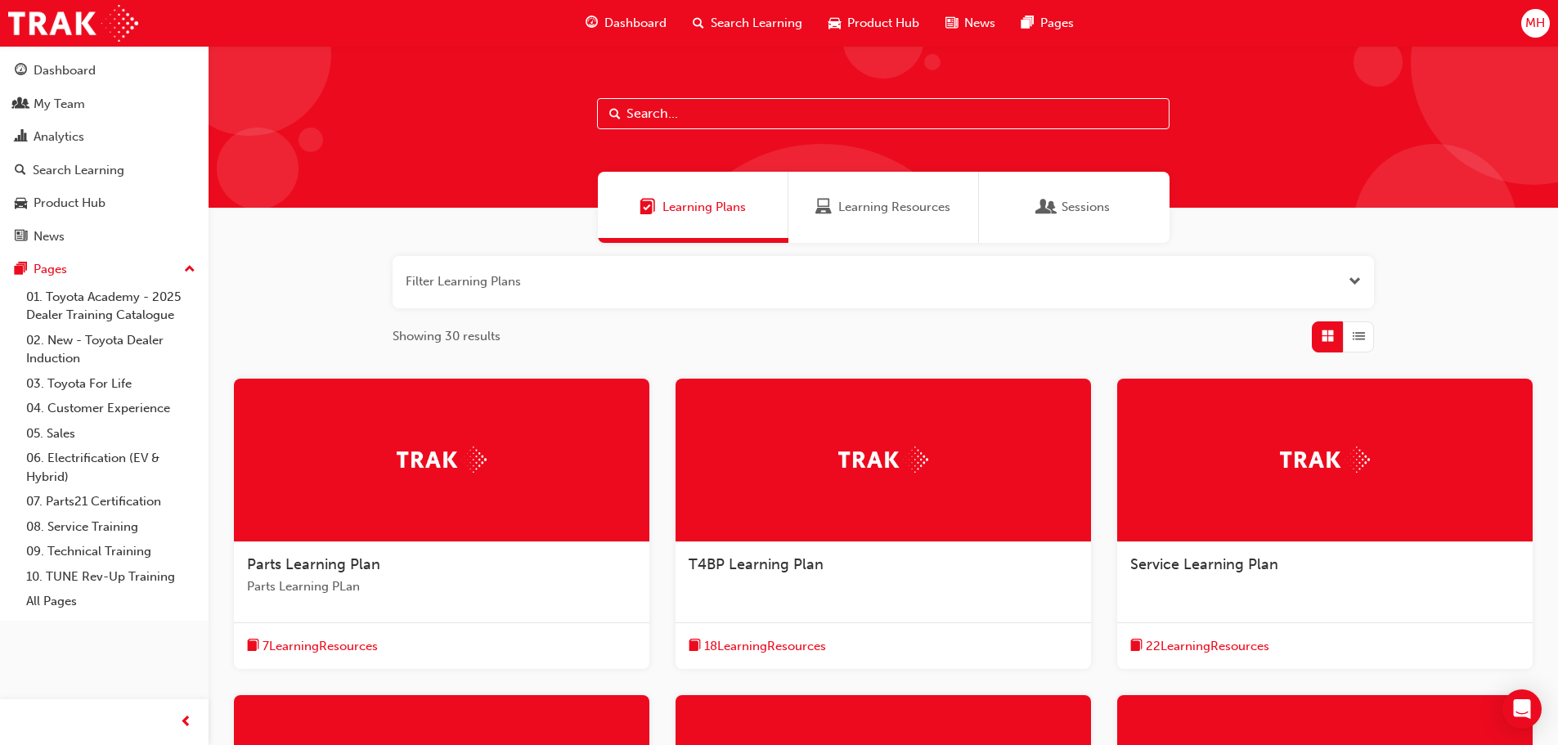
click at [647, 18] on span "Dashboard" at bounding box center [635, 23] width 62 height 19
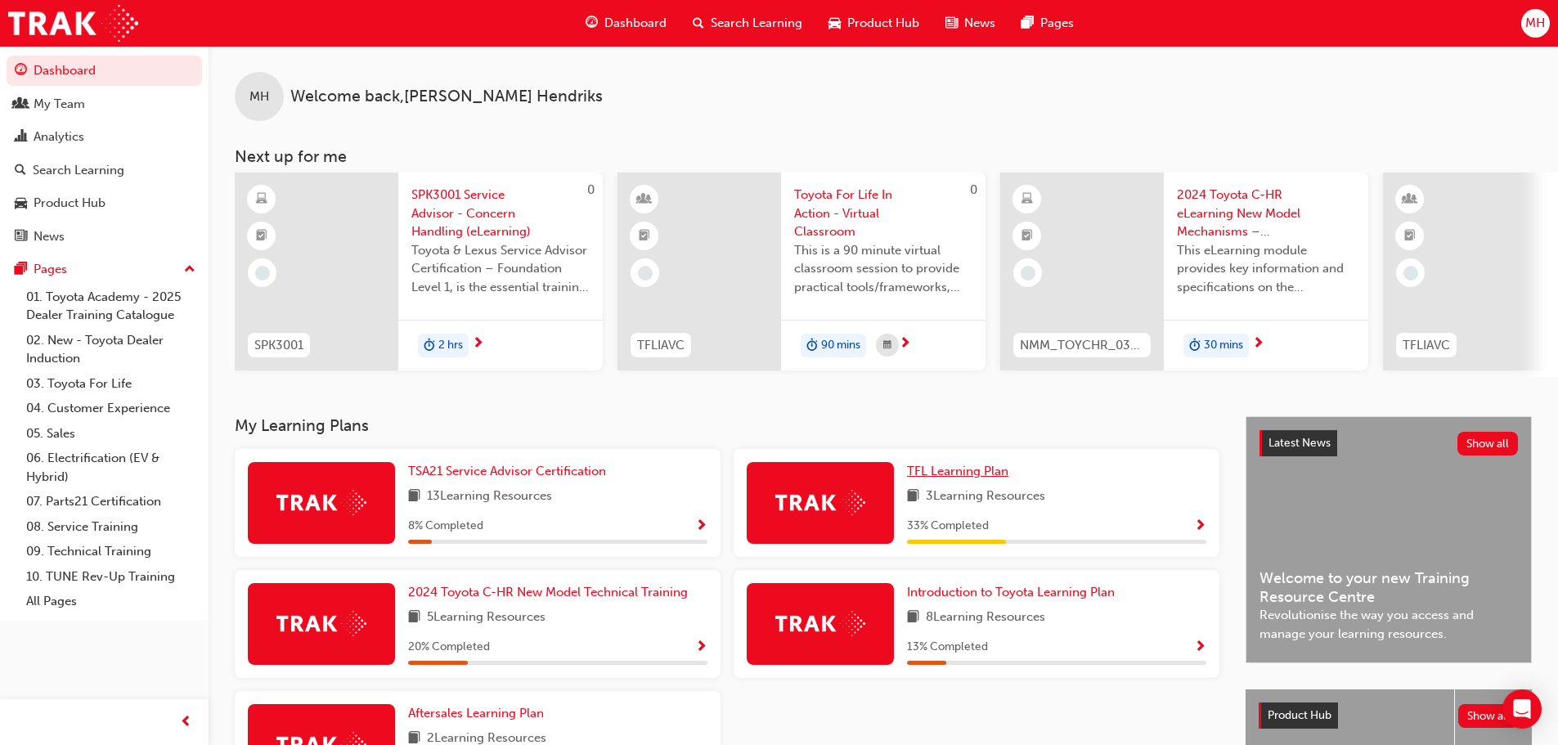
click at [974, 477] on span "TFL Learning Plan" at bounding box center [957, 471] width 101 height 15
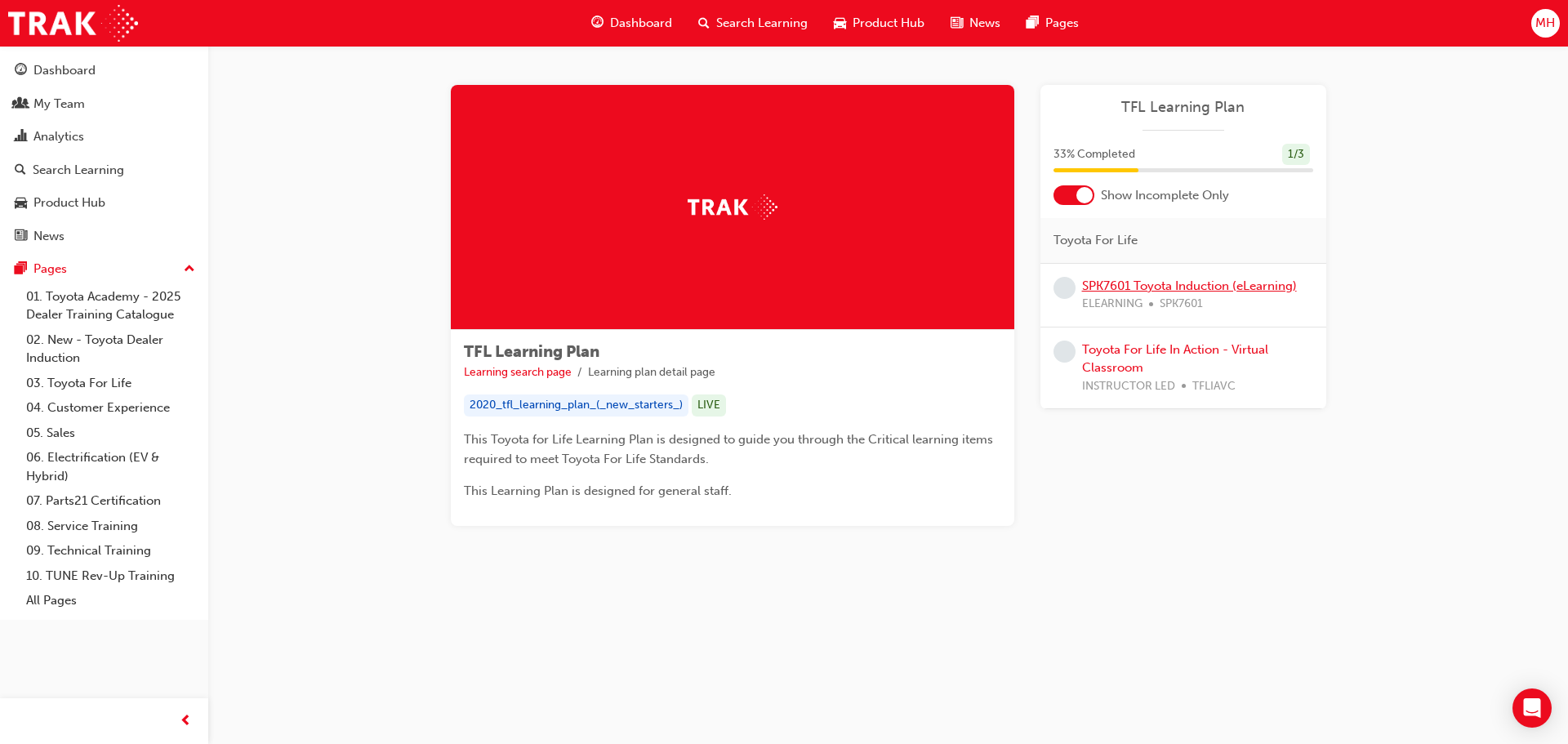
click at [1125, 281] on link "SPK7601 Toyota Induction (eLearning)" at bounding box center [1189, 286] width 215 height 15
click at [1142, 350] on link "Toyota For Life In Action - Virtual Classroom" at bounding box center [1176, 360] width 186 height 34
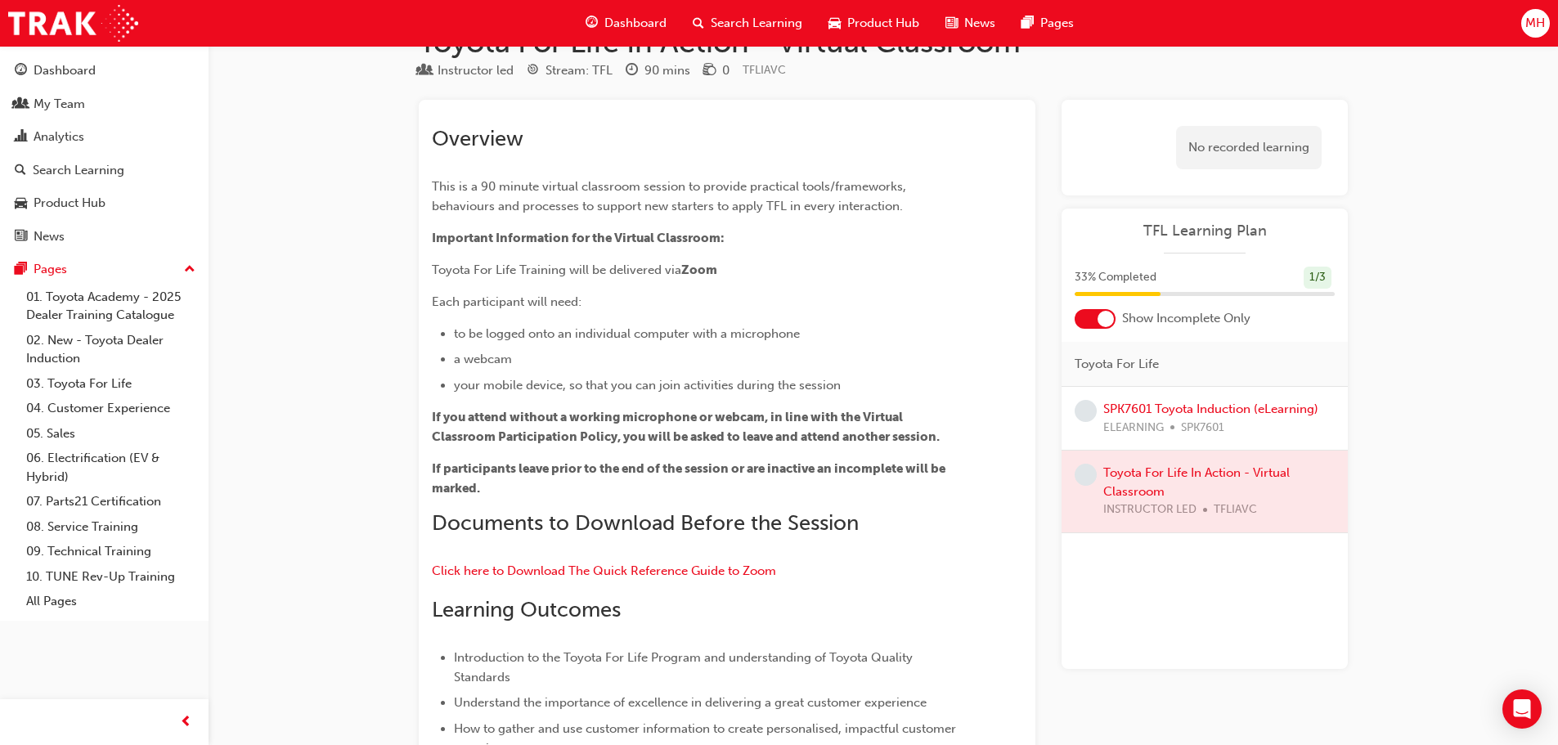
scroll to position [28, 0]
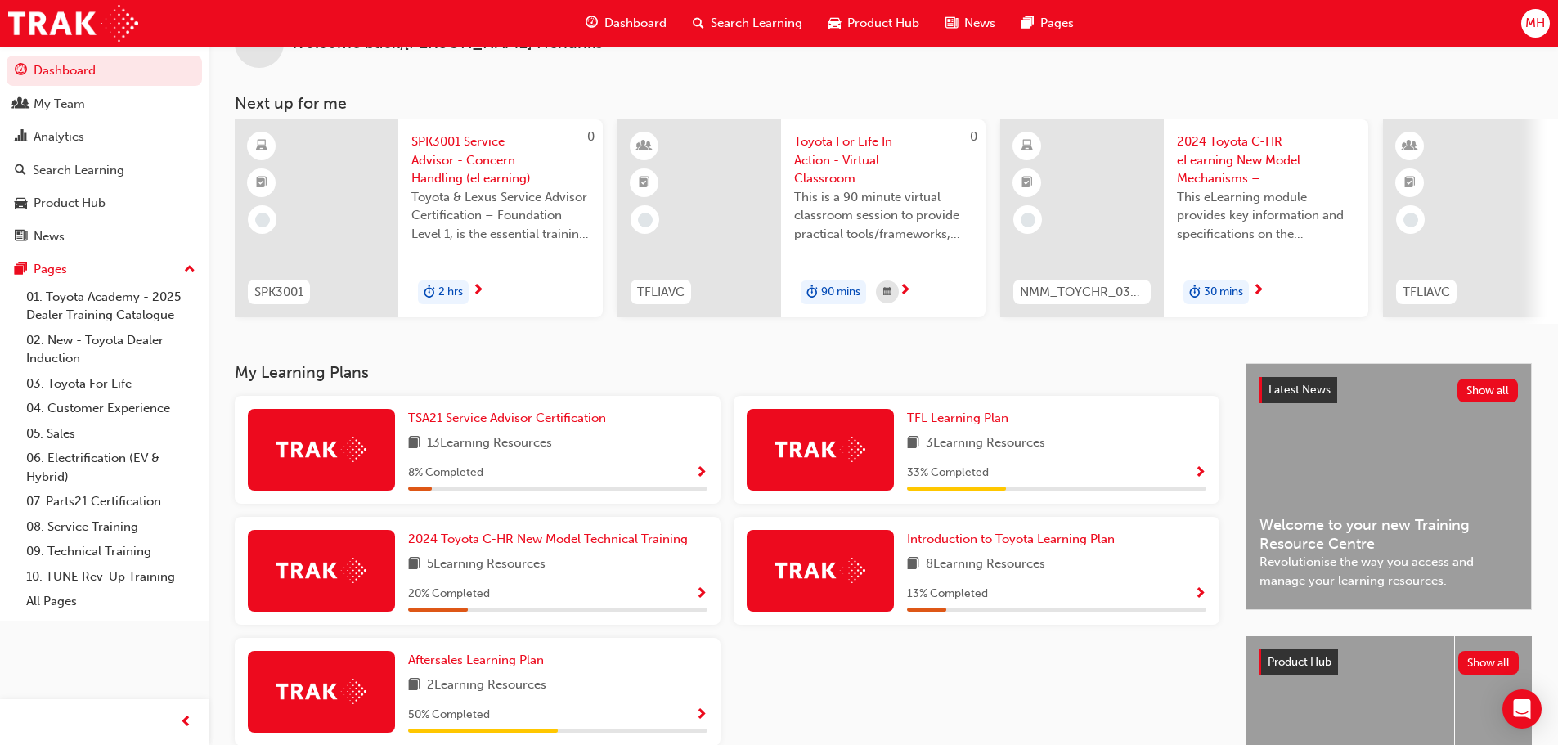
scroll to position [82, 0]
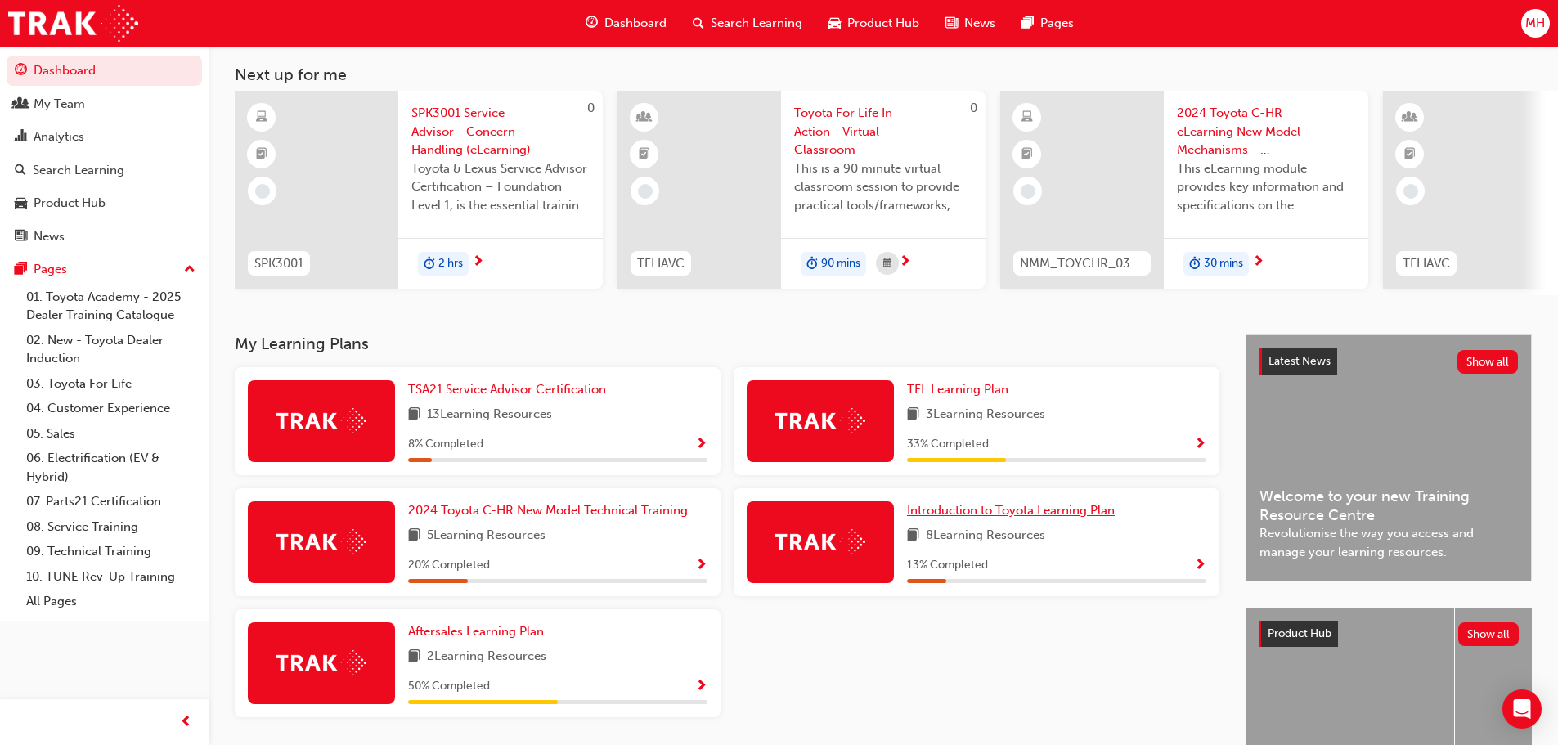
click at [1044, 518] on span "Introduction to Toyota Learning Plan" at bounding box center [1011, 510] width 208 height 15
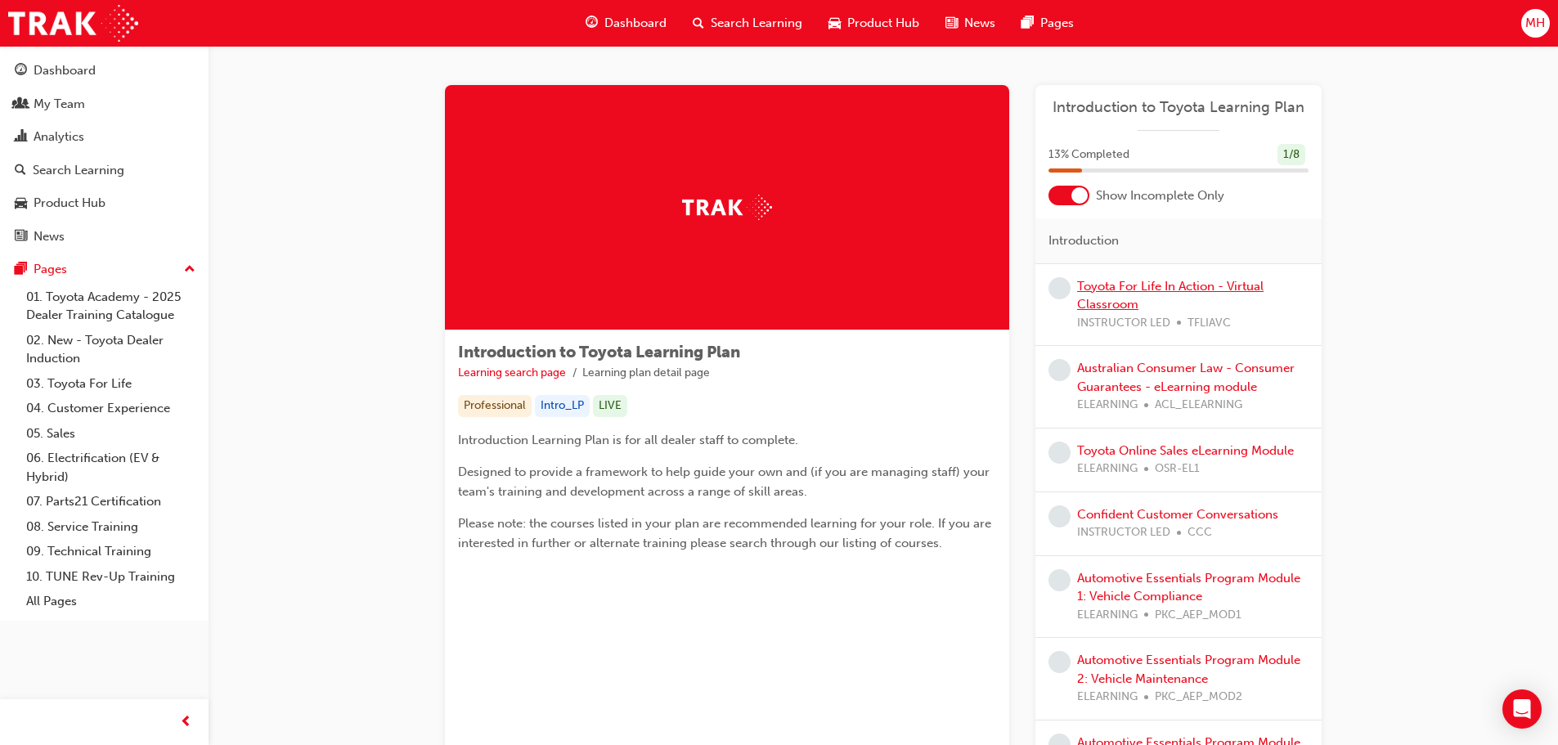
click at [1130, 284] on link "Toyota For Life In Action - Virtual Classroom" at bounding box center [1170, 296] width 186 height 34
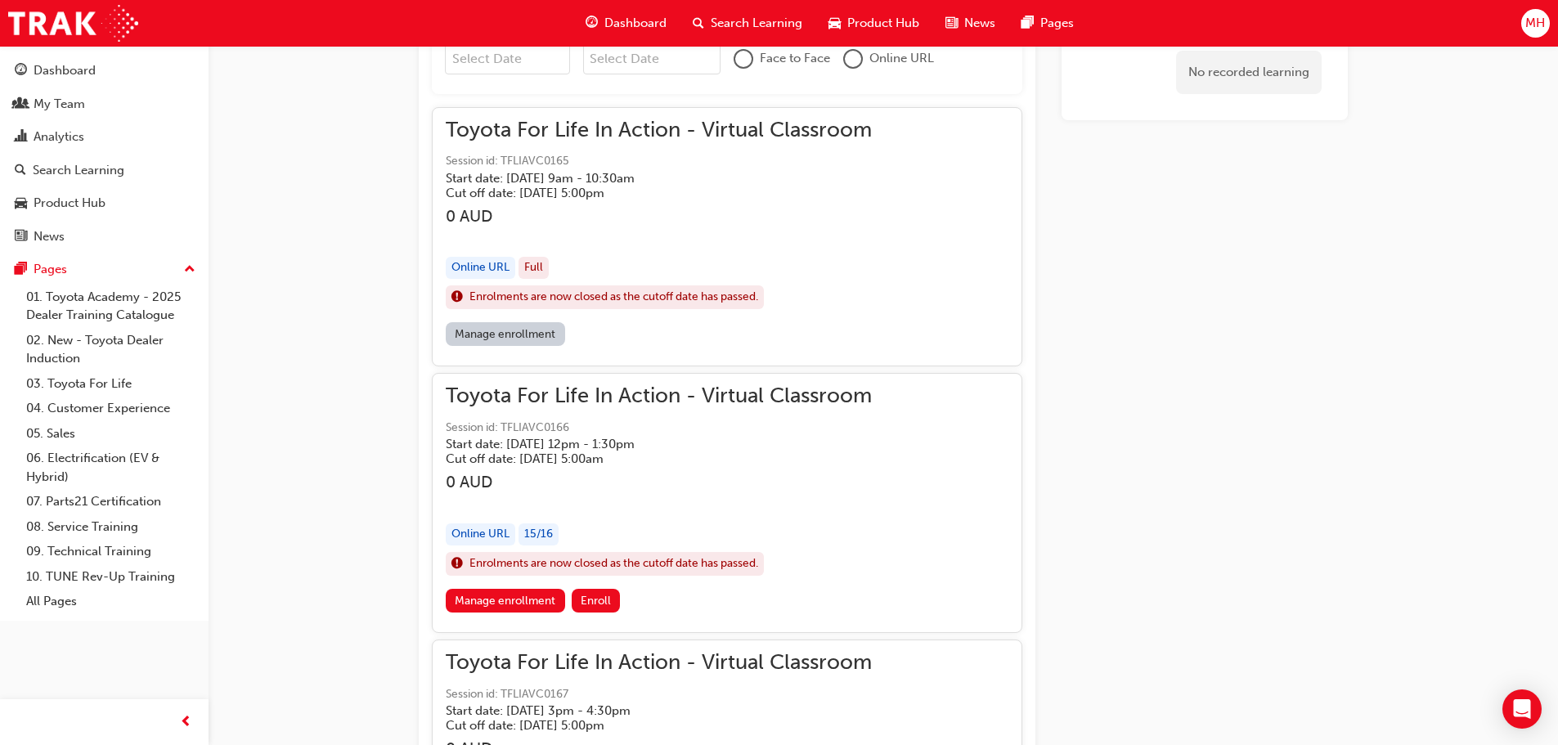
scroll to position [982, 0]
